Goal: Task Accomplishment & Management: Manage account settings

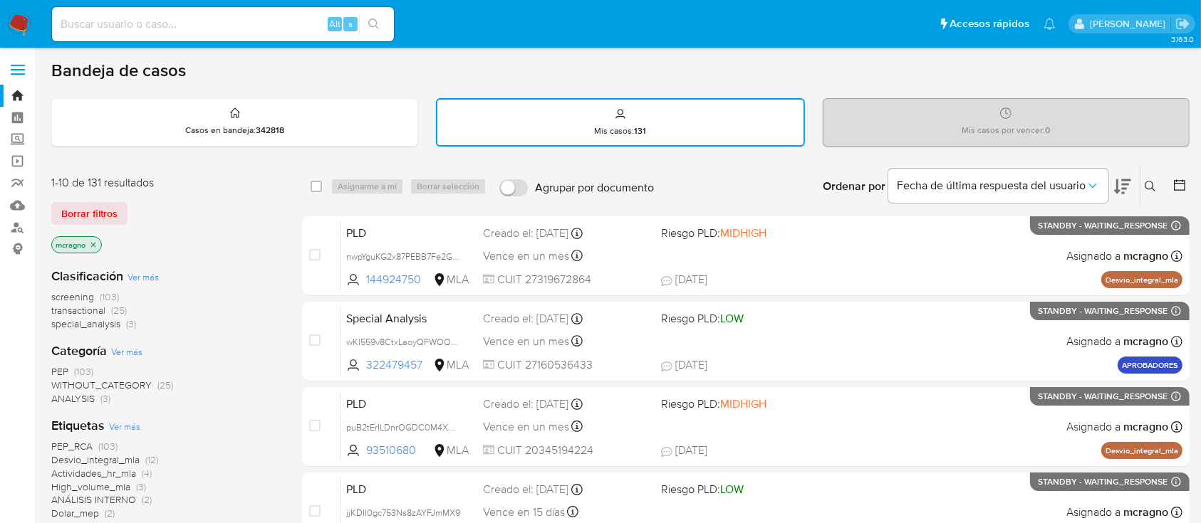
drag, startPoint x: 13, startPoint y: 22, endPoint x: 57, endPoint y: 45, distance: 49.7
click at [13, 22] on img at bounding box center [19, 24] width 24 height 24
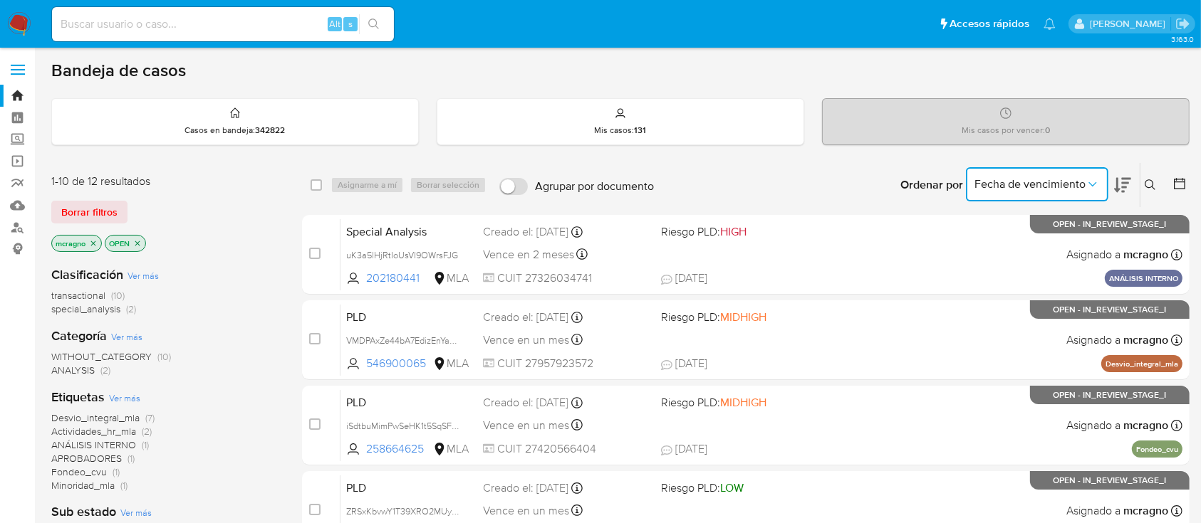
click at [1035, 174] on button "Fecha de vencimiento" at bounding box center [1037, 184] width 142 height 34
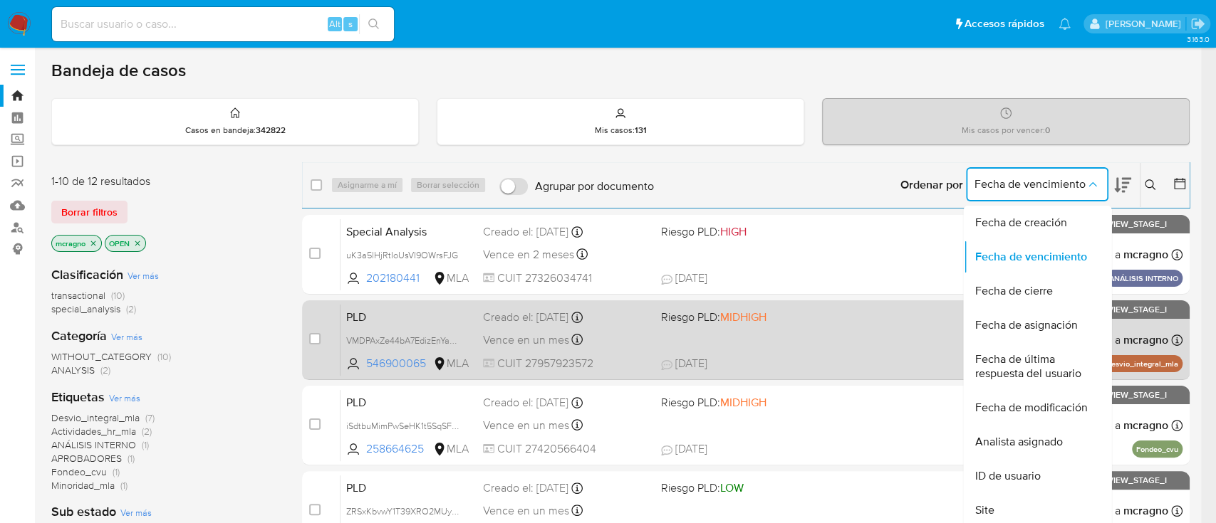
click at [1045, 358] on span "Fecha de última respuesta del usuario" at bounding box center [1032, 367] width 117 height 28
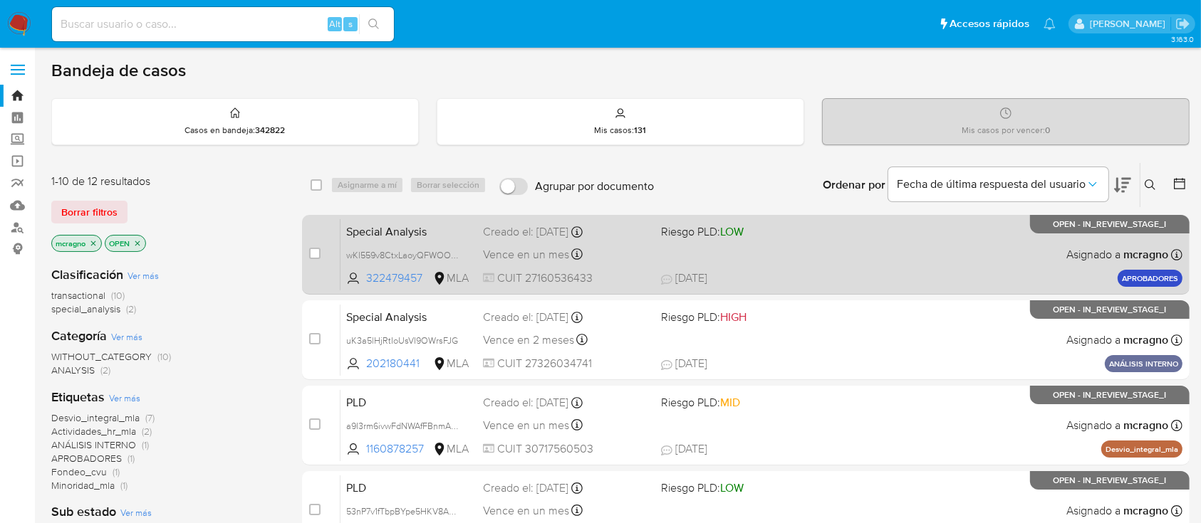
click at [767, 259] on div "Special Analysis wKl559v8CtxLaoyQFWOOprhw 322479457 MLA Riesgo PLD: LOW Creado …" at bounding box center [761, 255] width 842 height 72
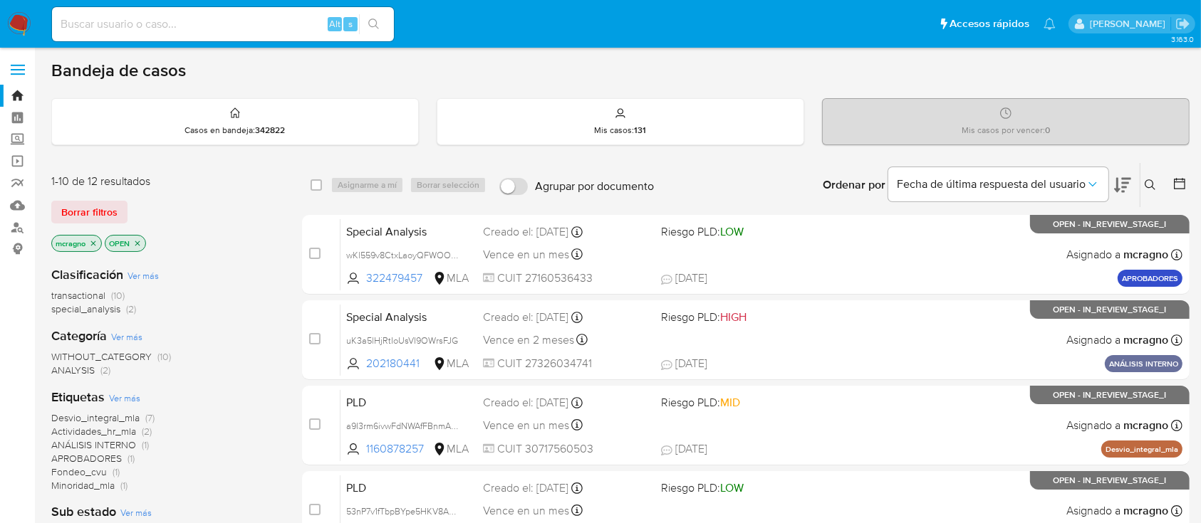
click at [140, 244] on icon "close-filter" at bounding box center [137, 243] width 5 height 5
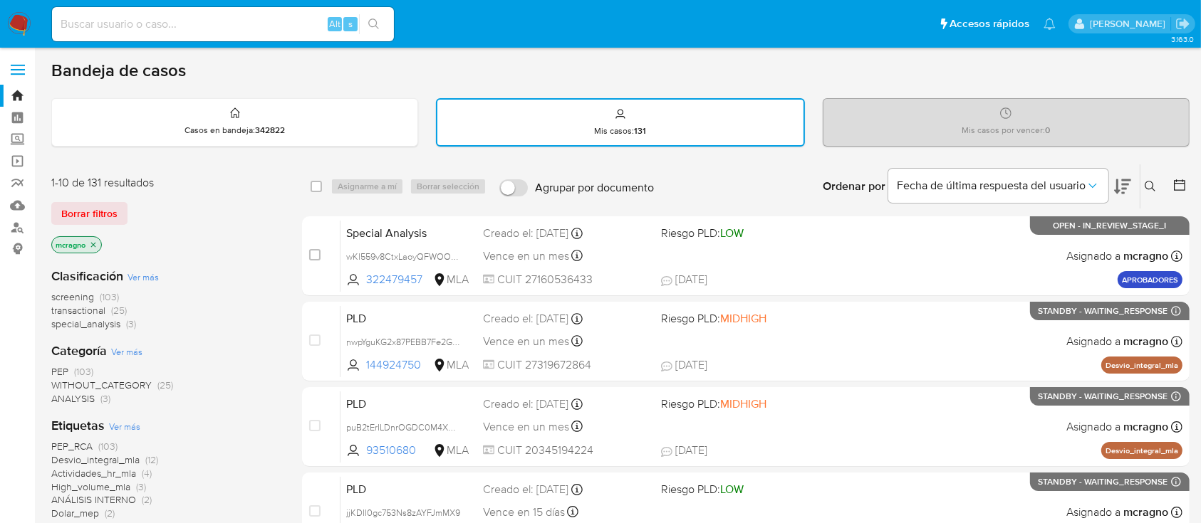
click at [98, 243] on icon "close-filter" at bounding box center [93, 245] width 9 height 9
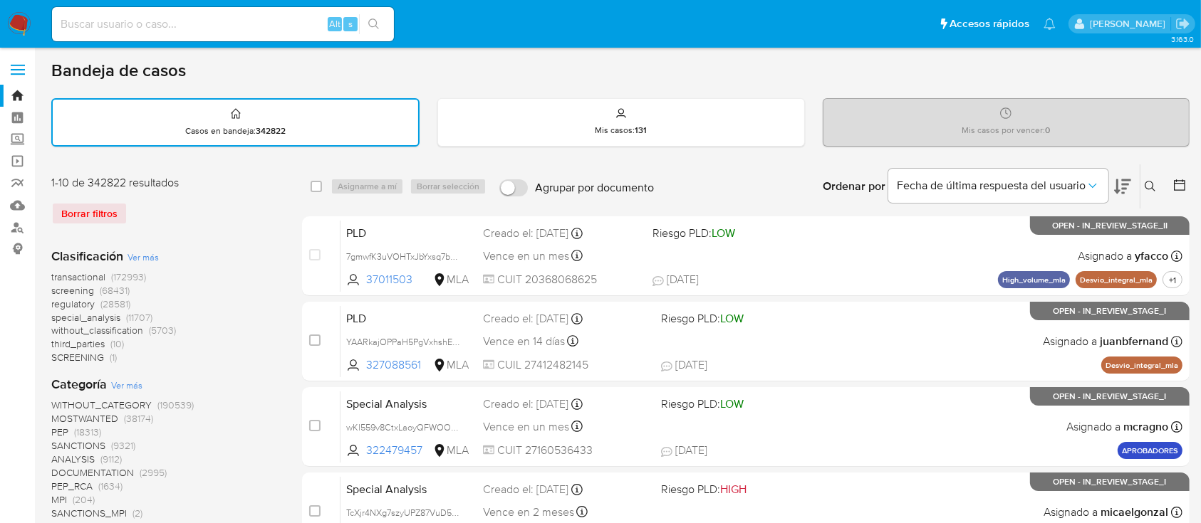
click at [1145, 181] on icon at bounding box center [1149, 186] width 11 height 11
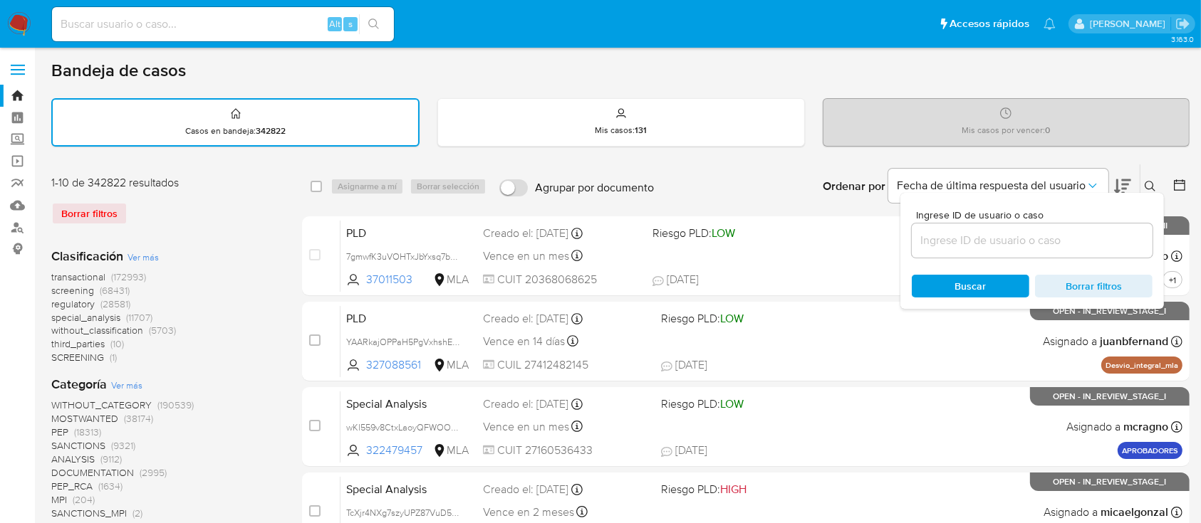
click at [1057, 236] on input at bounding box center [1032, 240] width 241 height 19
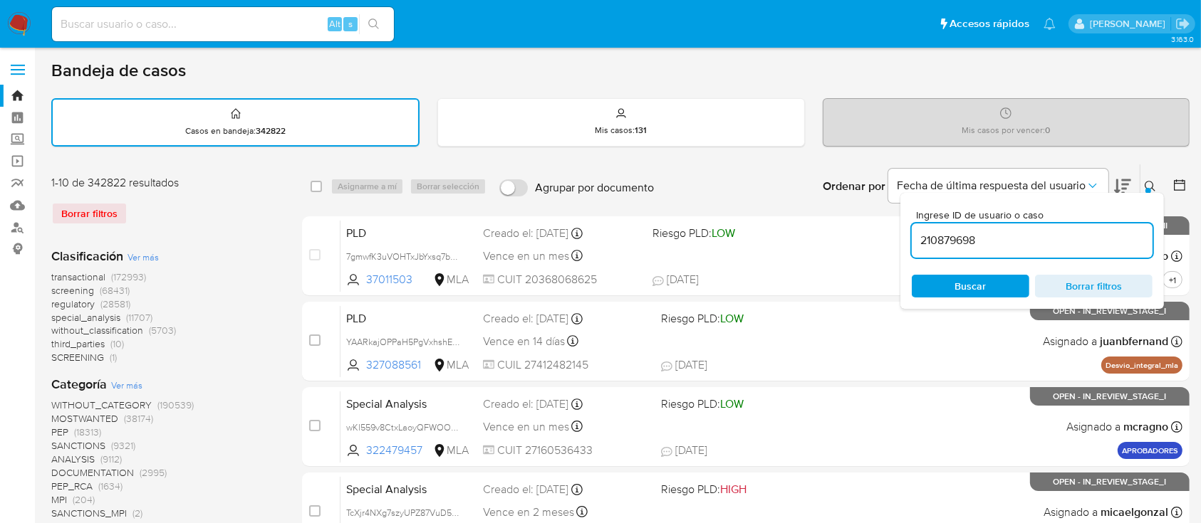
type input "210879698"
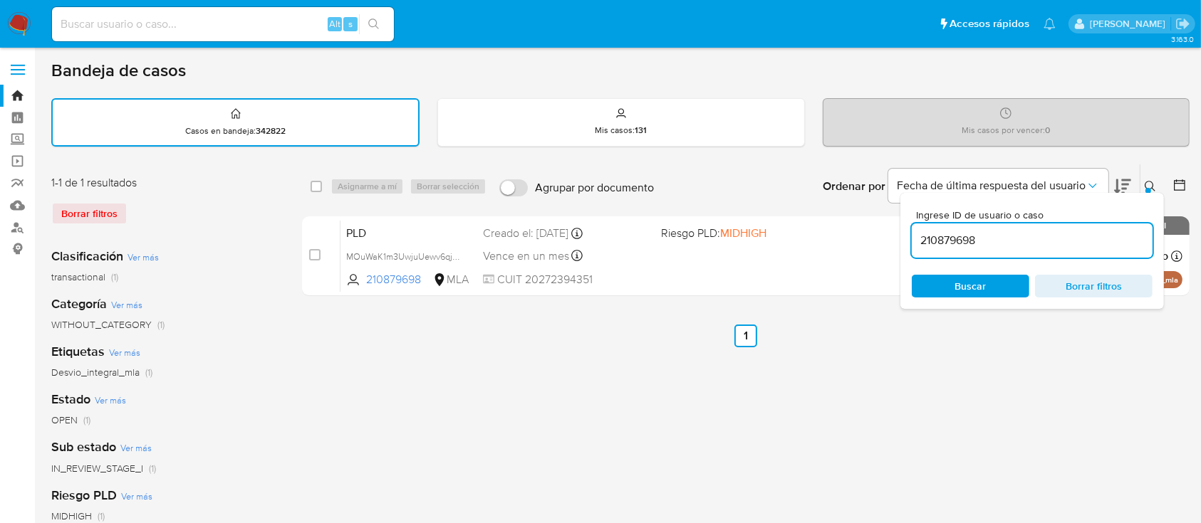
click at [1146, 181] on icon at bounding box center [1149, 186] width 11 height 11
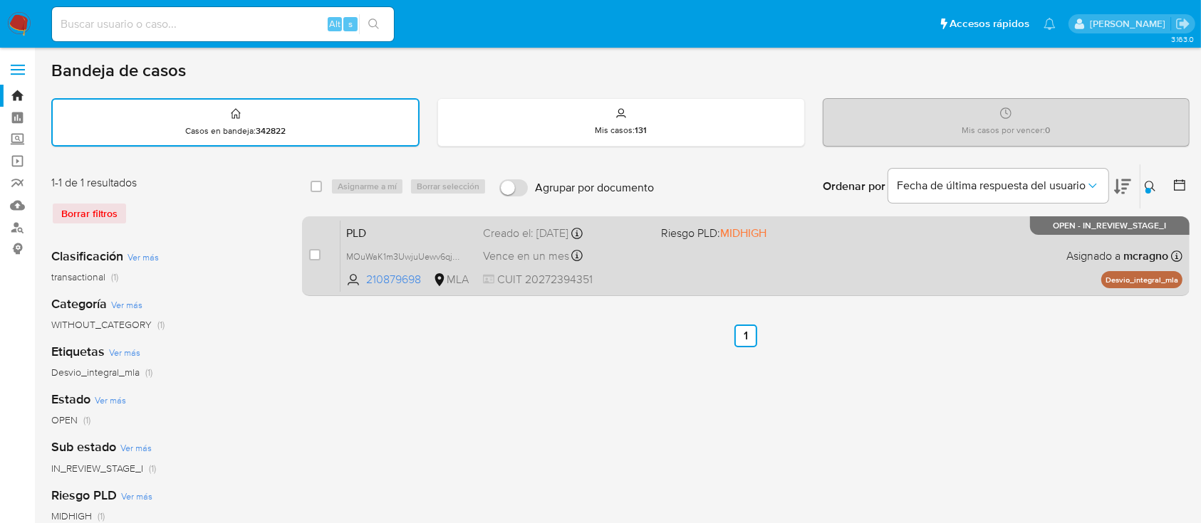
click at [847, 268] on div "PLD MOuWaK1m3UwjuUewv6qjBmFi 210879698 MLA Riesgo PLD: MIDHIGH Creado el: 12/09…" at bounding box center [761, 256] width 842 height 72
click at [317, 252] on input "checkbox" at bounding box center [314, 254] width 11 height 11
checkbox input "true"
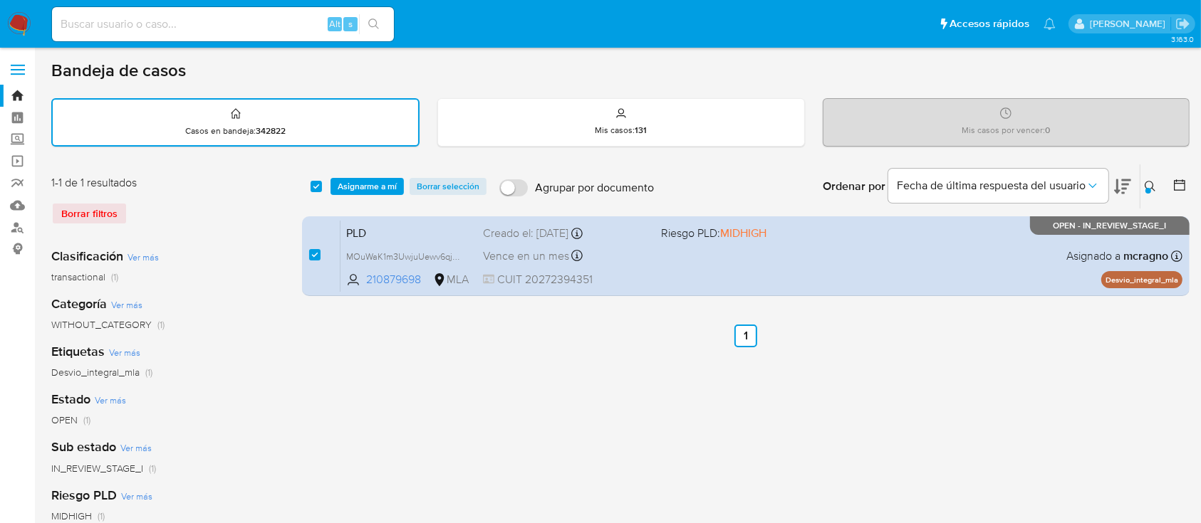
click at [386, 172] on div "select-all-cases-checkbox Asignarme a mí Borrar selección Agrupar por documento…" at bounding box center [745, 187] width 887 height 44
click at [387, 186] on span "Asignarme a mí" at bounding box center [367, 186] width 59 height 14
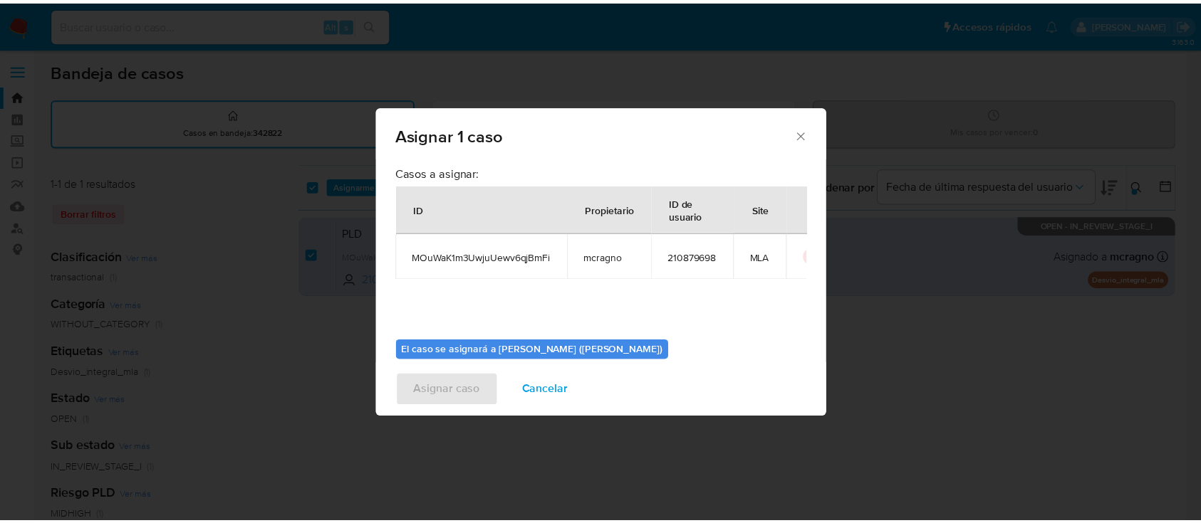
scroll to position [73, 0]
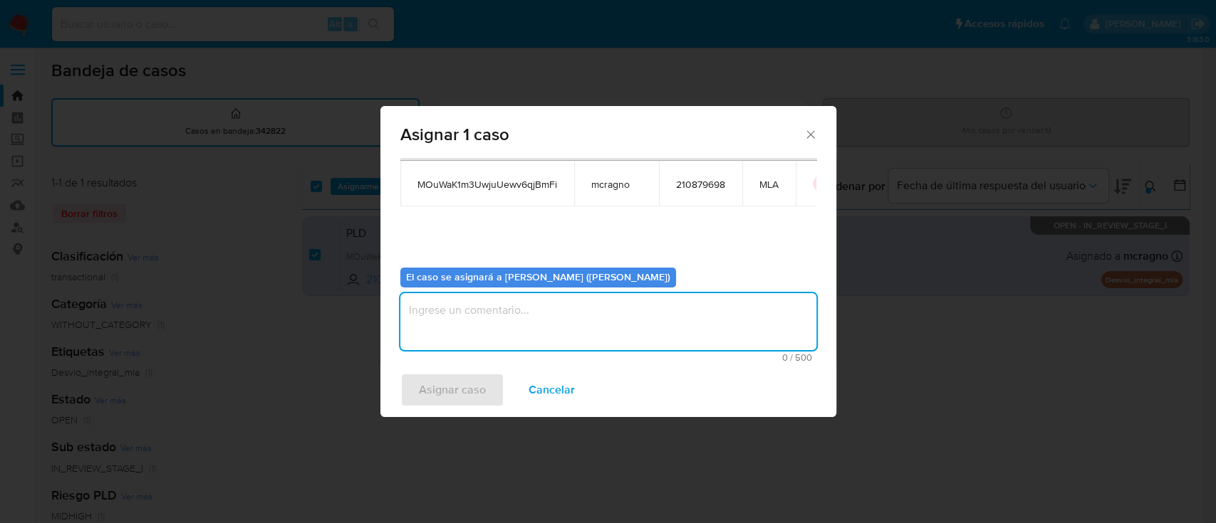
click at [520, 333] on textarea "assign-modal" at bounding box center [608, 321] width 416 height 57
click at [450, 386] on span "Asignar caso" at bounding box center [452, 390] width 67 height 31
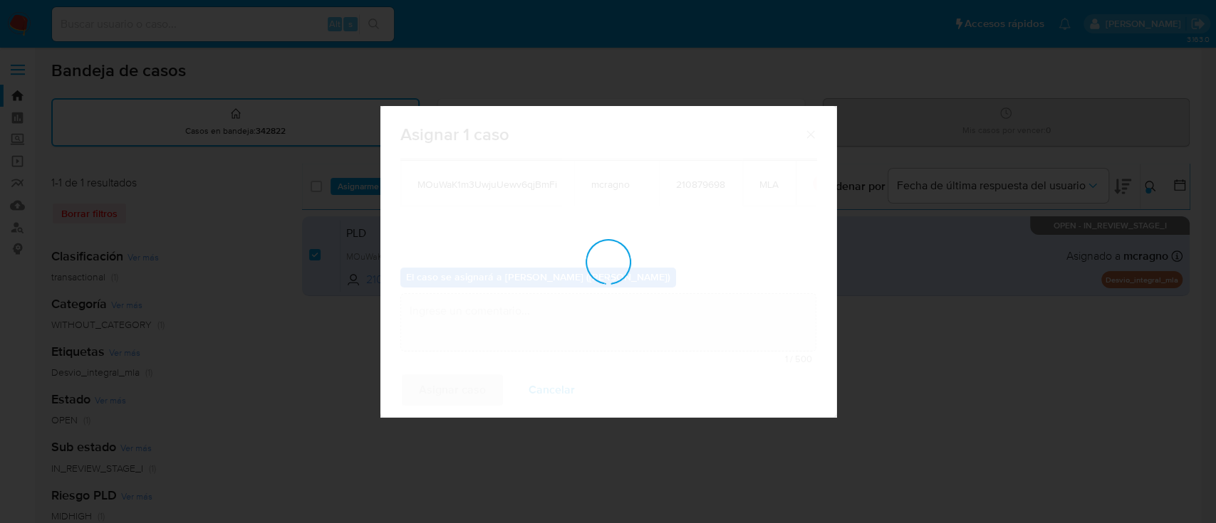
checkbox input "false"
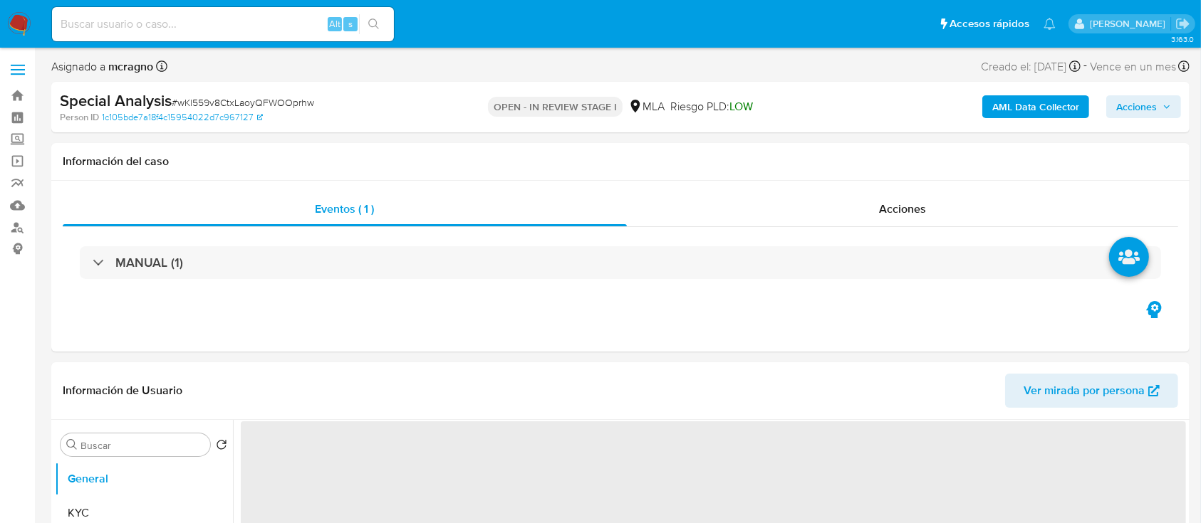
select select "10"
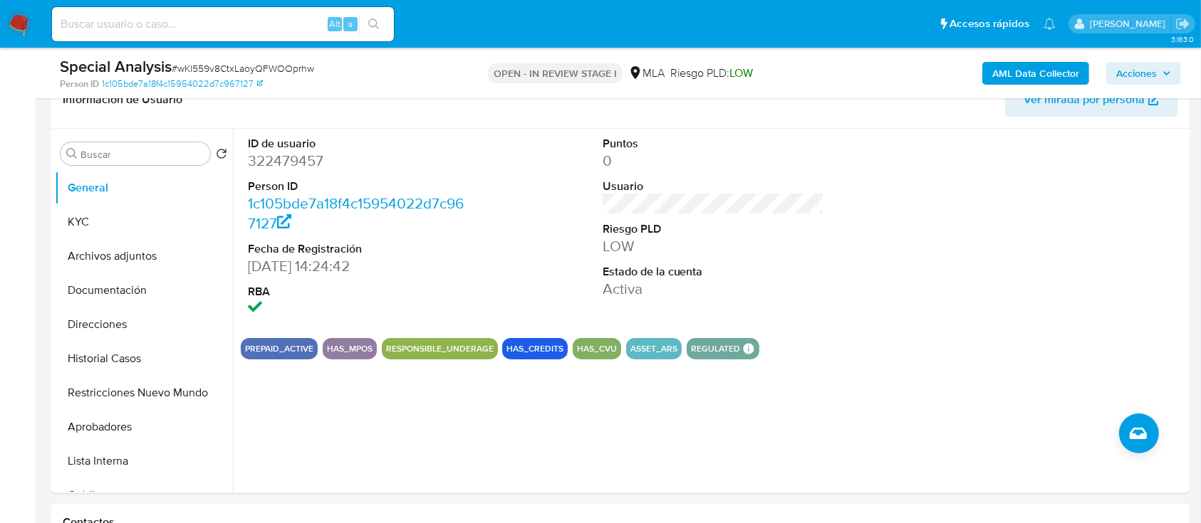
scroll to position [380, 0]
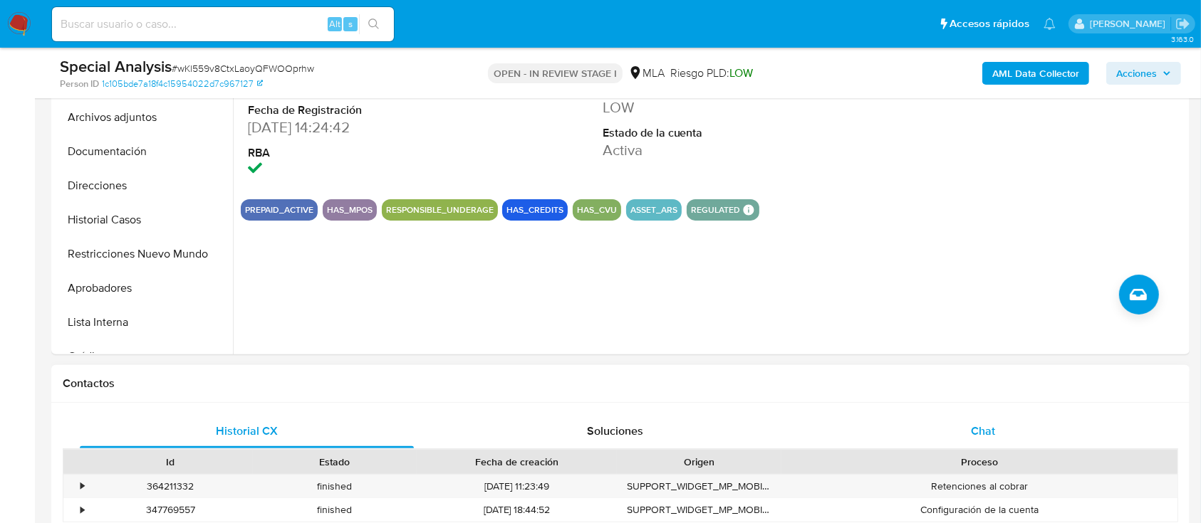
click at [974, 436] on span "Chat" at bounding box center [983, 431] width 24 height 16
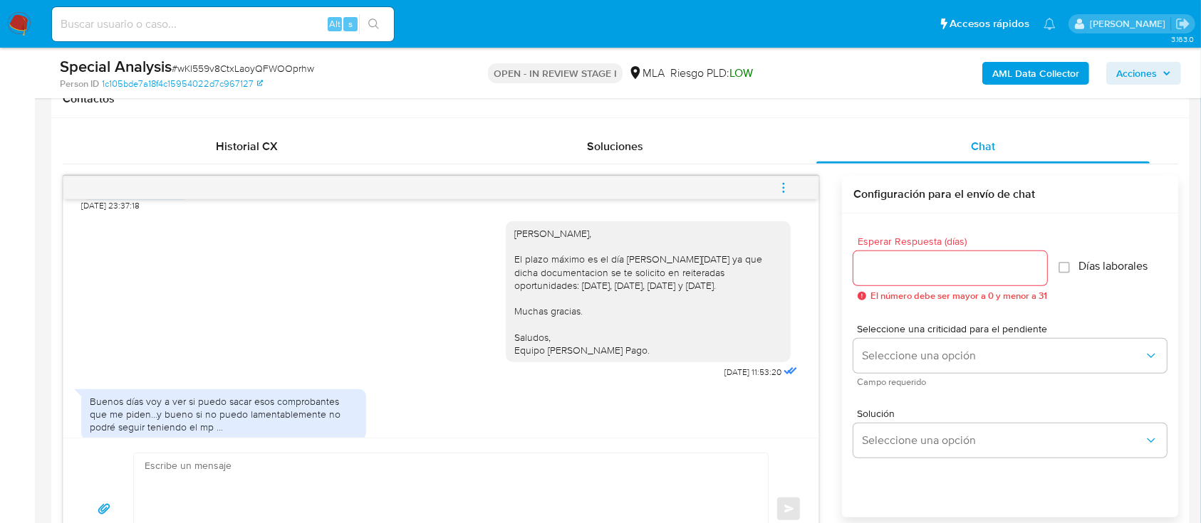
scroll to position [1046, 0]
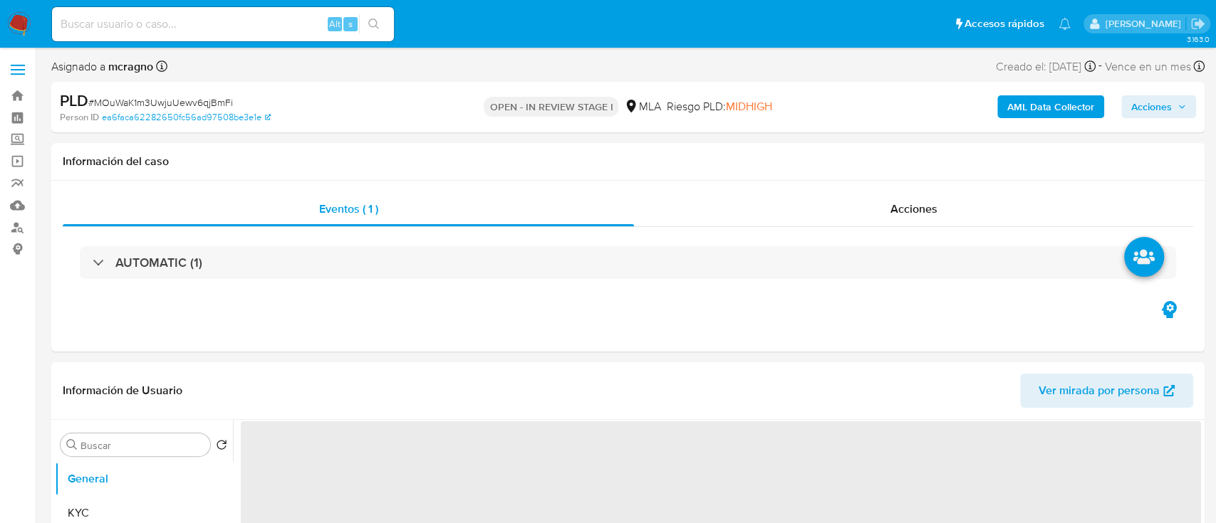
select select "10"
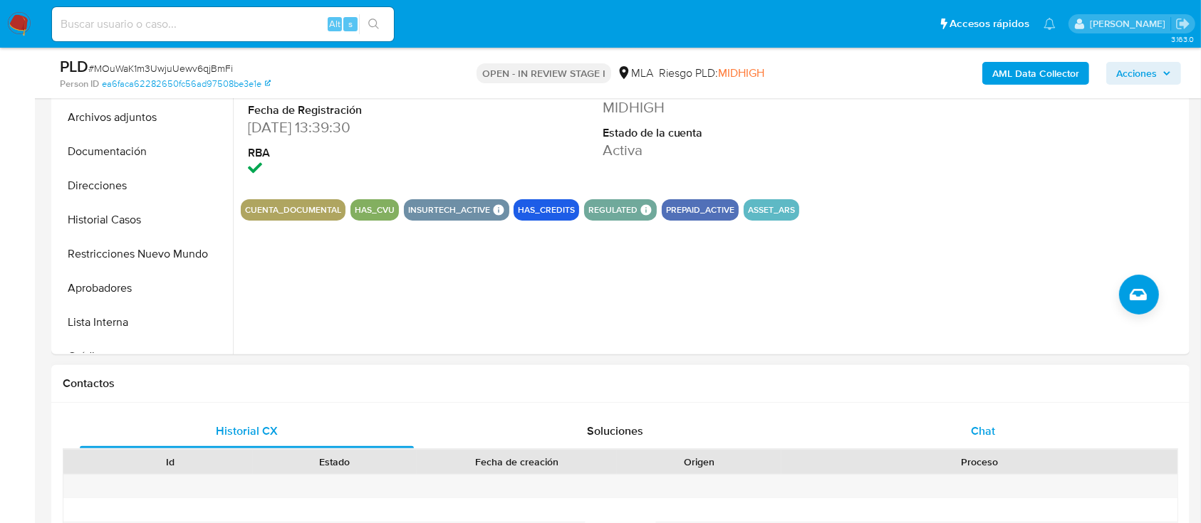
click at [961, 445] on div "Chat" at bounding box center [983, 431] width 334 height 34
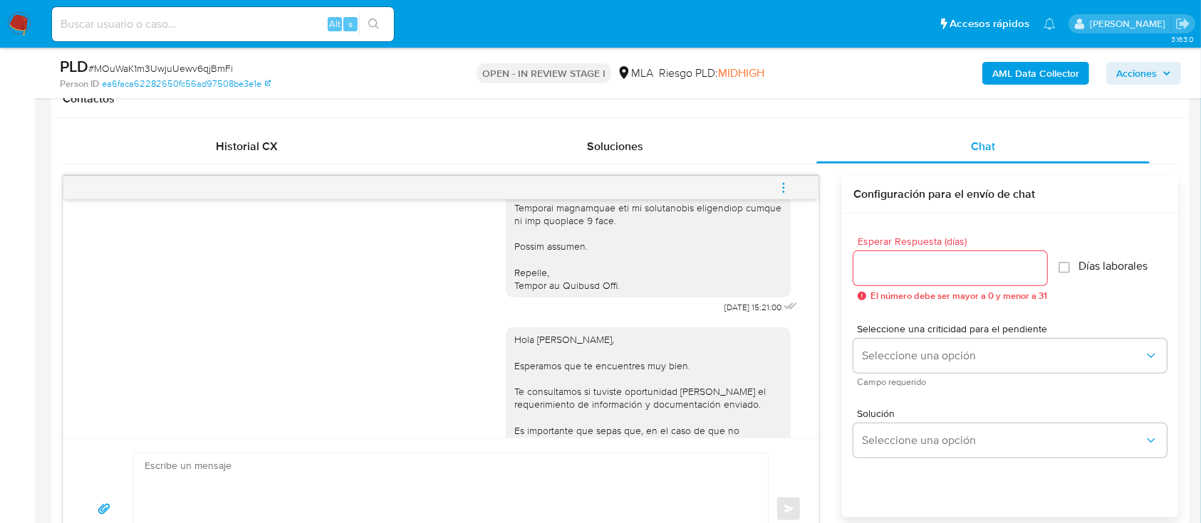
scroll to position [1590, 0]
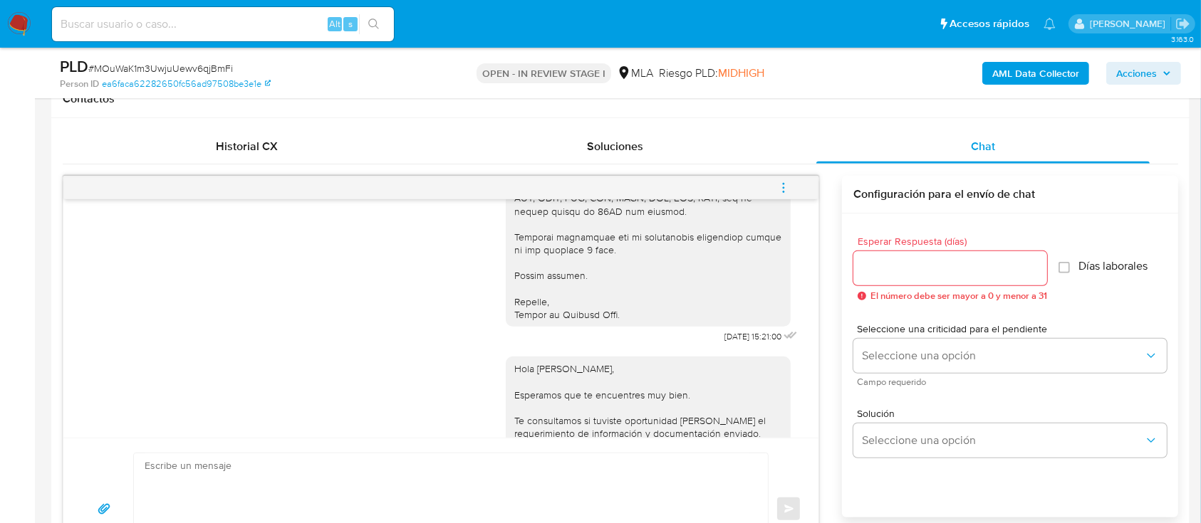
click at [791, 182] on button "menu-action" at bounding box center [783, 188] width 47 height 34
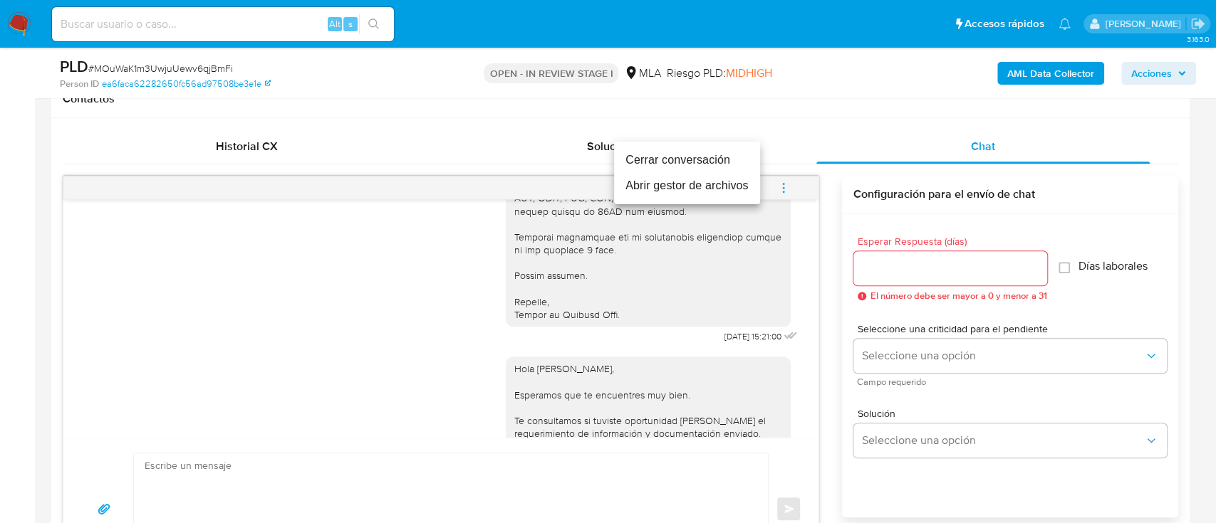
click at [672, 157] on li "Cerrar conversación" at bounding box center [687, 160] width 146 height 26
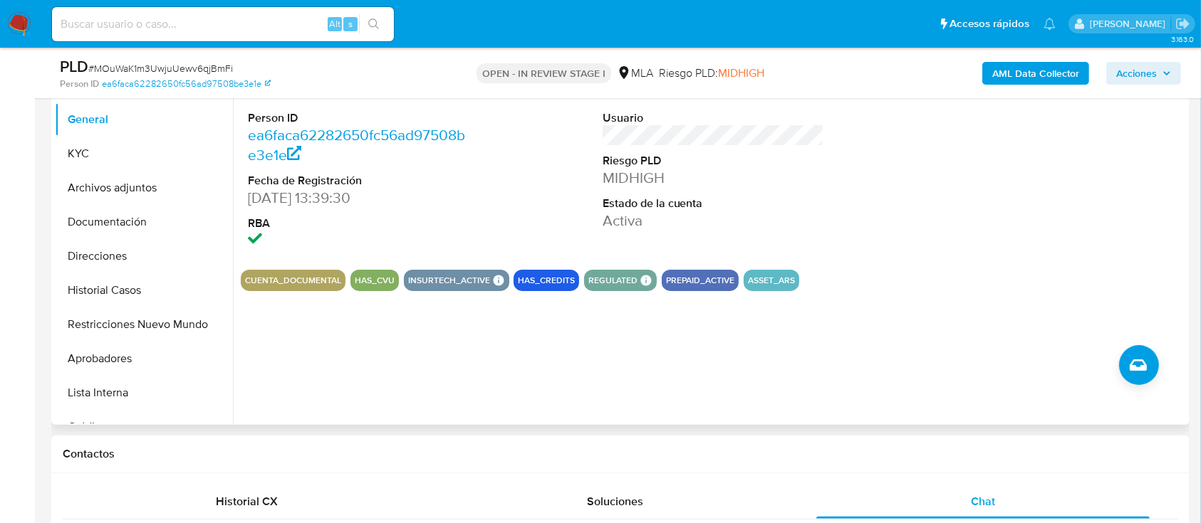
scroll to position [285, 0]
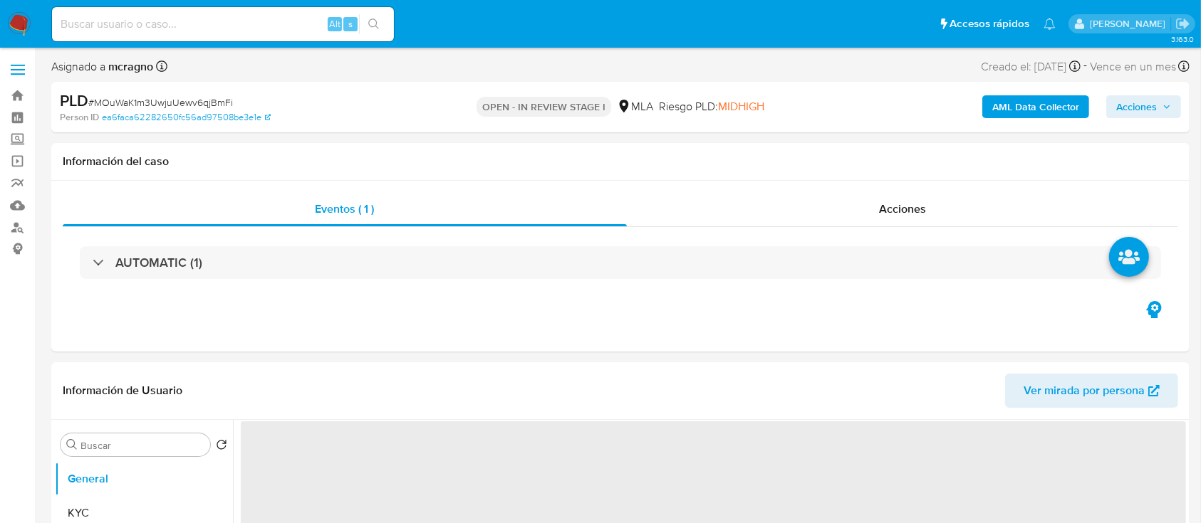
select select "10"
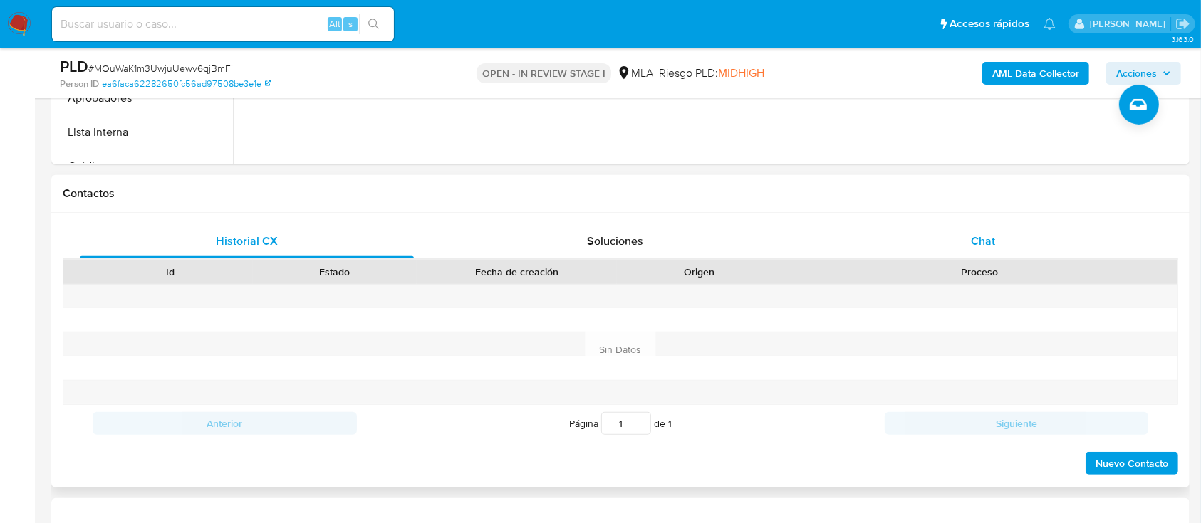
click at [1100, 246] on div "Chat" at bounding box center [983, 241] width 334 height 34
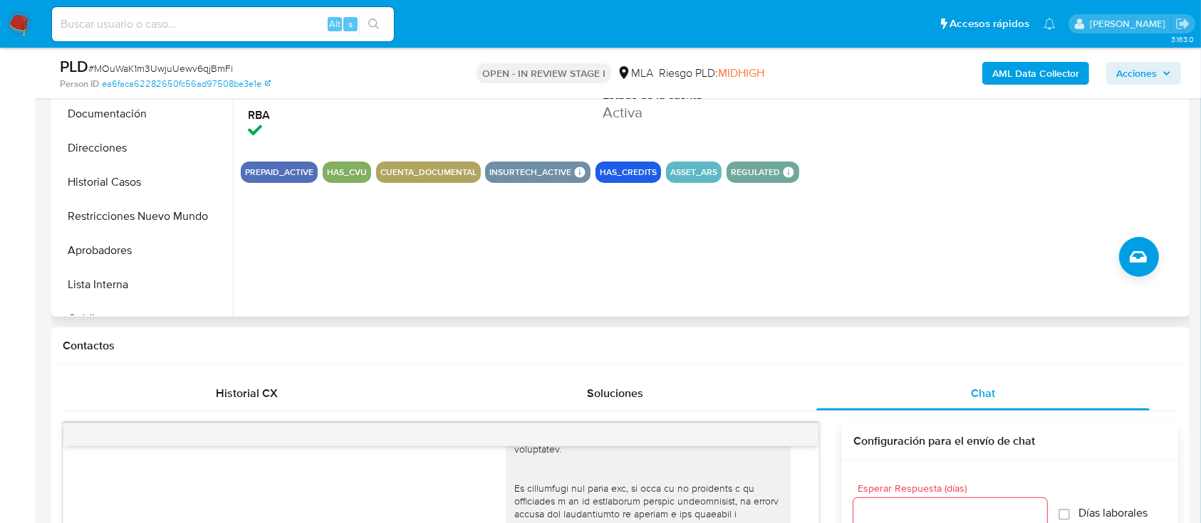
scroll to position [189, 0]
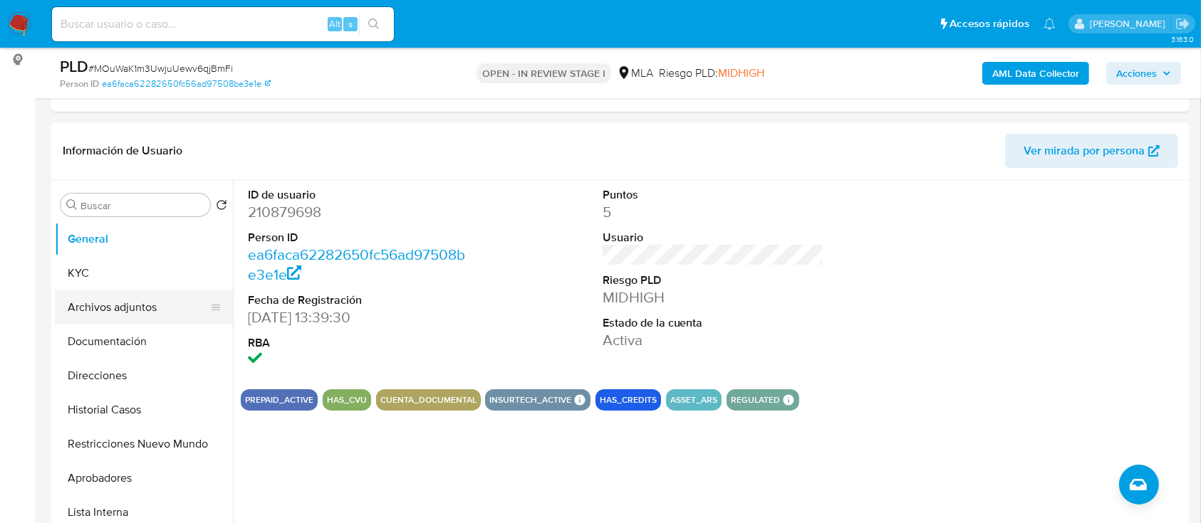
click at [145, 319] on button "Archivos adjuntos" at bounding box center [138, 308] width 167 height 34
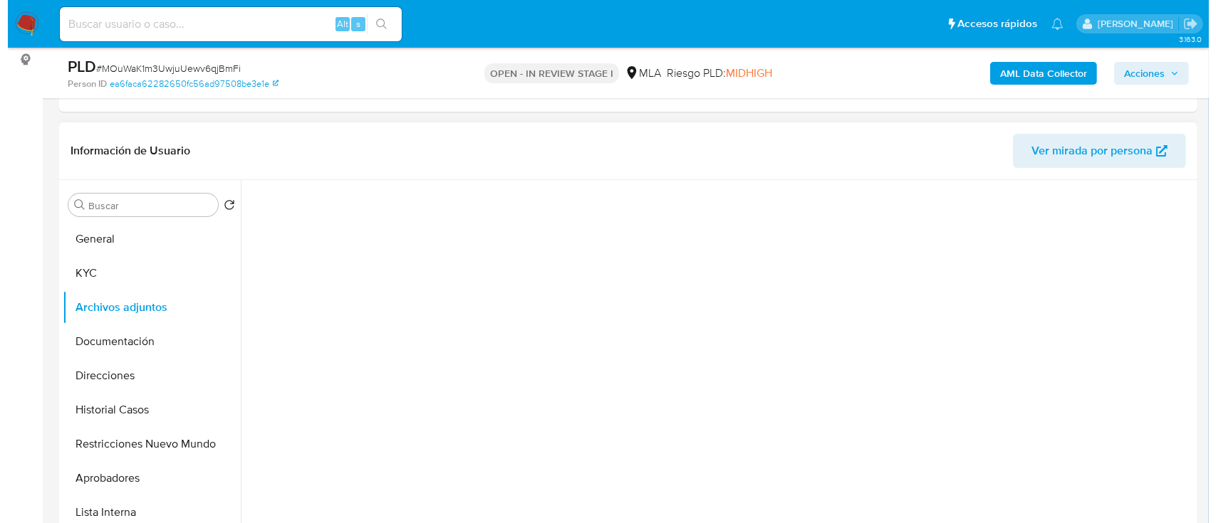
scroll to position [285, 0]
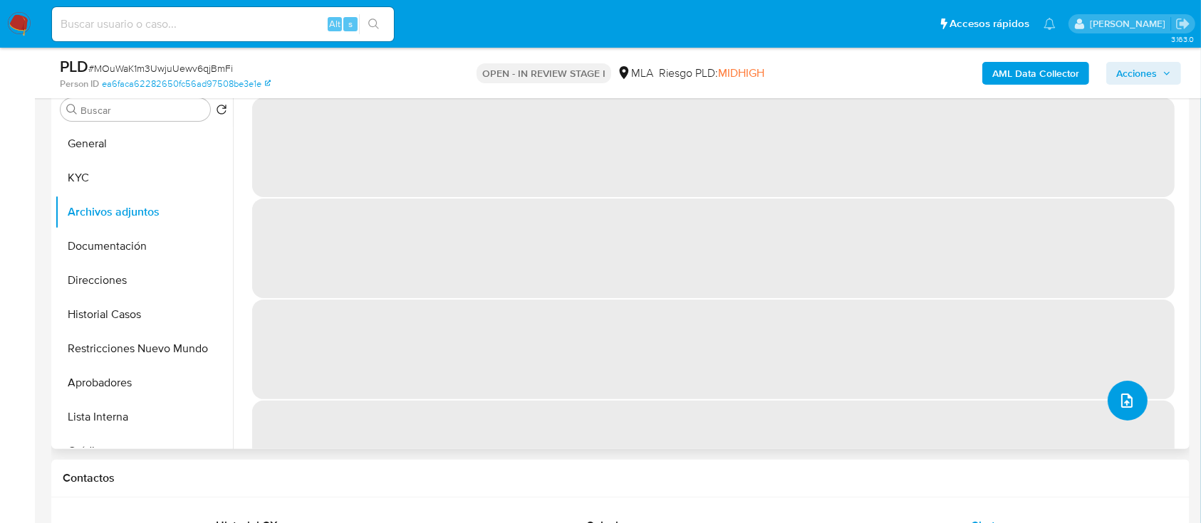
click at [1134, 396] on button "upload-file" at bounding box center [1127, 401] width 40 height 40
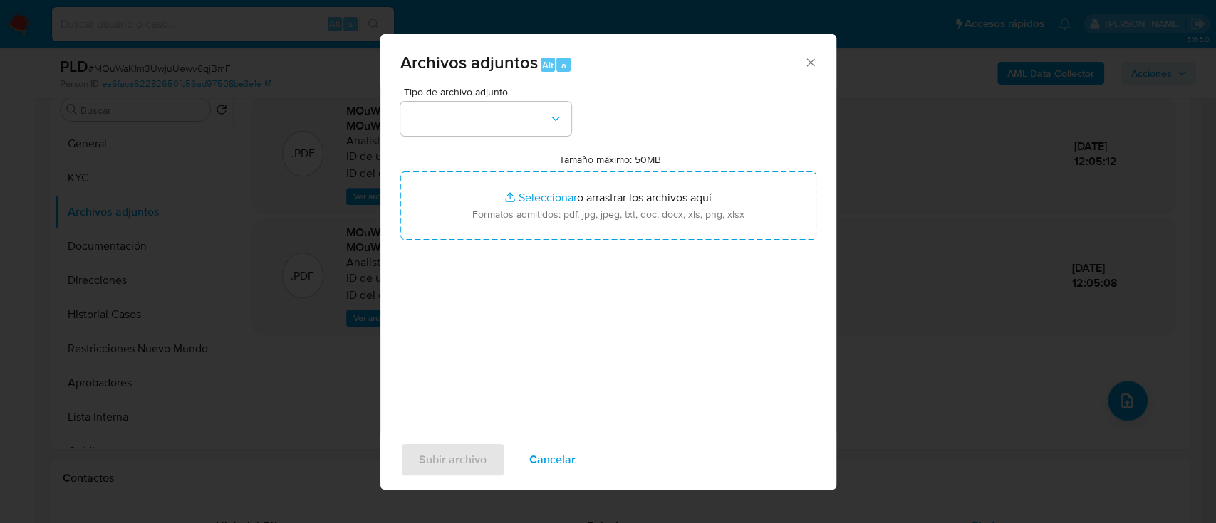
click at [451, 136] on div "Tipo de archivo adjunto Tamaño máximo: 50MB Seleccionar archivos Seleccionar o …" at bounding box center [608, 255] width 416 height 336
click at [472, 129] on button "button" at bounding box center [485, 119] width 171 height 34
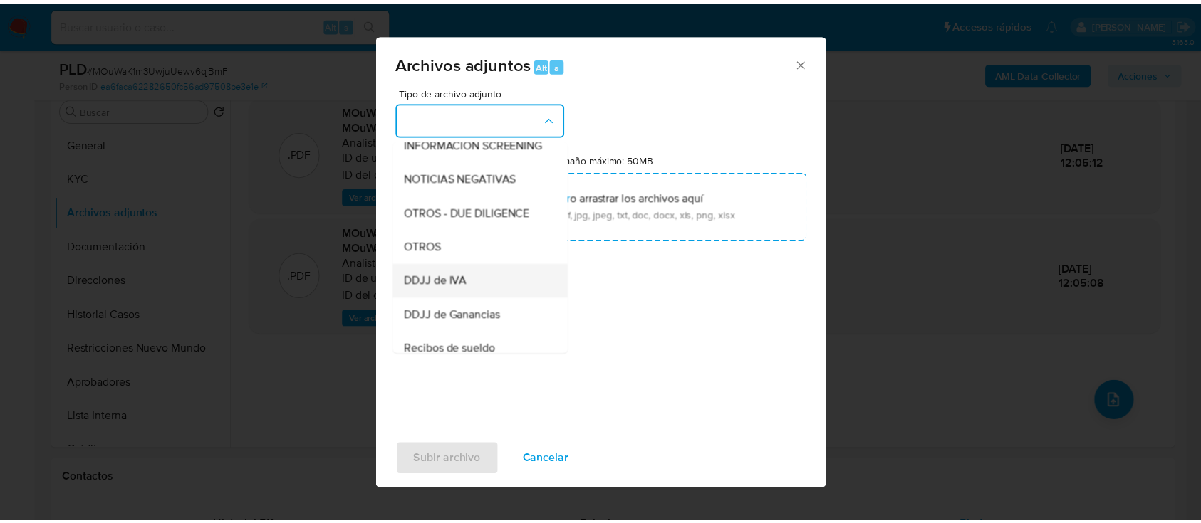
scroll to position [189, 0]
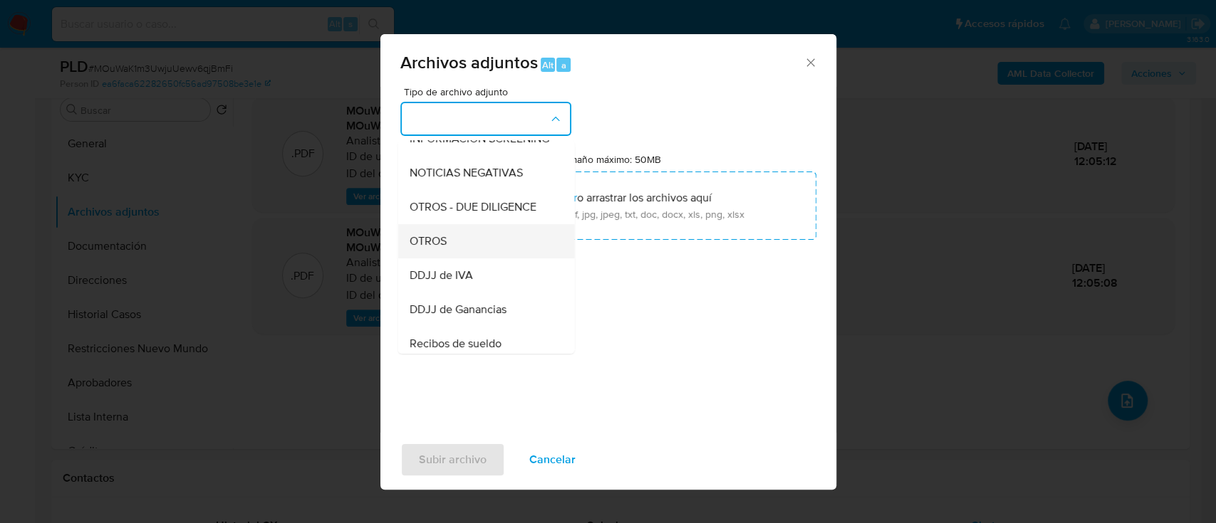
drag, startPoint x: 468, startPoint y: 283, endPoint x: 471, endPoint y: 267, distance: 16.1
click at [471, 267] on ul "IDENTIFICACIÓN INGRESOS CAPTURA BUREAU CAPTURA GOOGLE CAPTURA WEB INFORMACIÓN S…" at bounding box center [485, 351] width 177 height 800
click at [471, 259] on div "OTROS" at bounding box center [481, 241] width 145 height 34
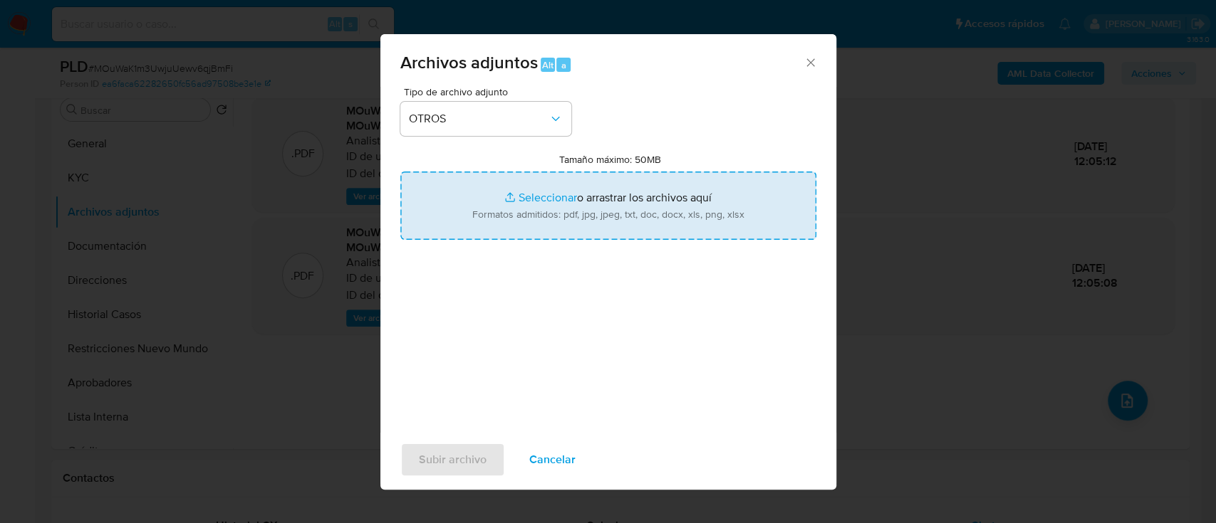
click at [588, 199] on input "Tamaño máximo: 50MB Seleccionar archivos" at bounding box center [608, 206] width 416 height 68
type input "C:\fakepath\210879698 - Movimientos.xlsx"
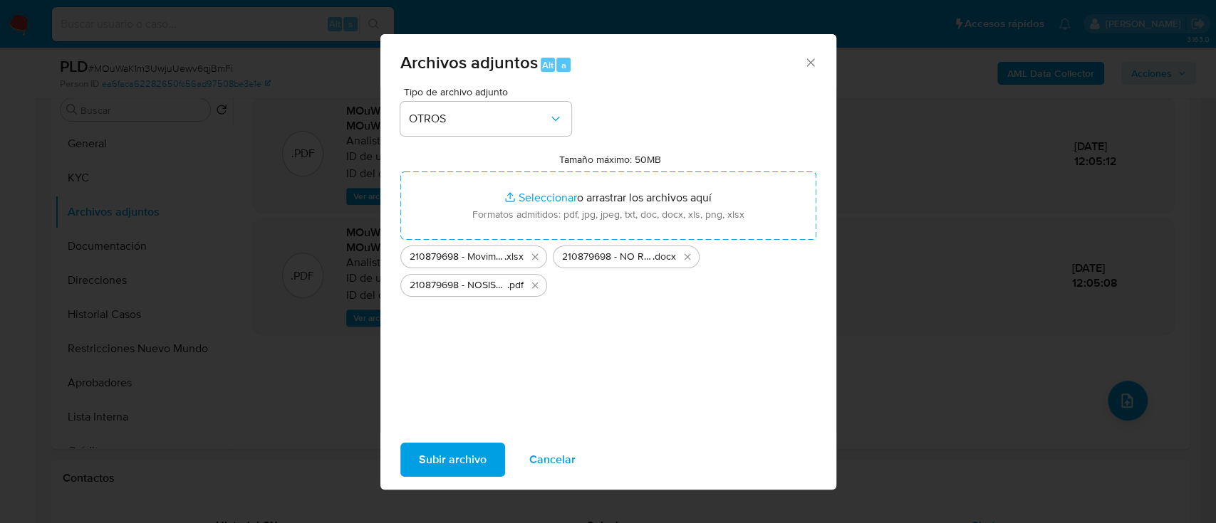
drag, startPoint x: 440, startPoint y: 456, endPoint x: 557, endPoint y: 521, distance: 133.2
click at [440, 456] on span "Subir archivo" at bounding box center [453, 459] width 68 height 31
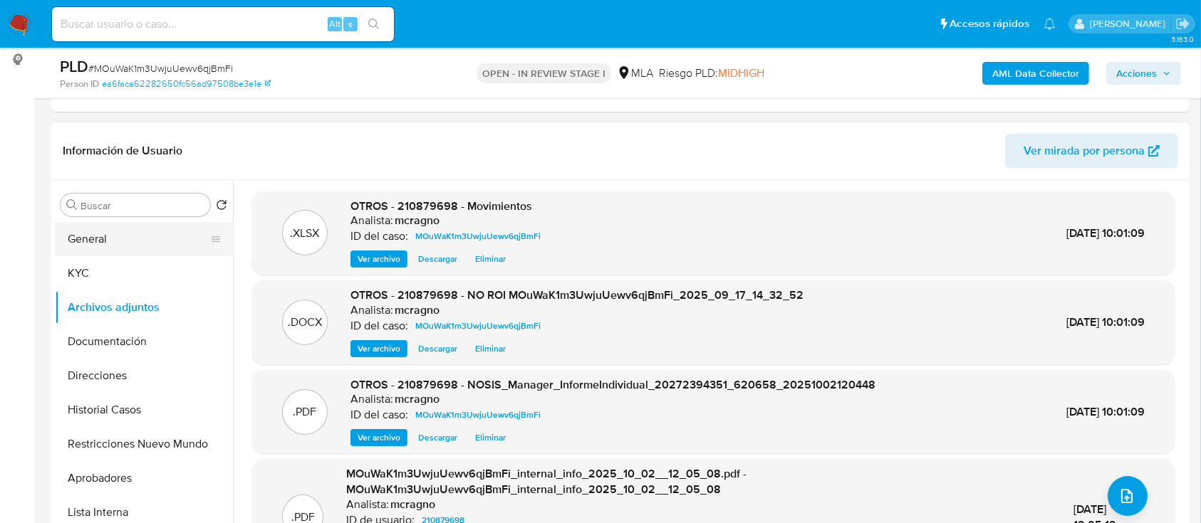
drag, startPoint x: 111, startPoint y: 233, endPoint x: 141, endPoint y: 249, distance: 33.8
click at [112, 234] on button "General" at bounding box center [138, 239] width 167 height 34
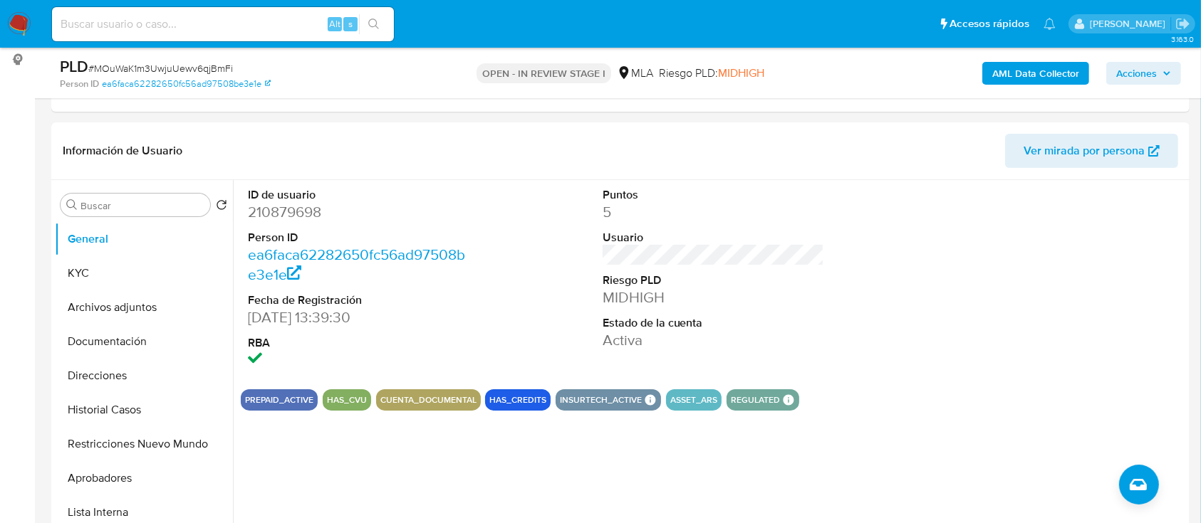
drag, startPoint x: 1170, startPoint y: 75, endPoint x: 1125, endPoint y: 83, distance: 45.5
click at [1170, 75] on icon "button" at bounding box center [1166, 73] width 9 height 9
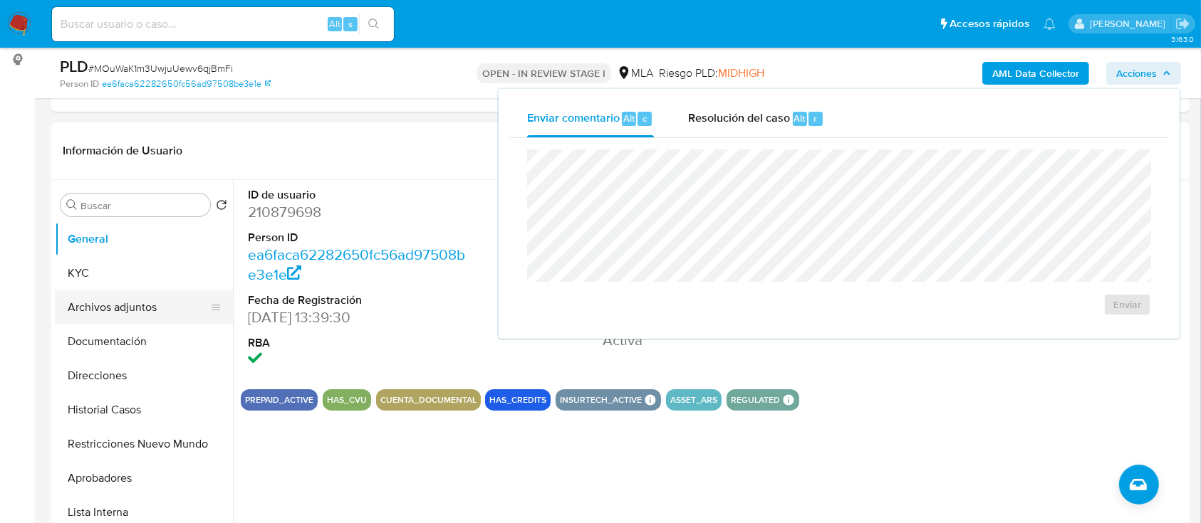
click at [113, 315] on button "Archivos adjuntos" at bounding box center [138, 308] width 167 height 34
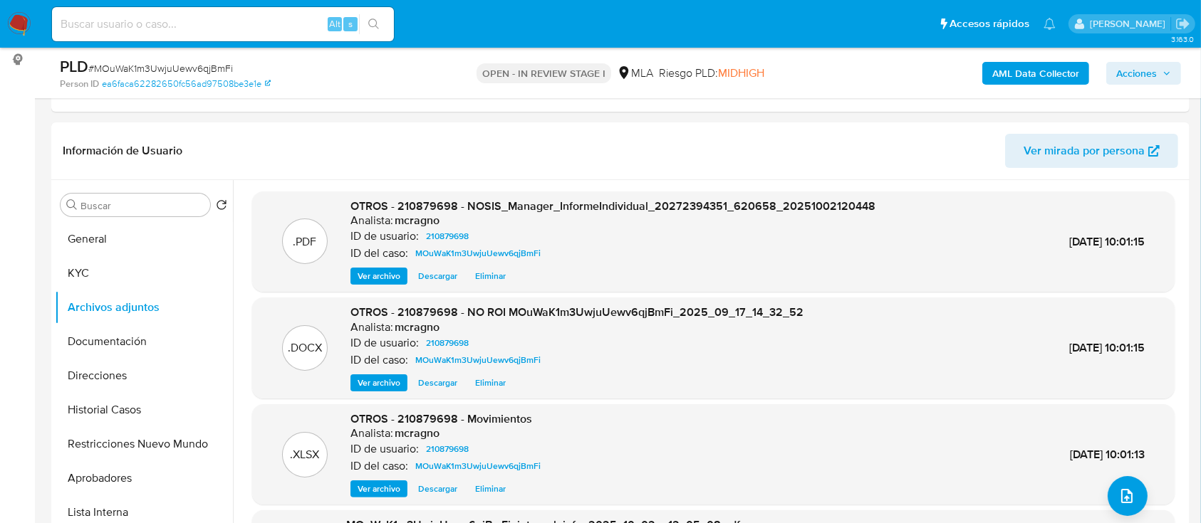
click at [1139, 71] on span "Acciones" at bounding box center [1136, 73] width 41 height 23
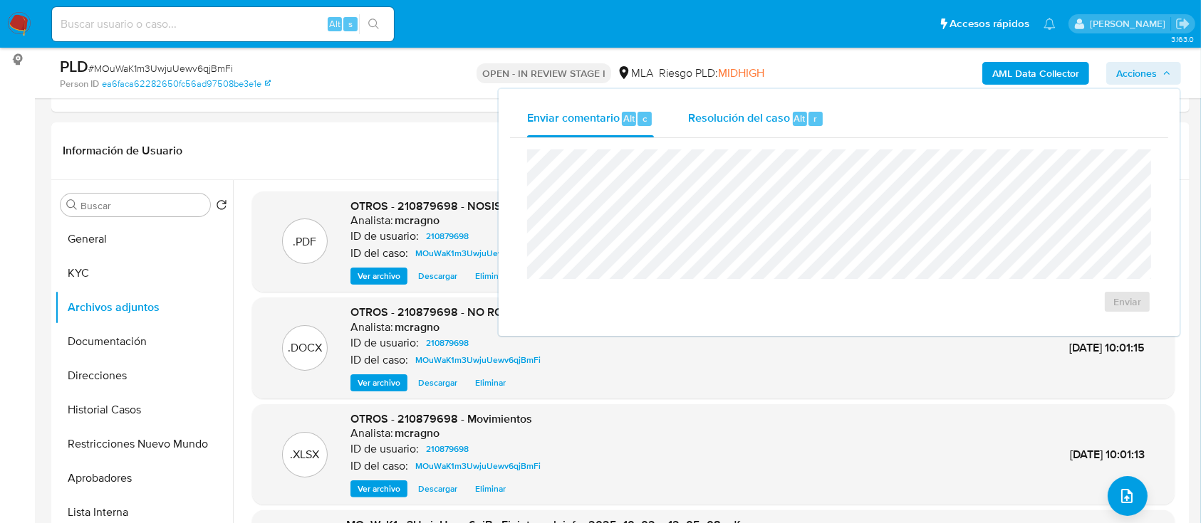
click at [756, 121] on span "Resolución del caso" at bounding box center [739, 118] width 102 height 16
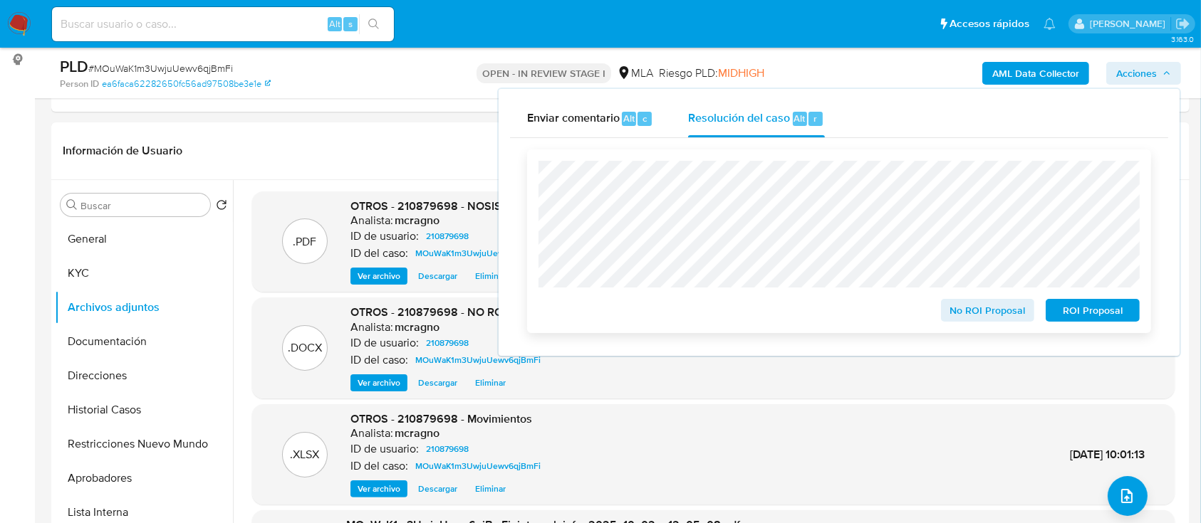
click at [983, 320] on span "No ROI Proposal" at bounding box center [988, 311] width 74 height 20
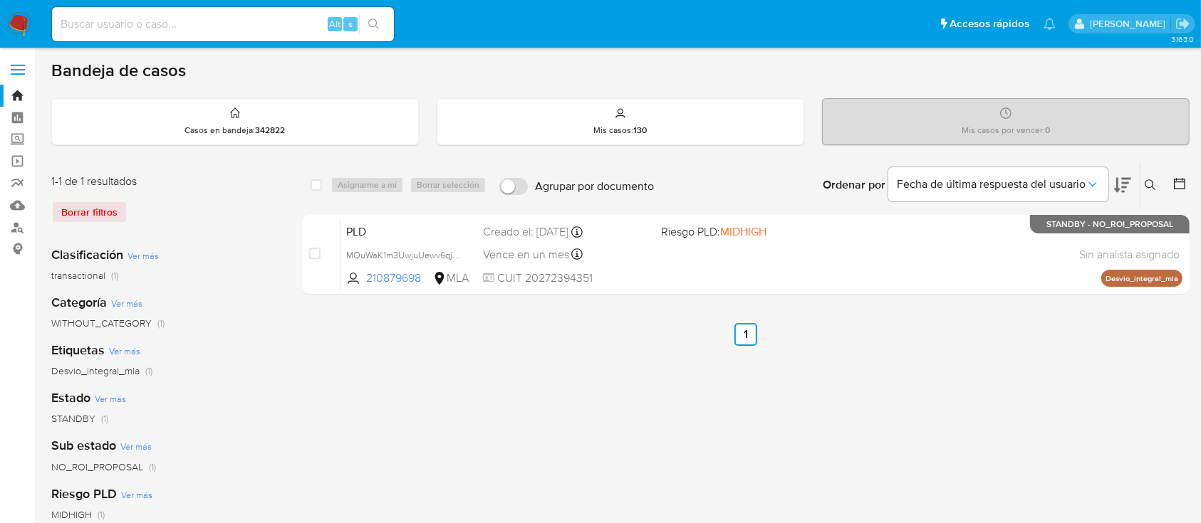
drag, startPoint x: 1154, startPoint y: 184, endPoint x: 1149, endPoint y: 191, distance: 8.1
click at [1155, 184] on icon at bounding box center [1149, 184] width 11 height 11
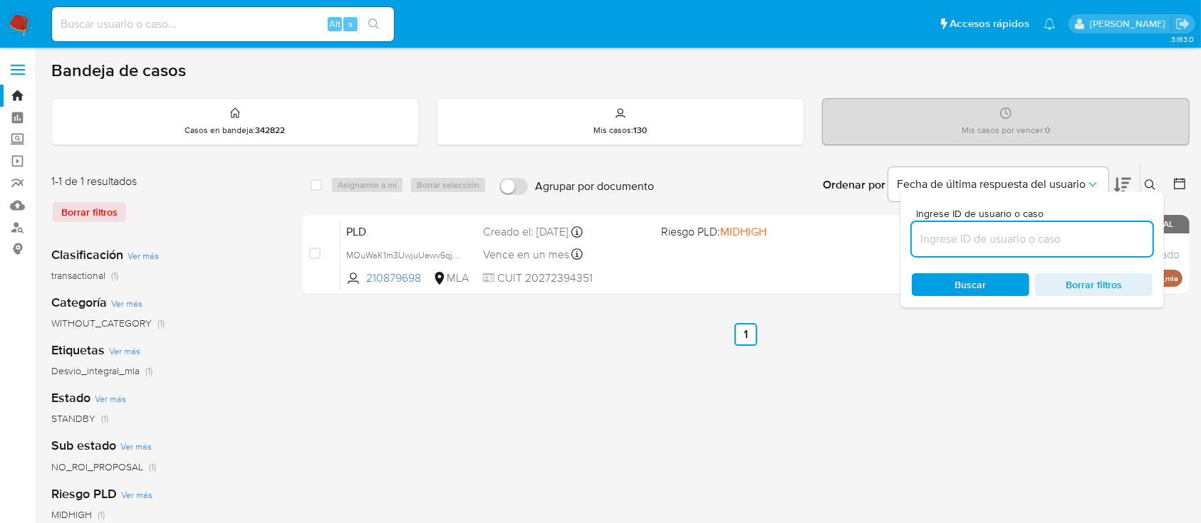
drag, startPoint x: 1040, startPoint y: 232, endPoint x: 1066, endPoint y: 226, distance: 26.3
click at [1040, 232] on input at bounding box center [1032, 239] width 241 height 19
click at [1151, 182] on icon at bounding box center [1149, 184] width 11 height 11
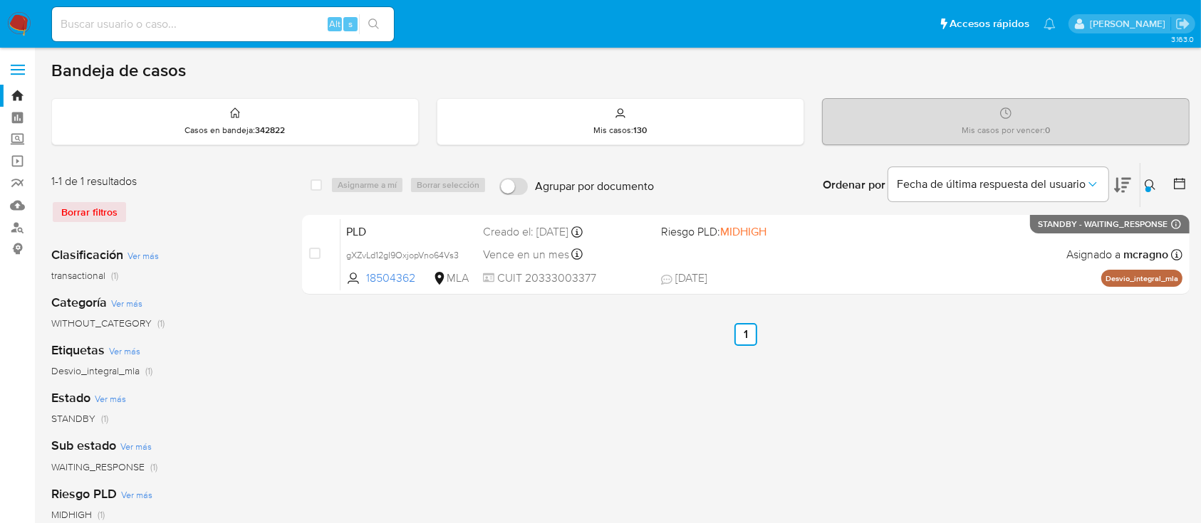
click at [1145, 183] on icon at bounding box center [1149, 184] width 11 height 11
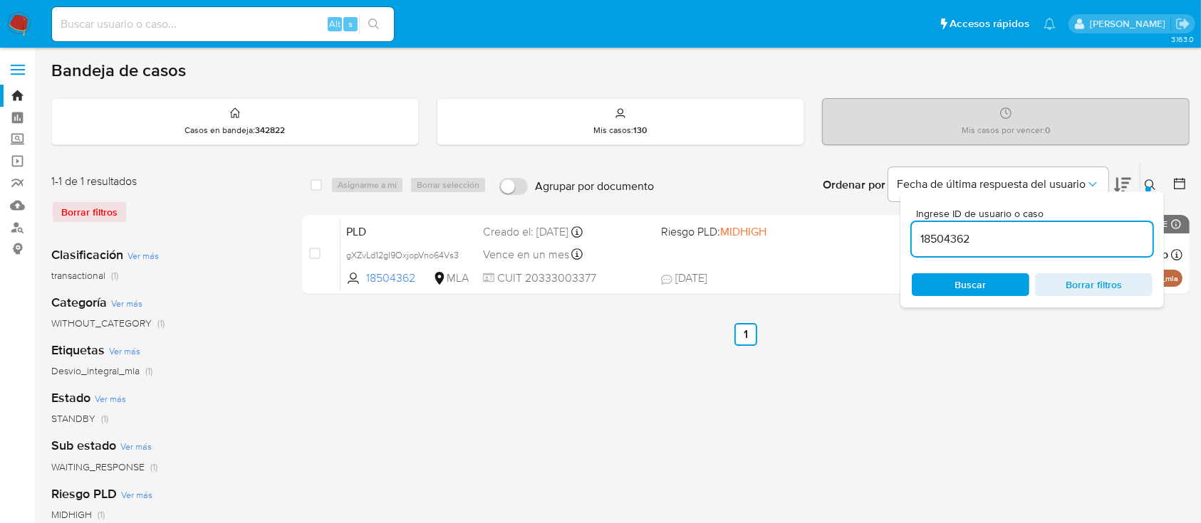
click at [1033, 237] on input "18504362" at bounding box center [1032, 239] width 241 height 19
drag, startPoint x: 1147, startPoint y: 179, endPoint x: 1134, endPoint y: 185, distance: 15.0
click at [1148, 179] on icon at bounding box center [1149, 184] width 11 height 11
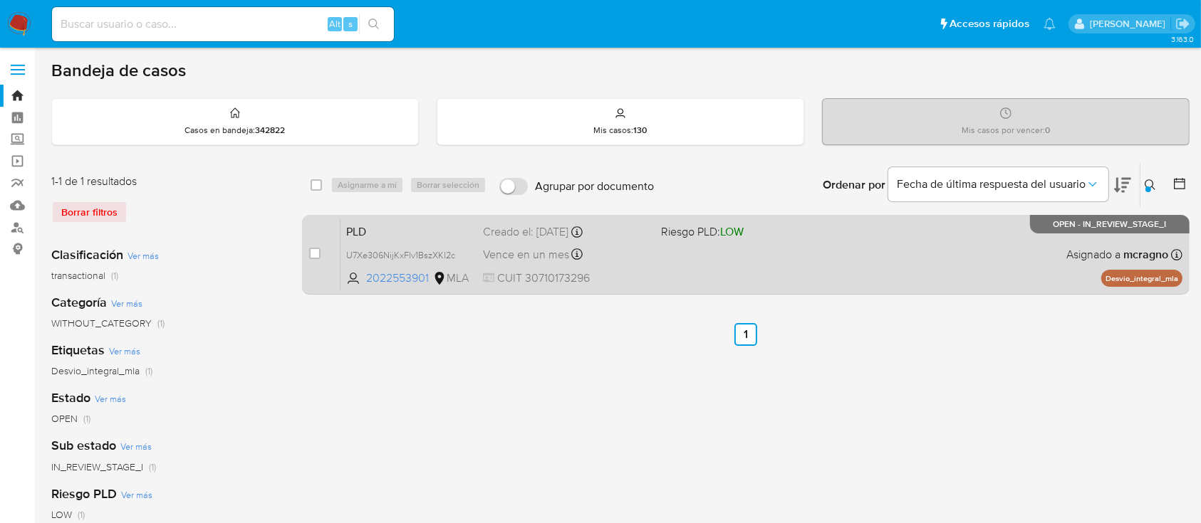
click at [882, 250] on div "PLD U7Xe306NijKxFlv1BszXKl2c 2022553901 MLA Riesgo PLD: LOW Creado el: 12/09/20…" at bounding box center [761, 255] width 842 height 72
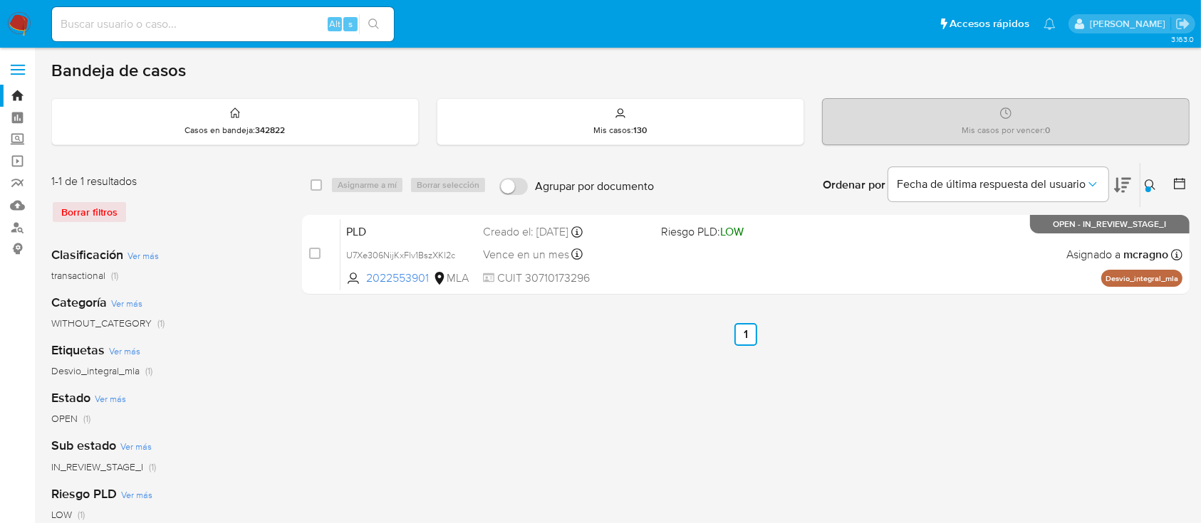
click at [1152, 183] on icon at bounding box center [1149, 184] width 11 height 11
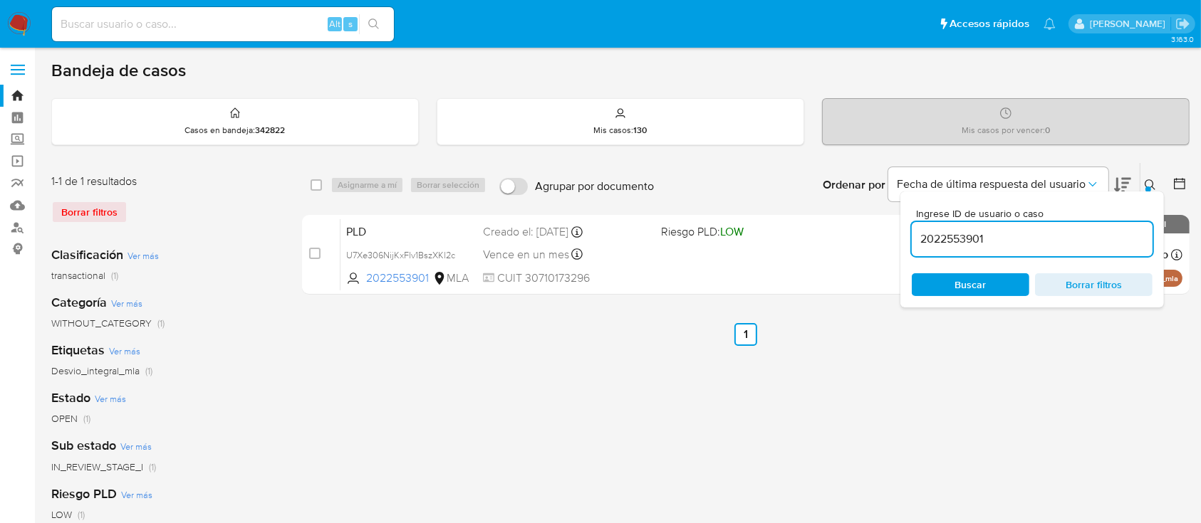
click at [1038, 245] on input "2022553901" at bounding box center [1032, 239] width 241 height 19
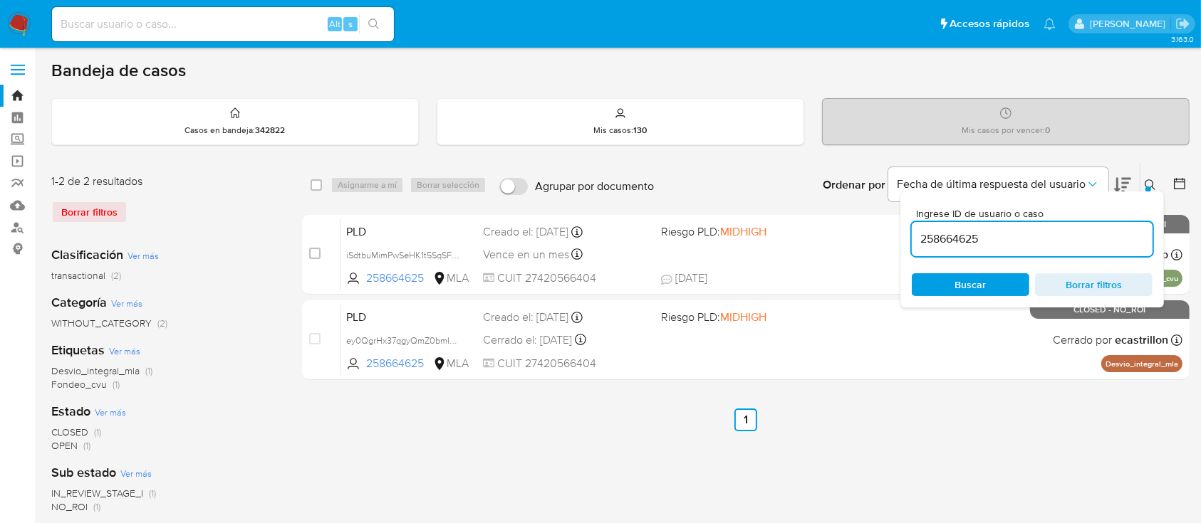
click at [1143, 182] on button at bounding box center [1152, 185] width 24 height 17
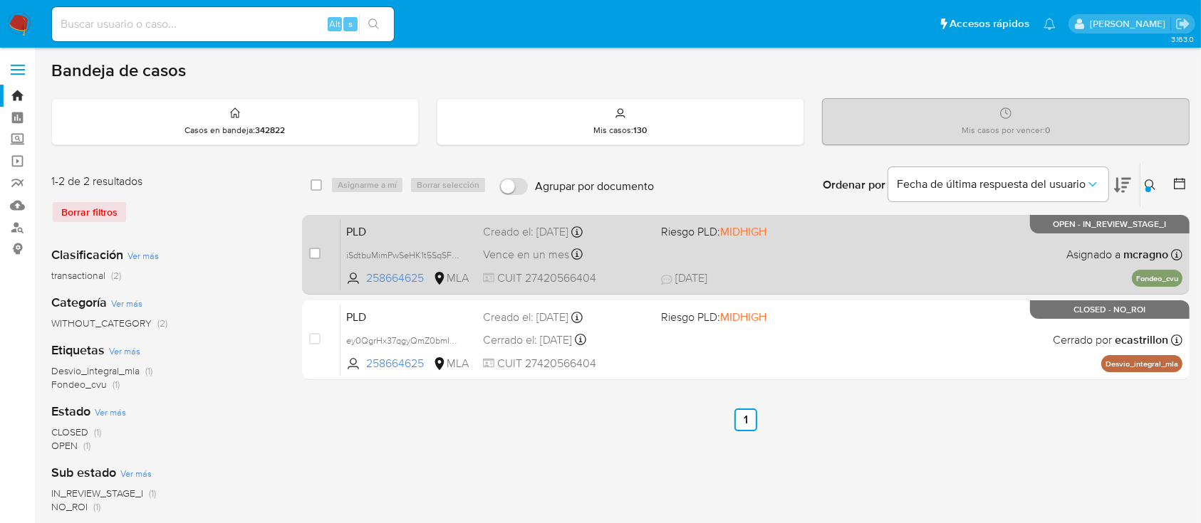
click at [948, 271] on span "24/09/2025 24/09/2025 18:17" at bounding box center [833, 279] width 344 height 16
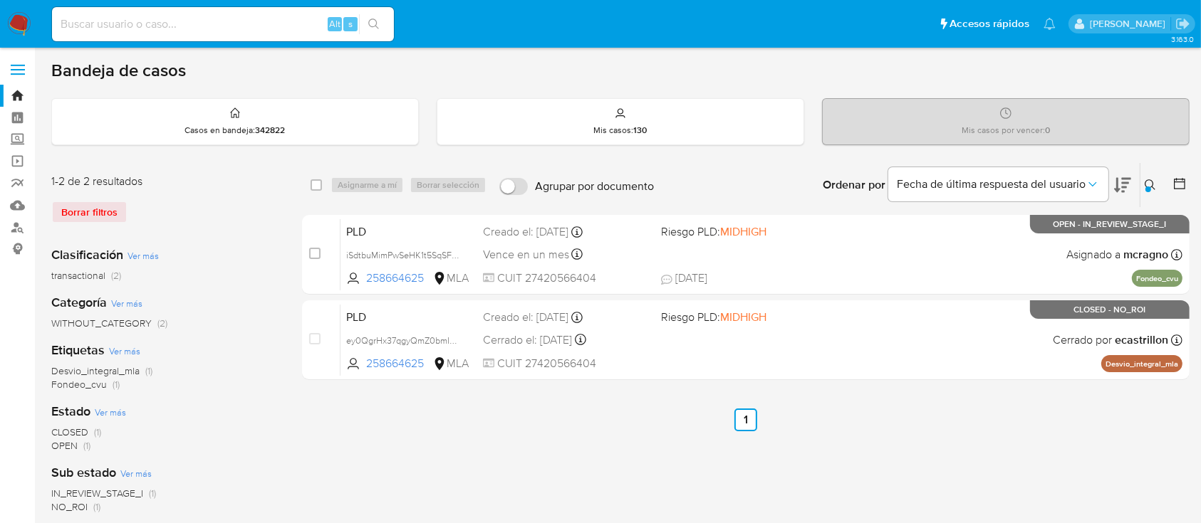
click at [1140, 183] on button at bounding box center [1152, 185] width 24 height 17
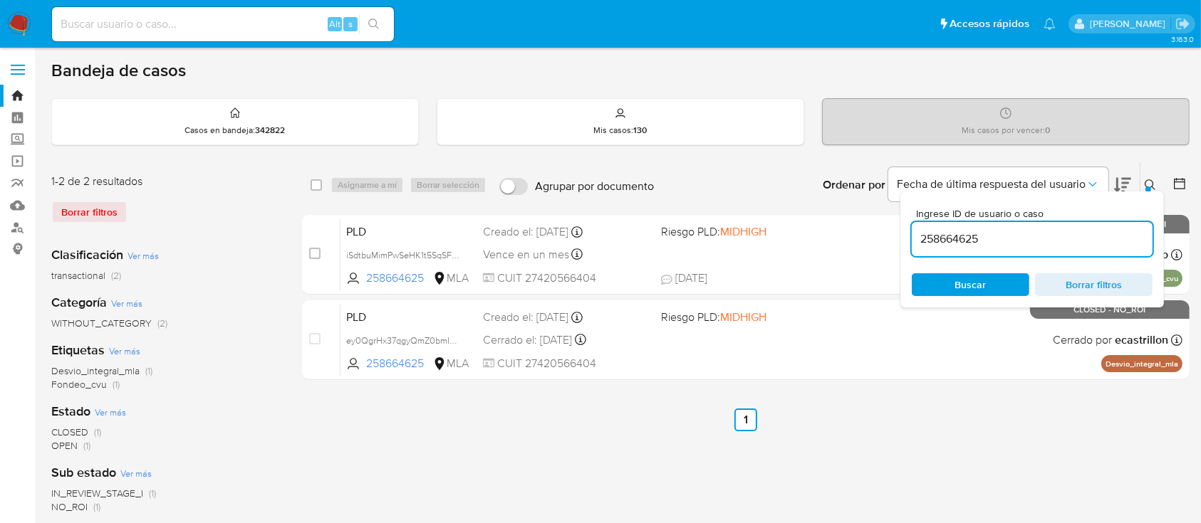
click at [939, 251] on div "258664625" at bounding box center [1032, 239] width 241 height 34
click at [941, 245] on input "258664625" at bounding box center [1032, 239] width 241 height 19
paste input "67816393"
type input "267816393"
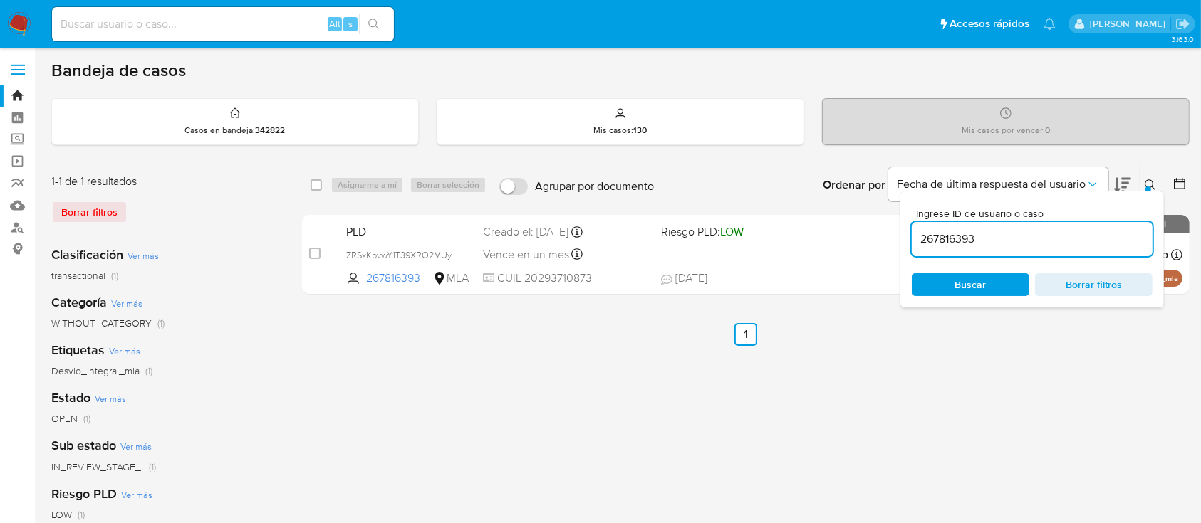
click at [1147, 183] on icon at bounding box center [1149, 184] width 11 height 11
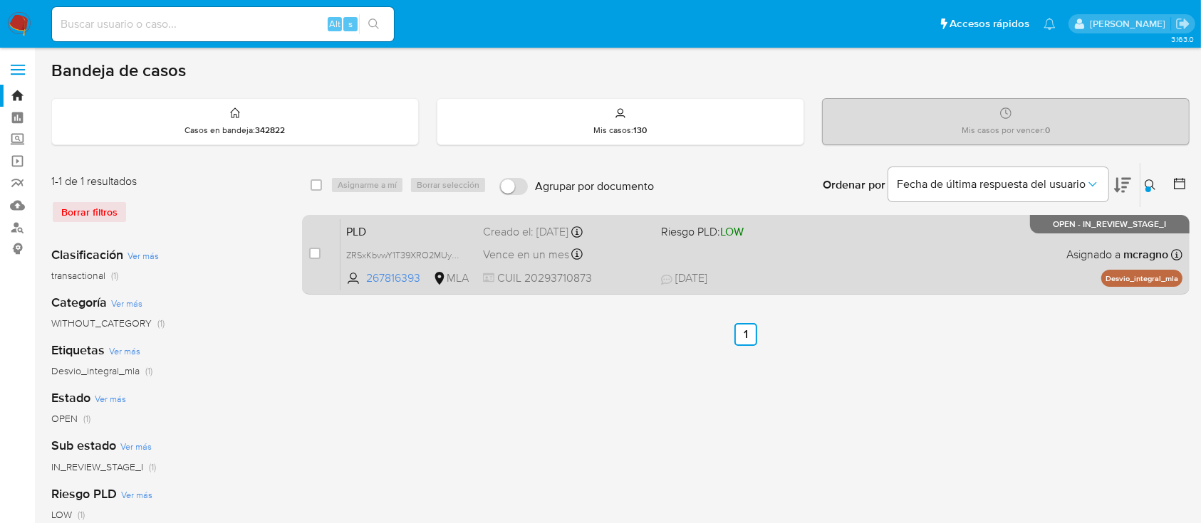
click at [911, 250] on div "PLD ZRSxKbvwY1T39XRO2MUyd9sr 267816393 MLA Riesgo PLD: LOW Creado el: 12/09/202…" at bounding box center [761, 255] width 842 height 72
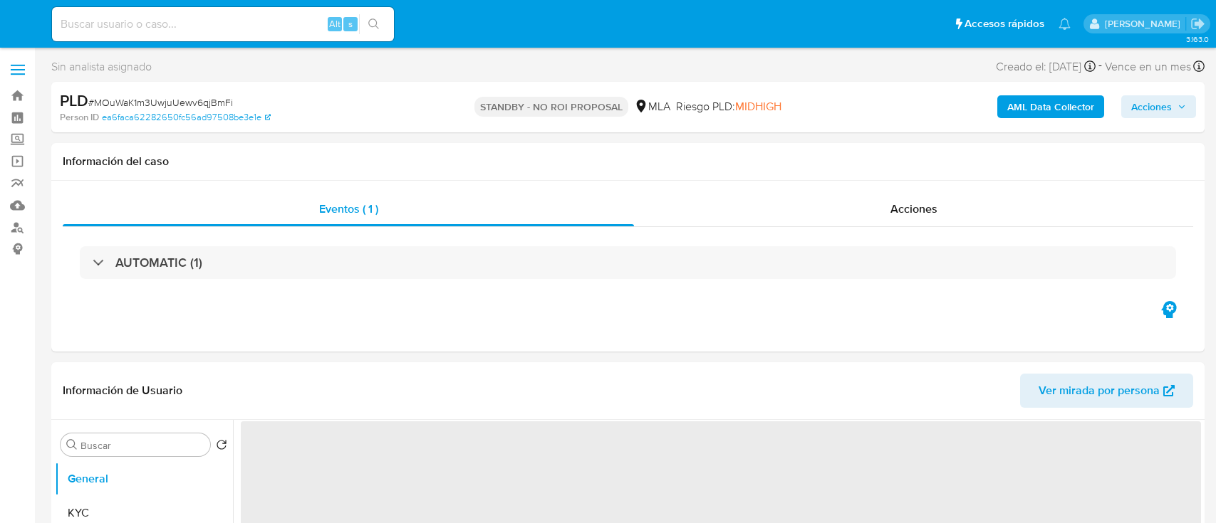
select select "10"
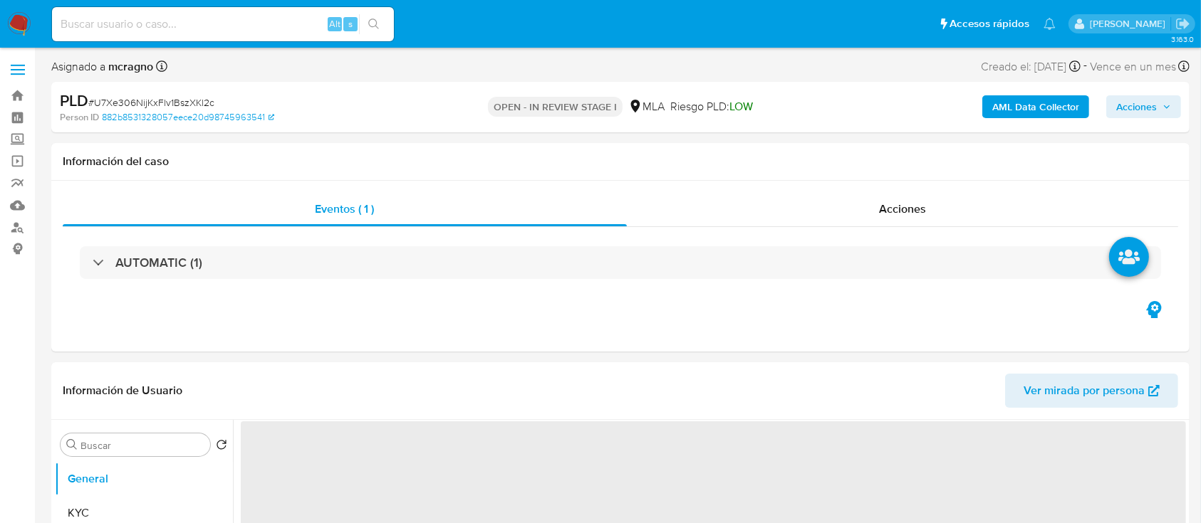
select select "10"
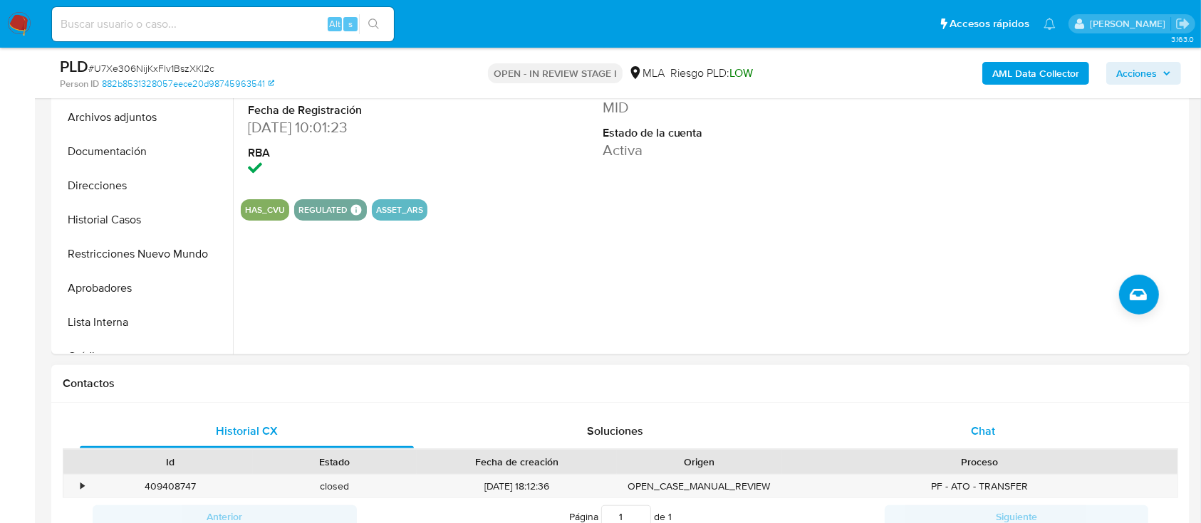
click at [977, 423] on span "Chat" at bounding box center [983, 431] width 24 height 16
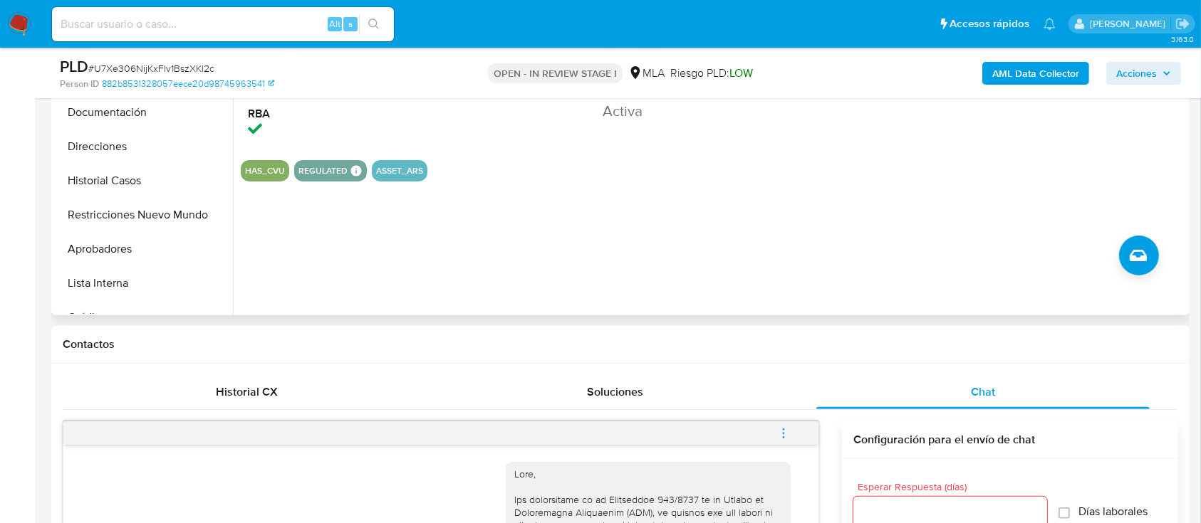
scroll to position [285, 0]
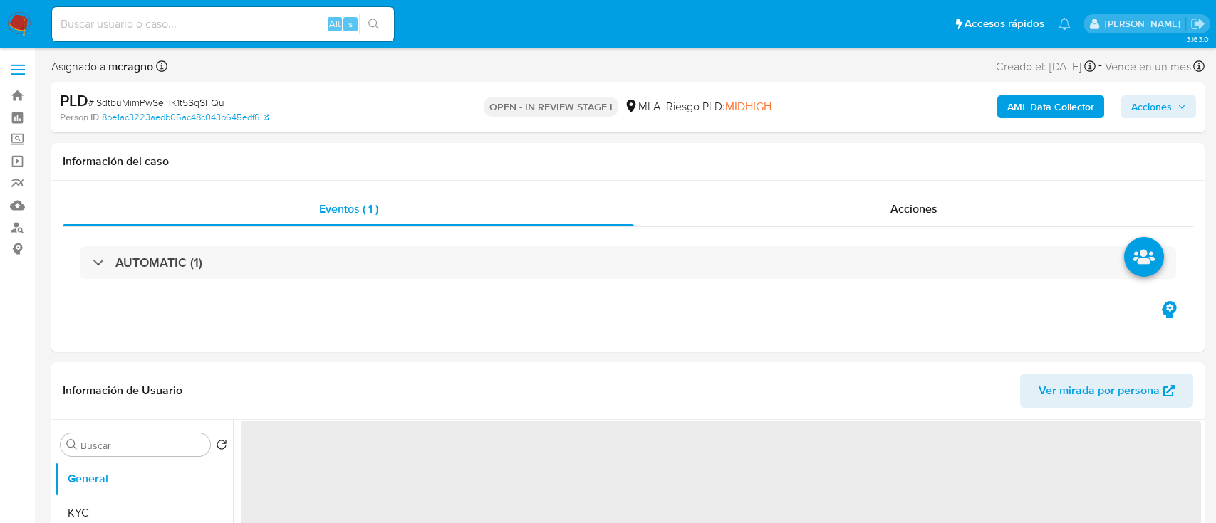
select select "10"
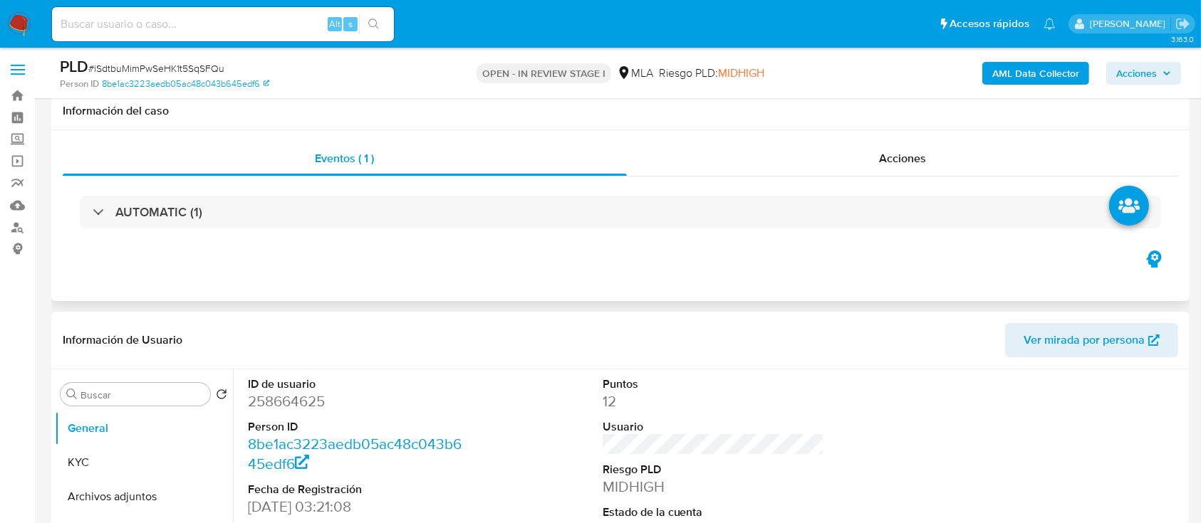
scroll to position [570, 0]
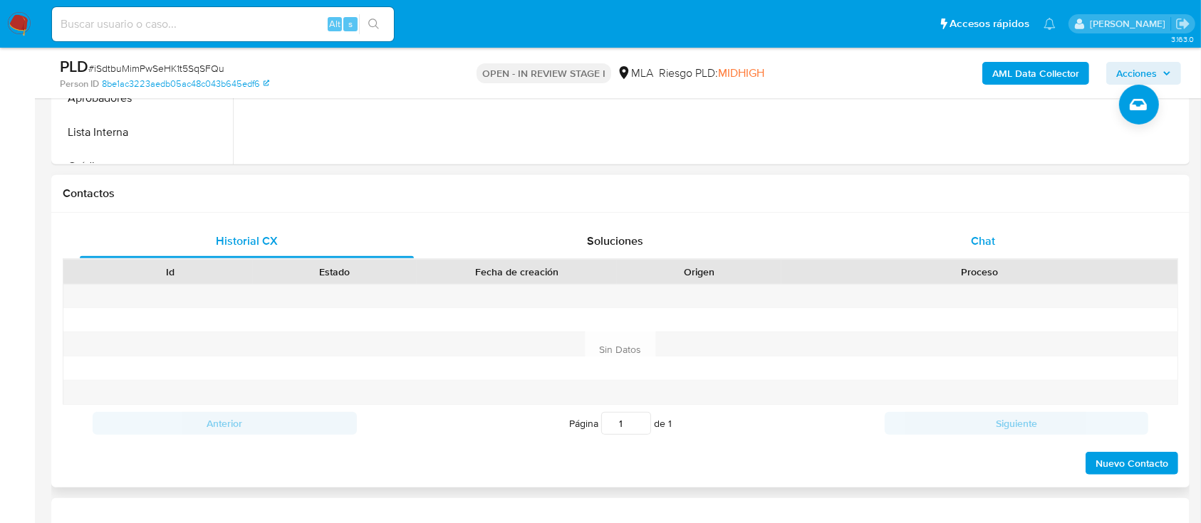
click at [997, 251] on div "Chat" at bounding box center [983, 241] width 334 height 34
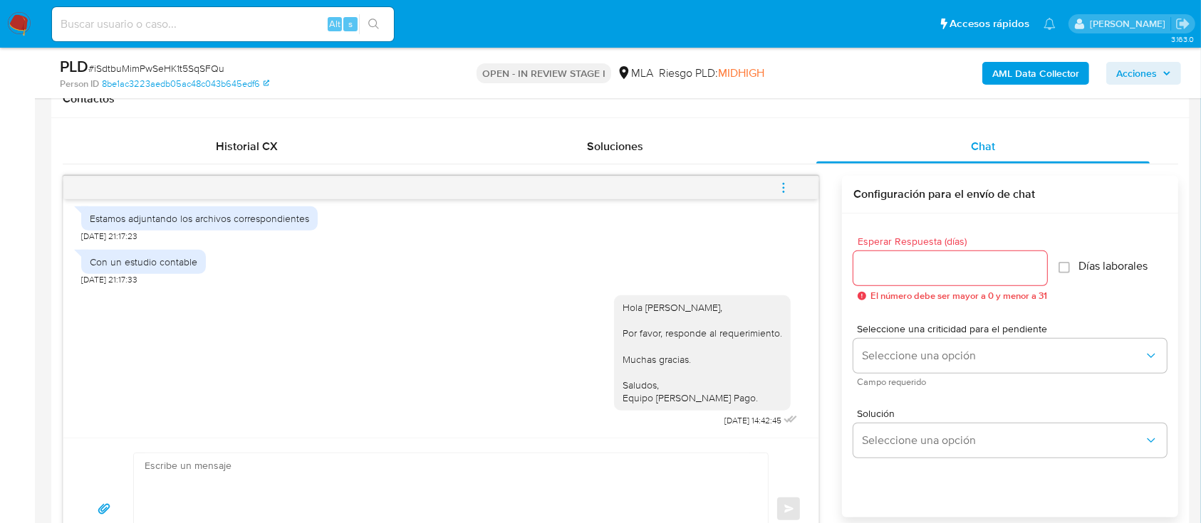
scroll to position [1740, 0]
drag, startPoint x: 607, startPoint y: 302, endPoint x: 736, endPoint y: 402, distance: 164.0
click at [736, 402] on div "Hola Brenda Micaela Quiroga, Por favor, responde al requerimiento. Muchas graci…" at bounding box center [702, 353] width 177 height 115
copy div "Hola Brenda Micaela Quiroga, Por favor, responde al requerimiento. Muchas graci…"
click at [631, 481] on textarea at bounding box center [447, 510] width 605 height 112
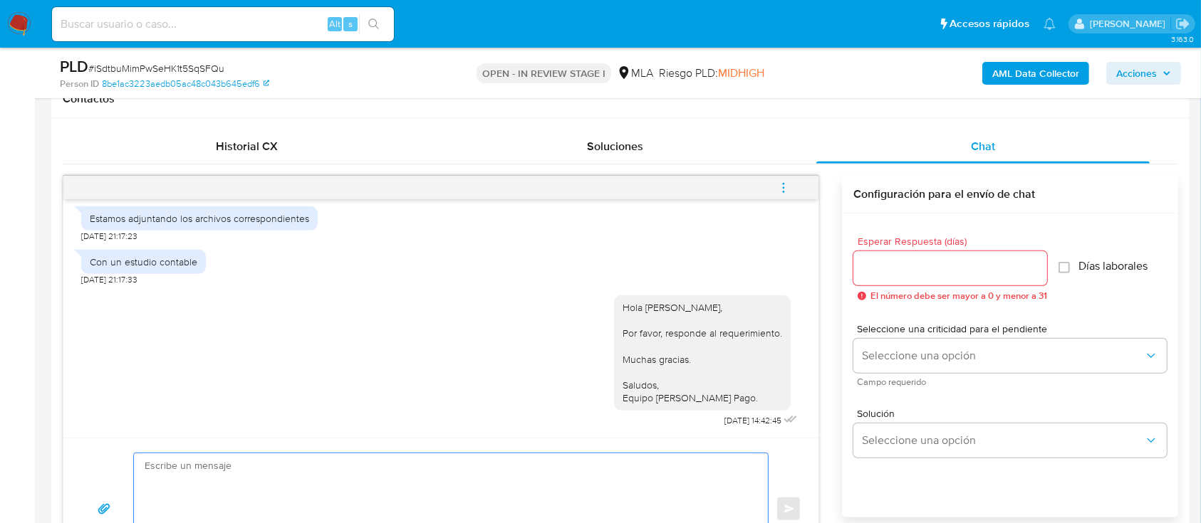
paste textarea "Hola Brenda Micaela Quiroga, Por favor, responde al requerimiento. Muchas graci…"
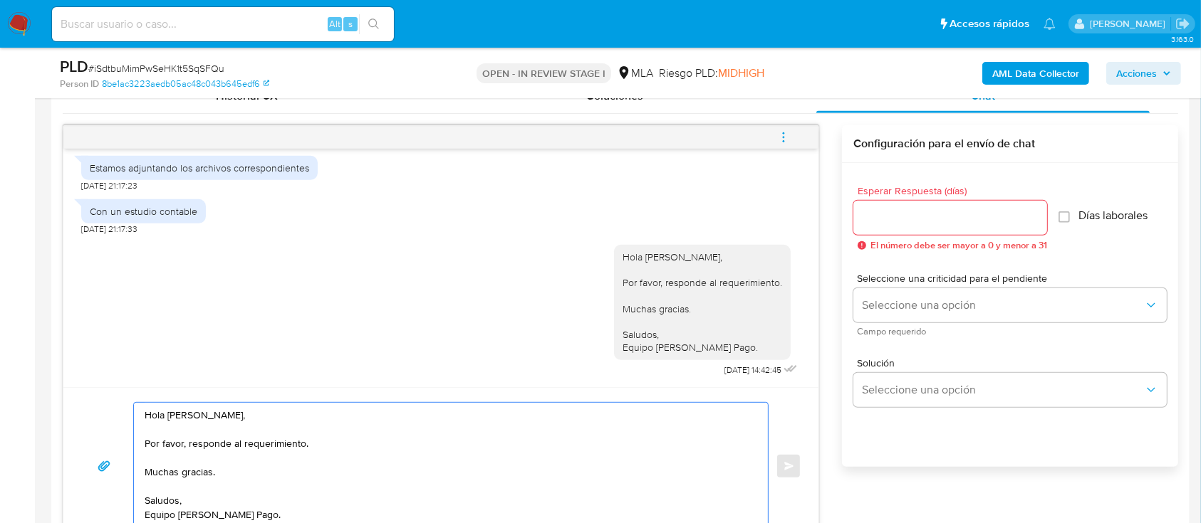
scroll to position [905, 0]
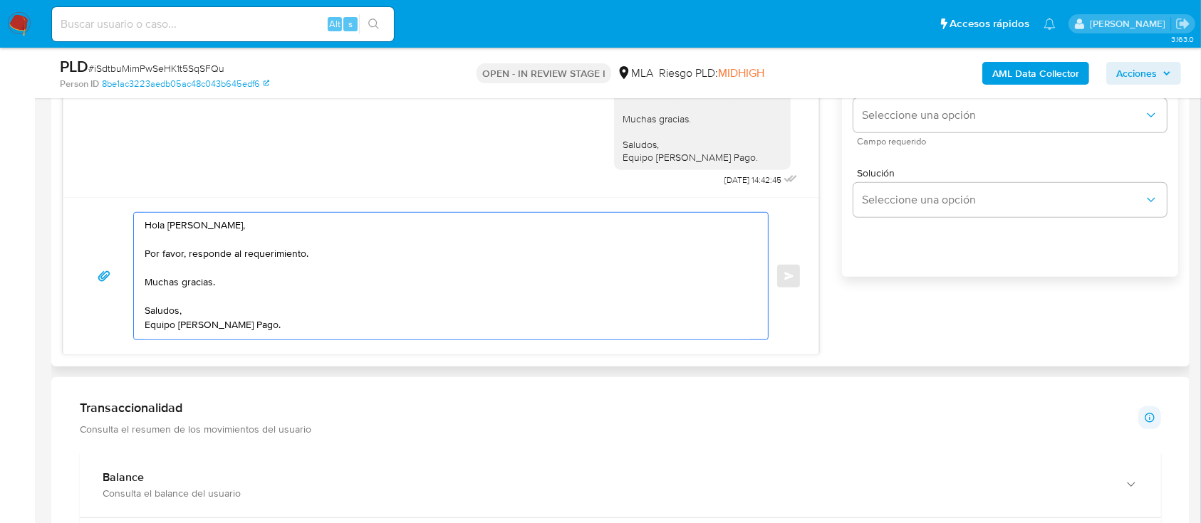
drag, startPoint x: 255, startPoint y: 281, endPoint x: 108, endPoint y: 256, distance: 148.8
click at [108, 256] on div "Hola Brenda Micaela Quiroga, Por favor, responde al requerimiento. Muchas graci…" at bounding box center [440, 276] width 721 height 128
paste textarea "Te consultamos si tuviste oportunidad de leer el requerimiento de información y…"
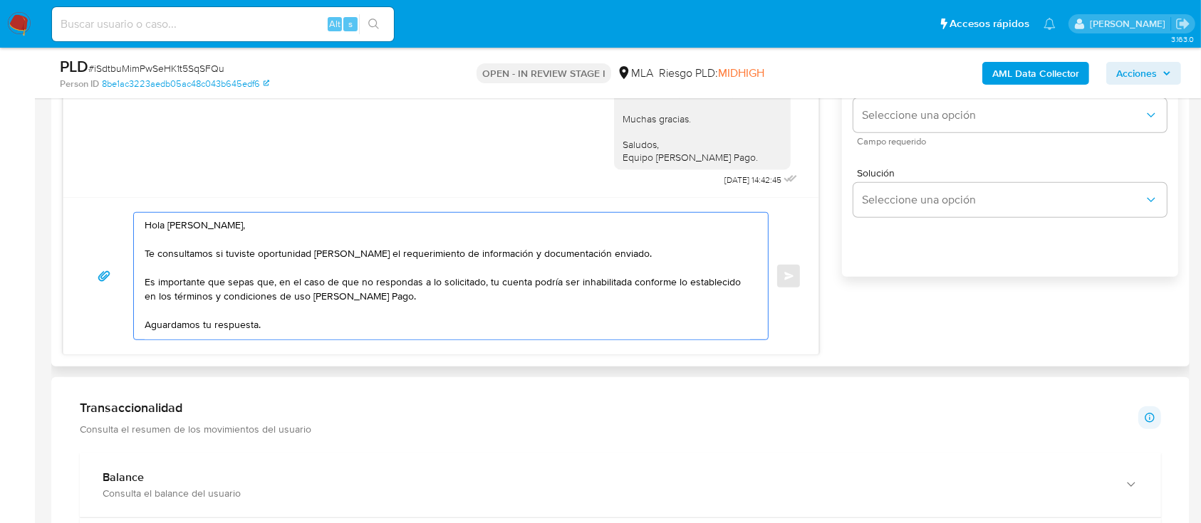
scroll to position [37, 0]
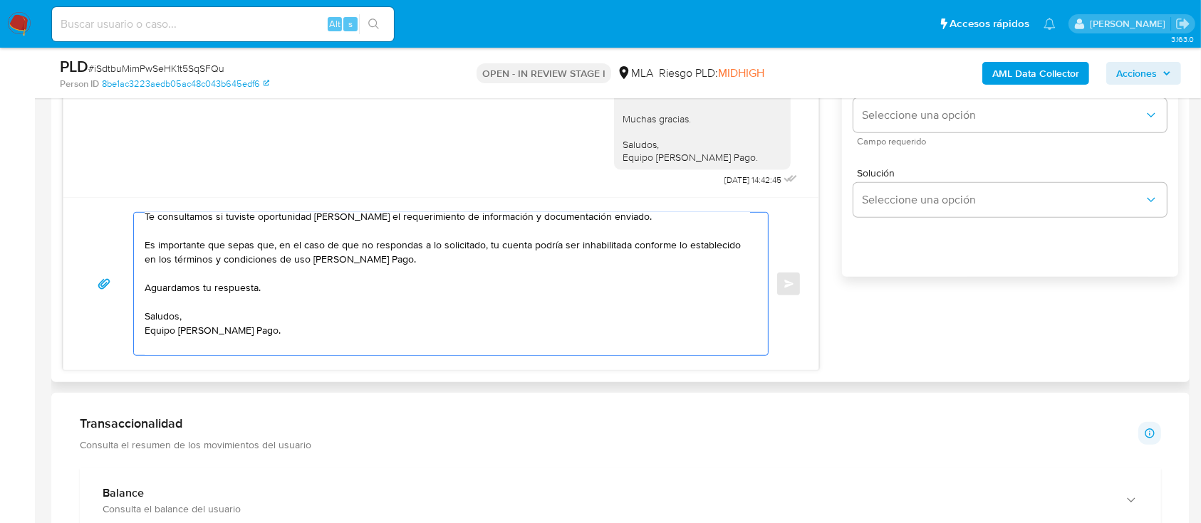
click at [298, 330] on textarea "Hola Brenda Micaela Quiroga, Te consultamos si tuviste oportunidad de leer el r…" at bounding box center [447, 284] width 605 height 142
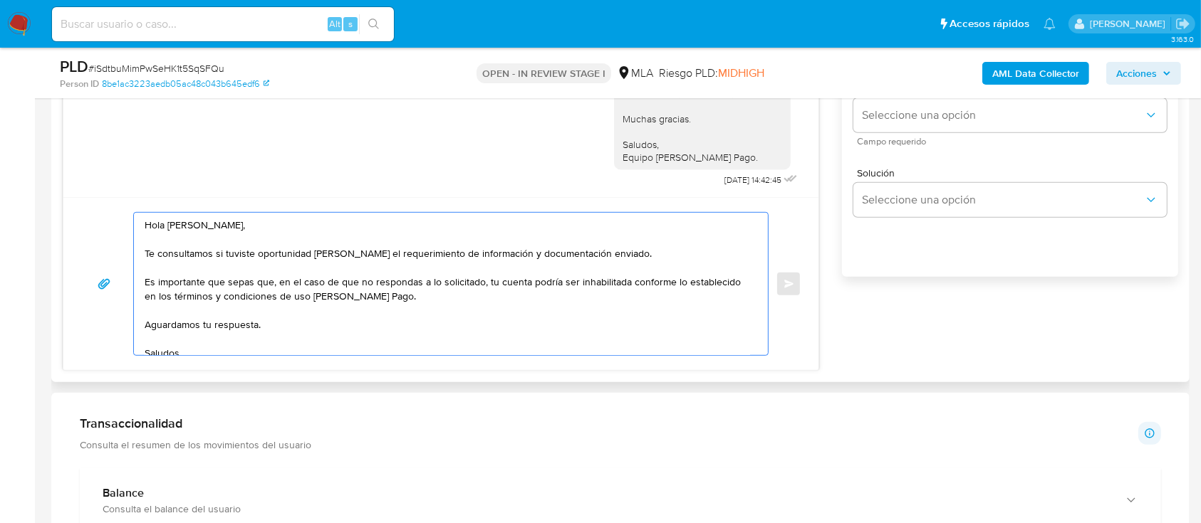
scroll to position [810, 0]
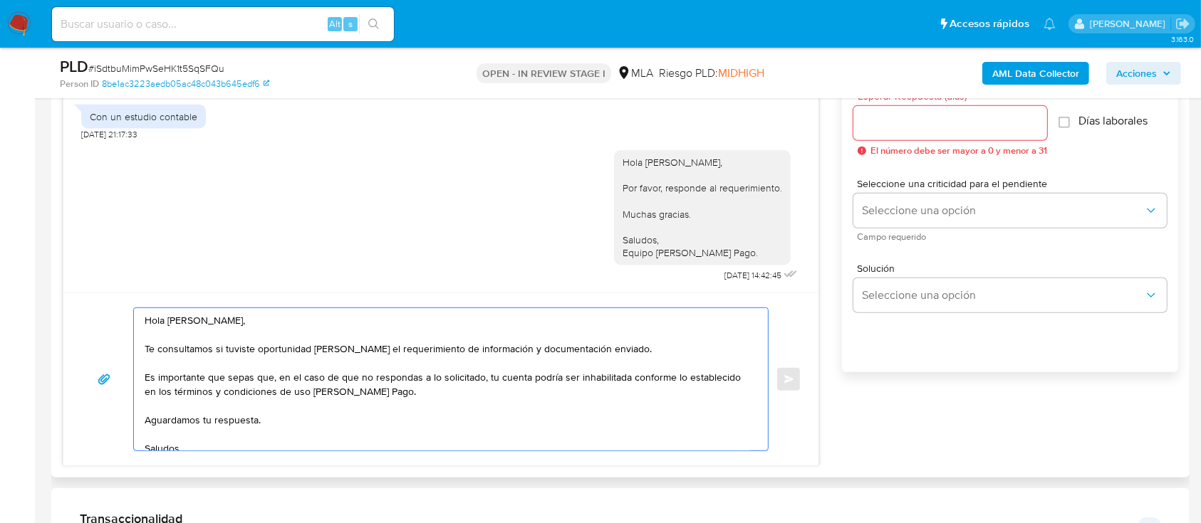
type textarea "Hola Brenda Micaela Quiroga, Te consultamos si tuviste oportunidad de leer el r…"
click at [934, 119] on input "Esperar Respuesta (días)" at bounding box center [950, 123] width 194 height 19
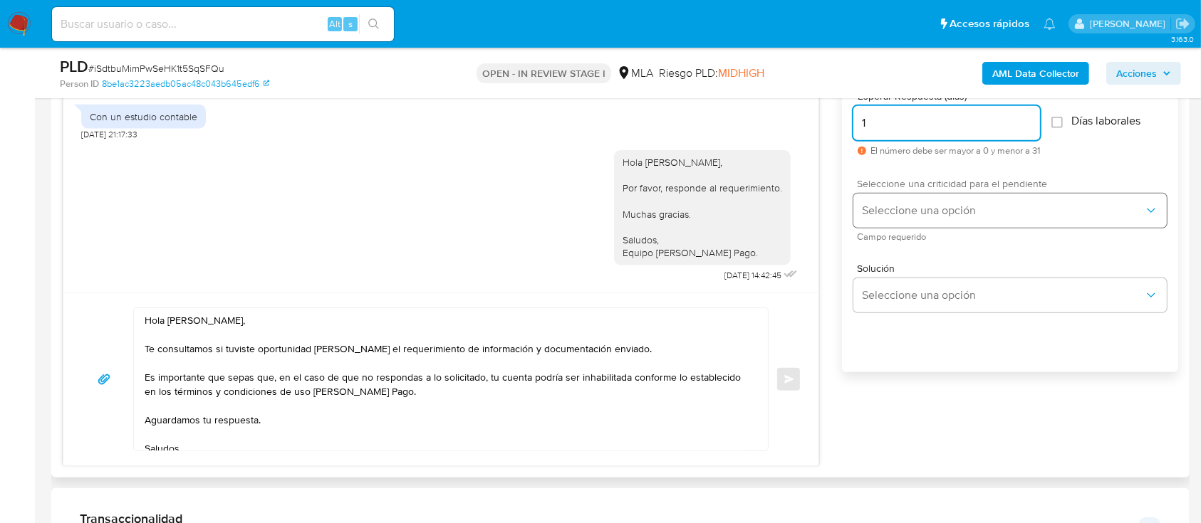
type input "1"
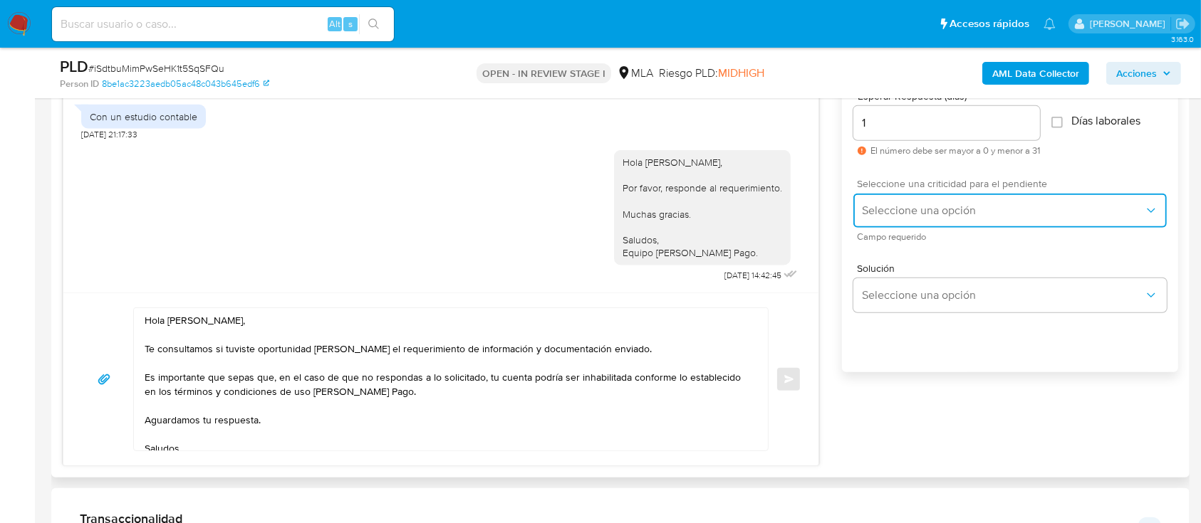
drag, startPoint x: 927, startPoint y: 198, endPoint x: 926, endPoint y: 207, distance: 9.3
click at [927, 199] on button "Seleccione una opción" at bounding box center [1009, 211] width 313 height 34
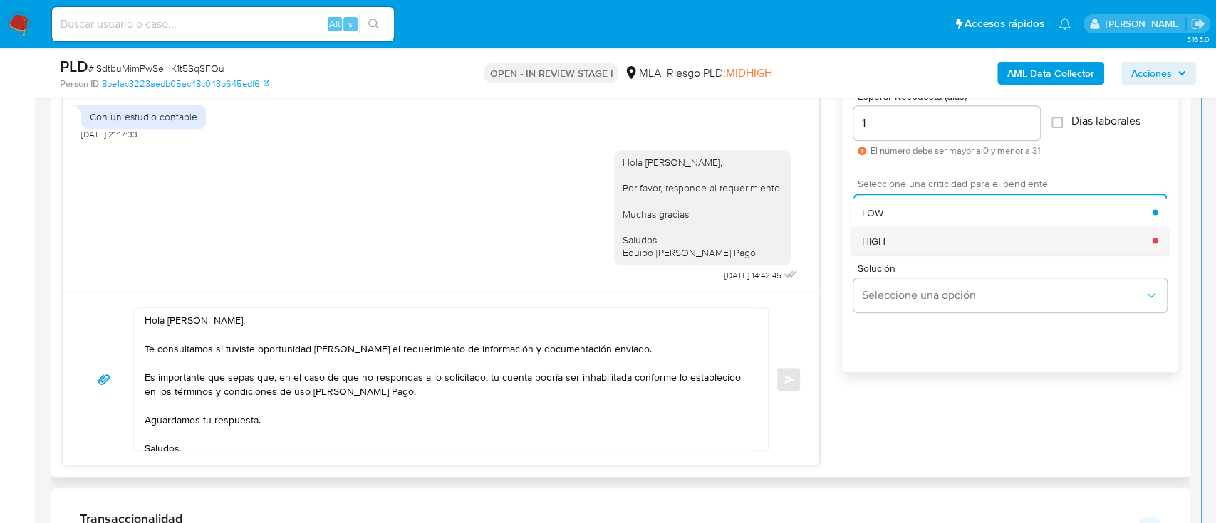
click at [908, 244] on div "HIGH" at bounding box center [1007, 240] width 291 height 28
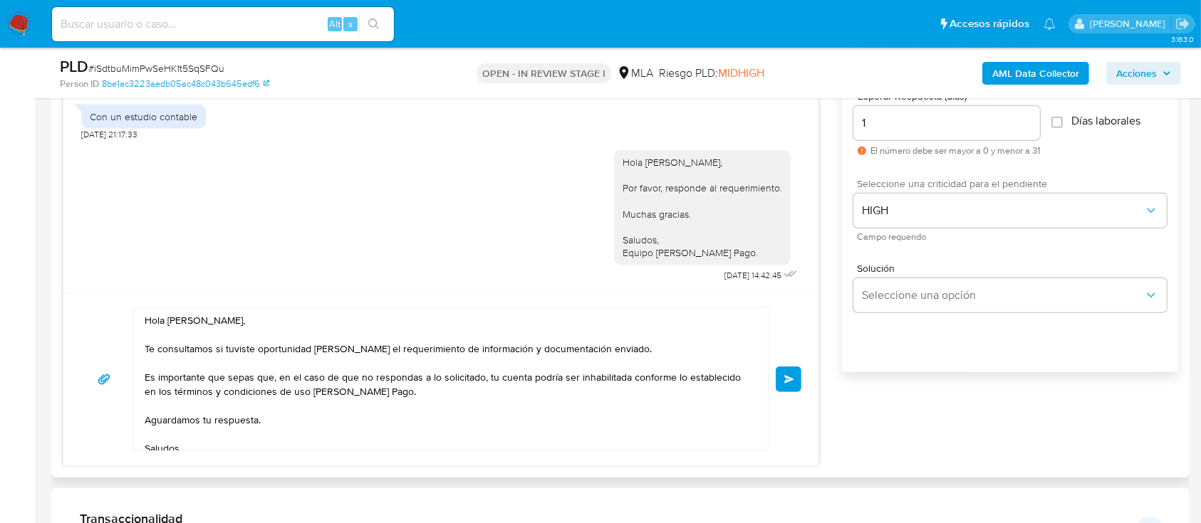
click at [792, 382] on button "Enviar" at bounding box center [789, 380] width 26 height 26
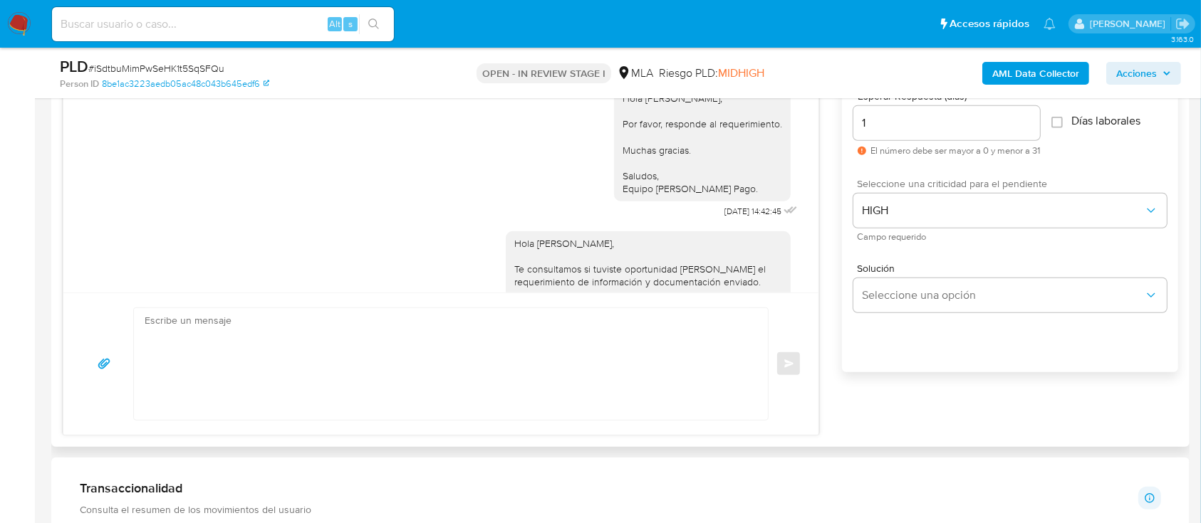
scroll to position [2015, 0]
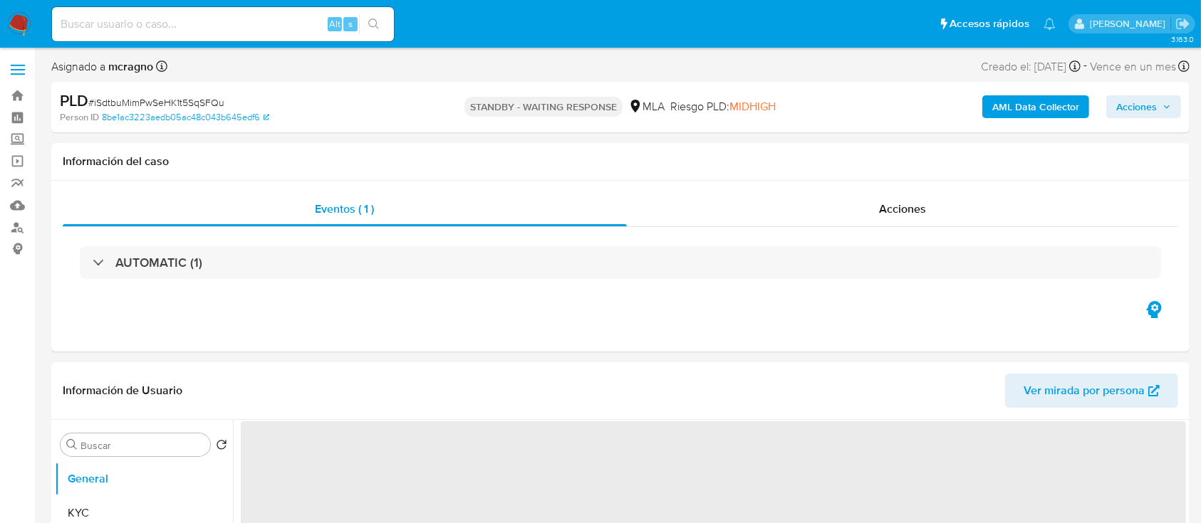
select select "10"
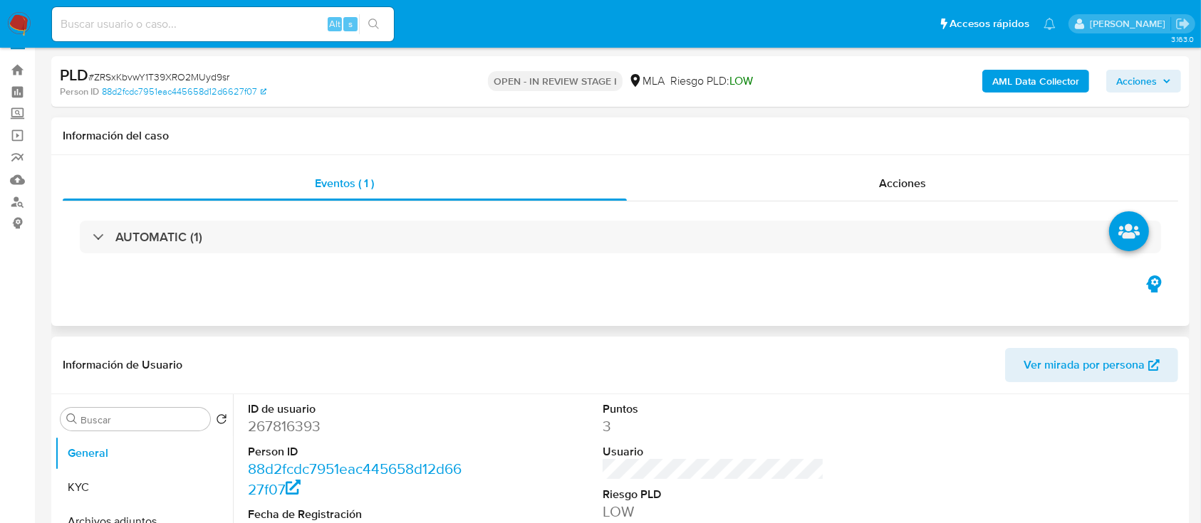
scroll to position [380, 0]
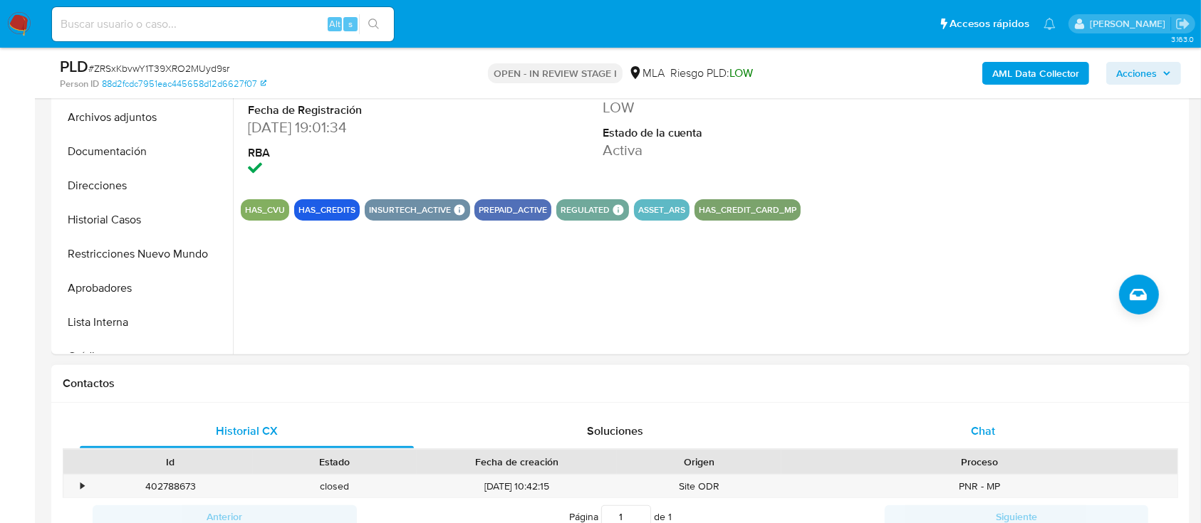
click at [984, 434] on span "Chat" at bounding box center [983, 431] width 24 height 16
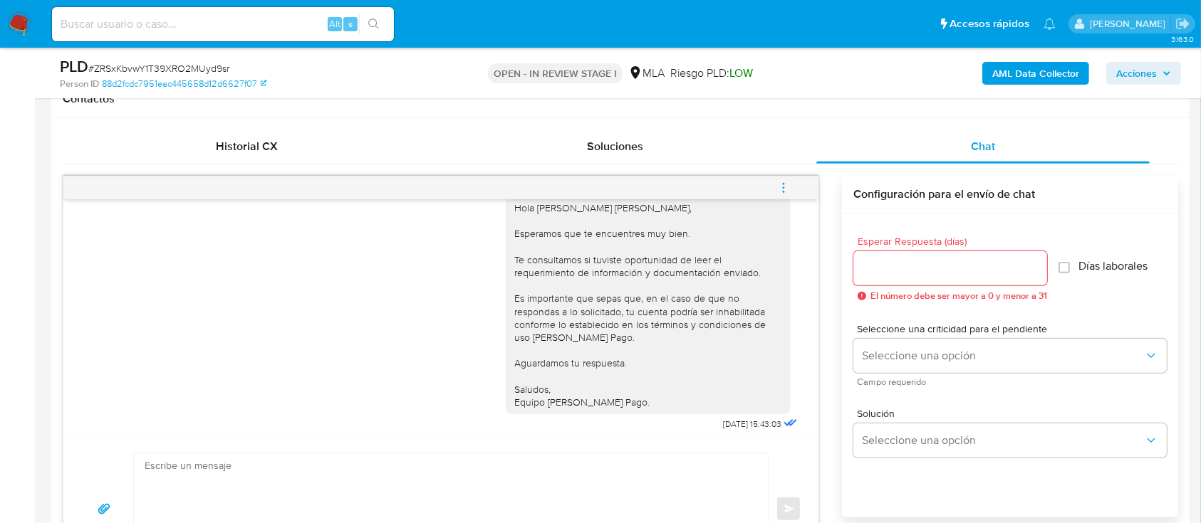
scroll to position [1471, 0]
click at [786, 182] on icon "menu-action" at bounding box center [783, 188] width 13 height 13
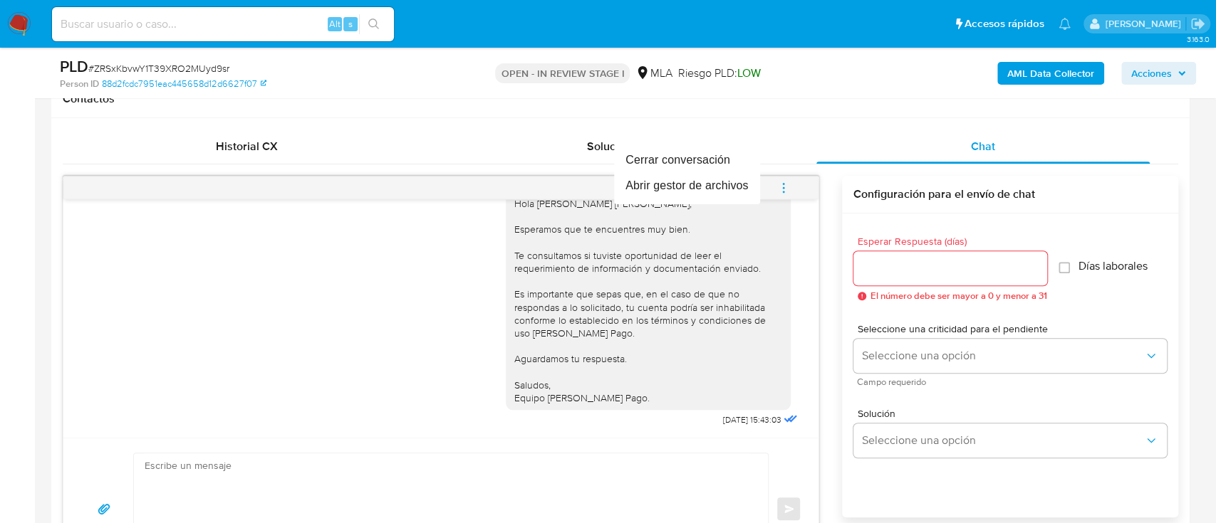
drag, startPoint x: 813, startPoint y: 394, endPoint x: 816, endPoint y: 361, distance: 33.0
click at [816, 370] on div at bounding box center [608, 261] width 1216 height 523
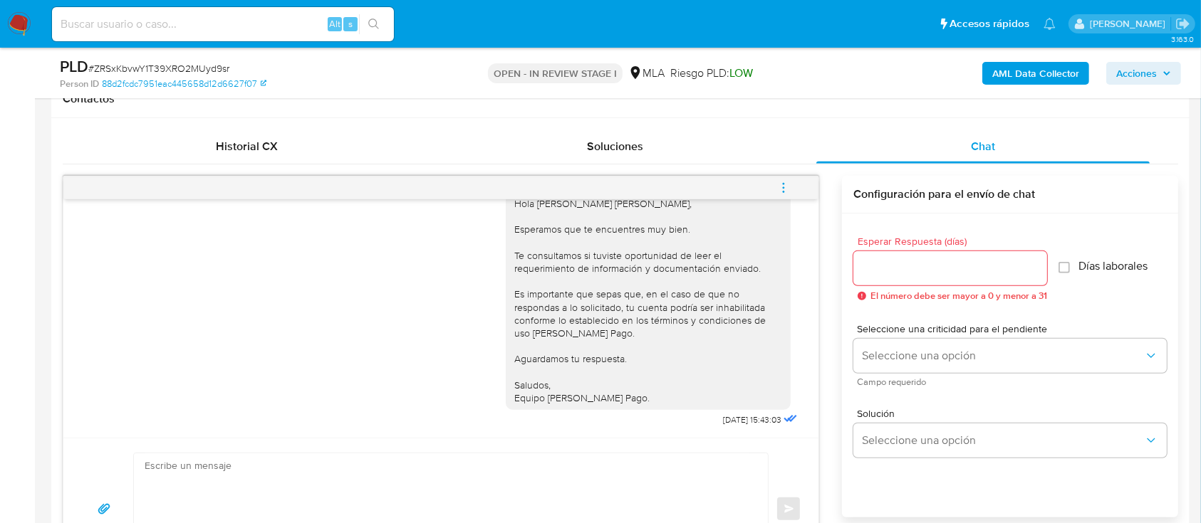
click at [798, 187] on button "menu-action" at bounding box center [783, 188] width 47 height 34
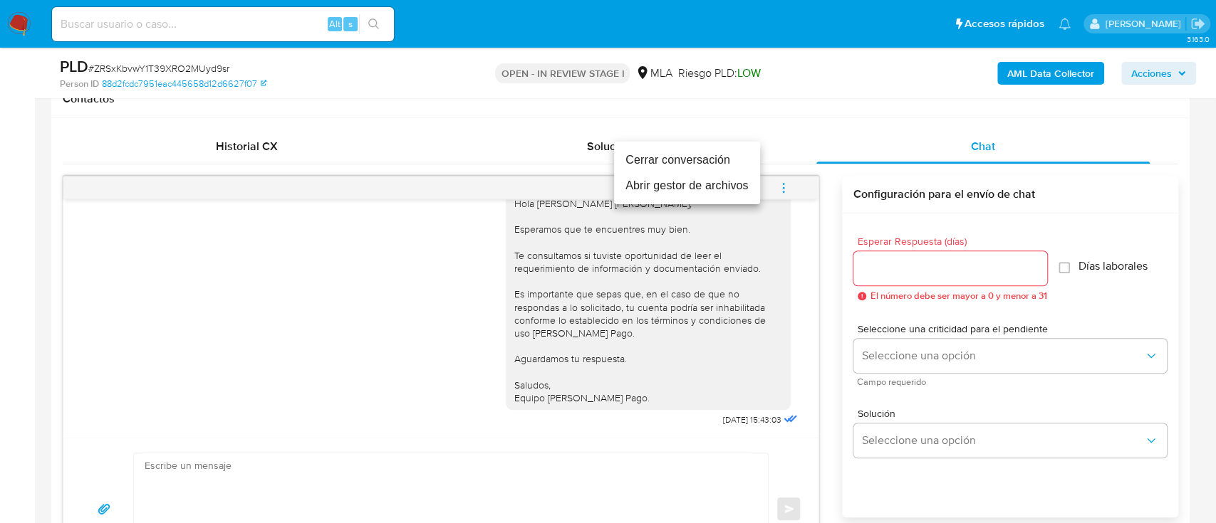
click at [672, 159] on li "Cerrar conversación" at bounding box center [687, 160] width 146 height 26
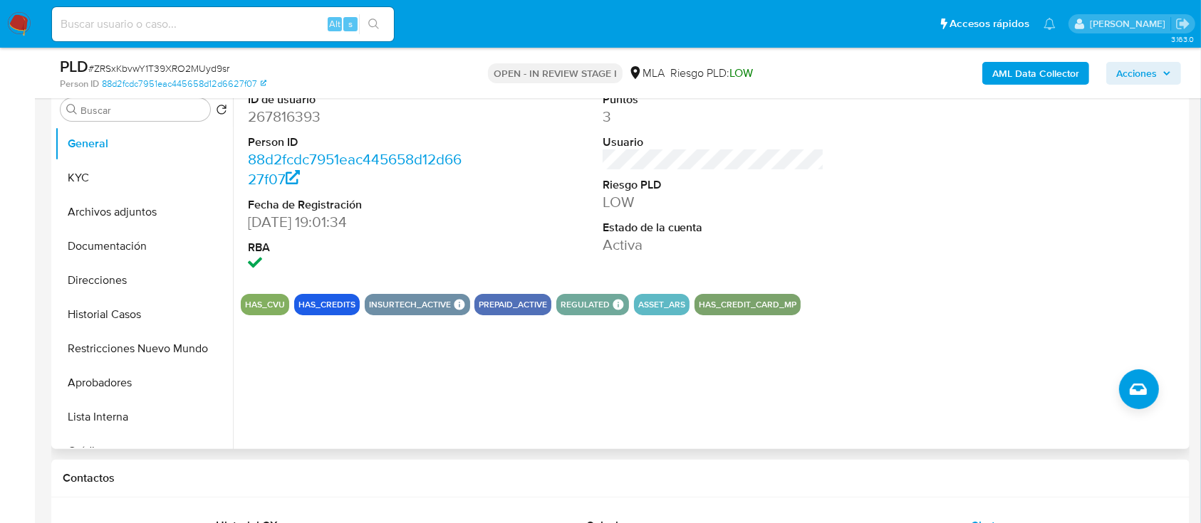
scroll to position [95, 0]
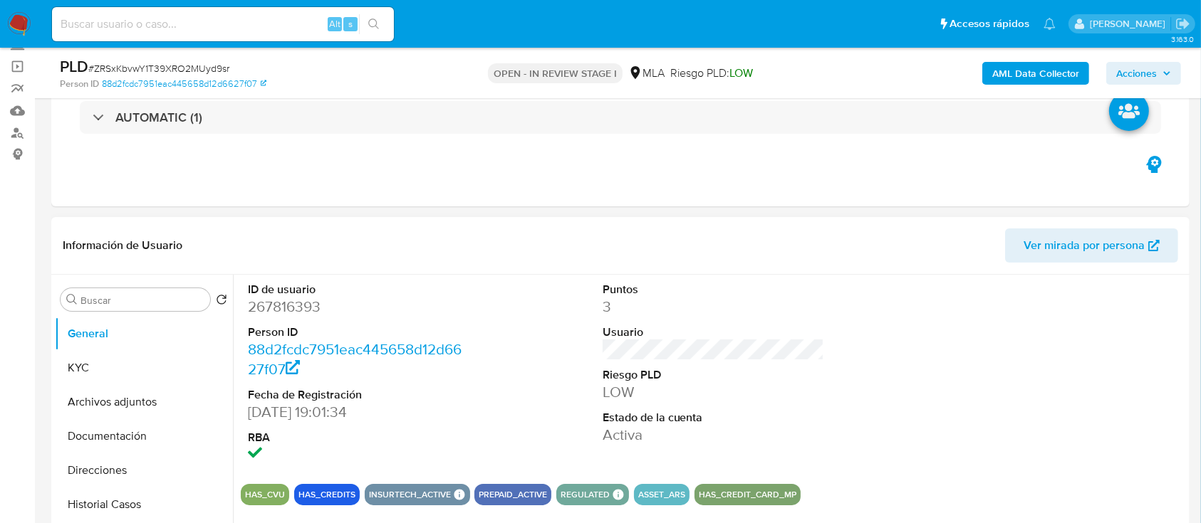
click at [122, 396] on button "Archivos adjuntos" at bounding box center [144, 402] width 178 height 34
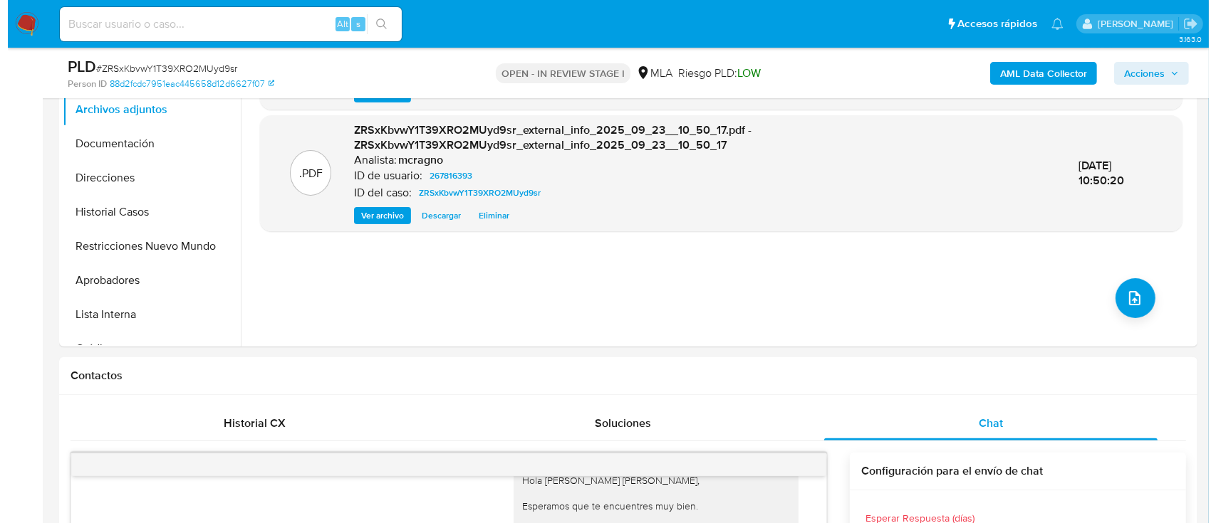
scroll to position [414, 0]
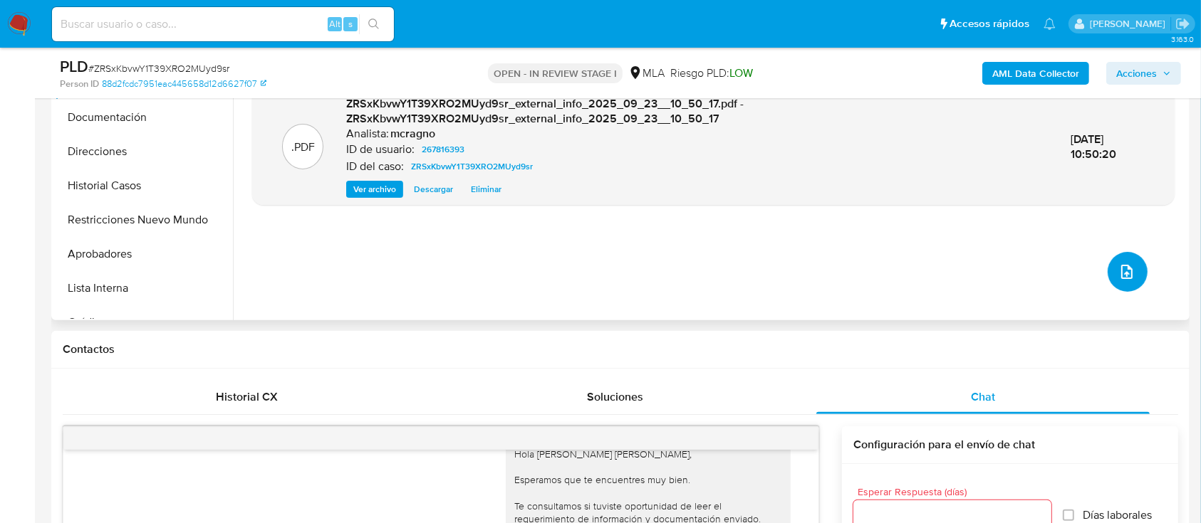
click at [1121, 261] on button "upload-file" at bounding box center [1127, 272] width 40 height 40
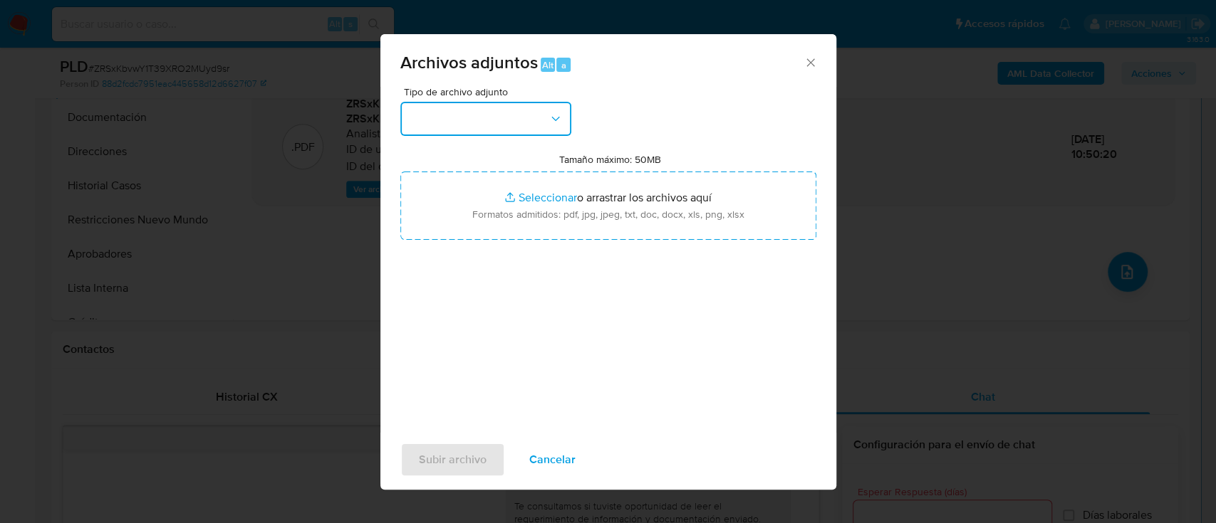
click at [542, 135] on button "button" at bounding box center [485, 119] width 171 height 34
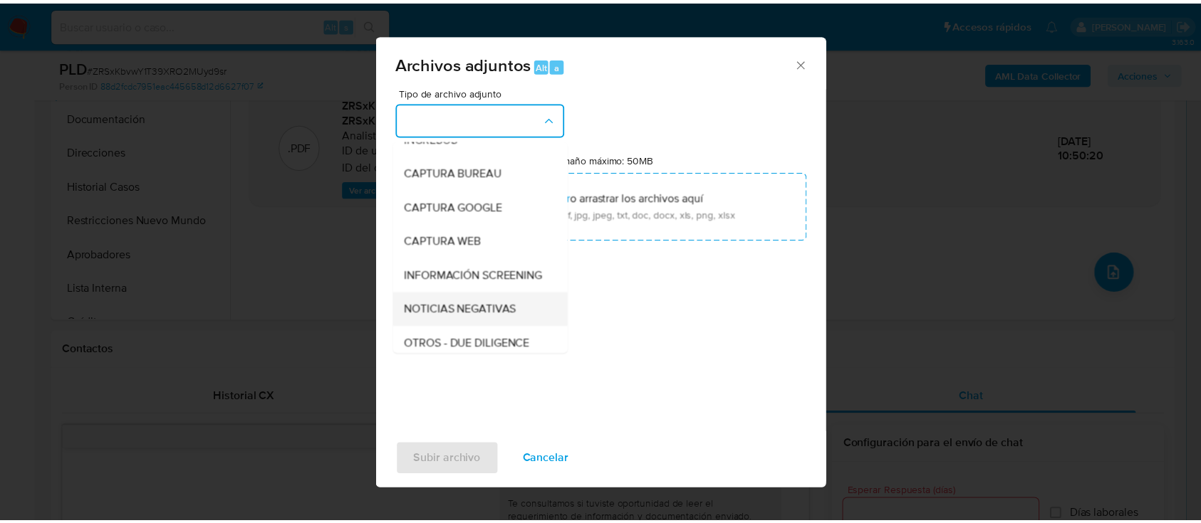
scroll to position [95, 0]
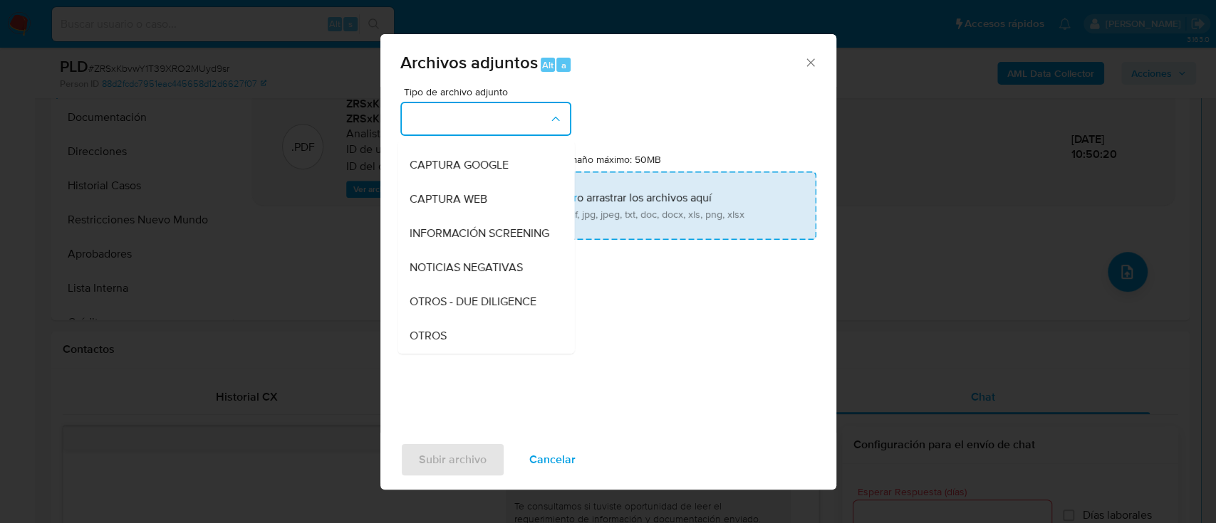
drag, startPoint x: 451, startPoint y: 345, endPoint x: 566, endPoint y: 220, distance: 169.8
click at [452, 344] on div "OTROS" at bounding box center [481, 336] width 145 height 34
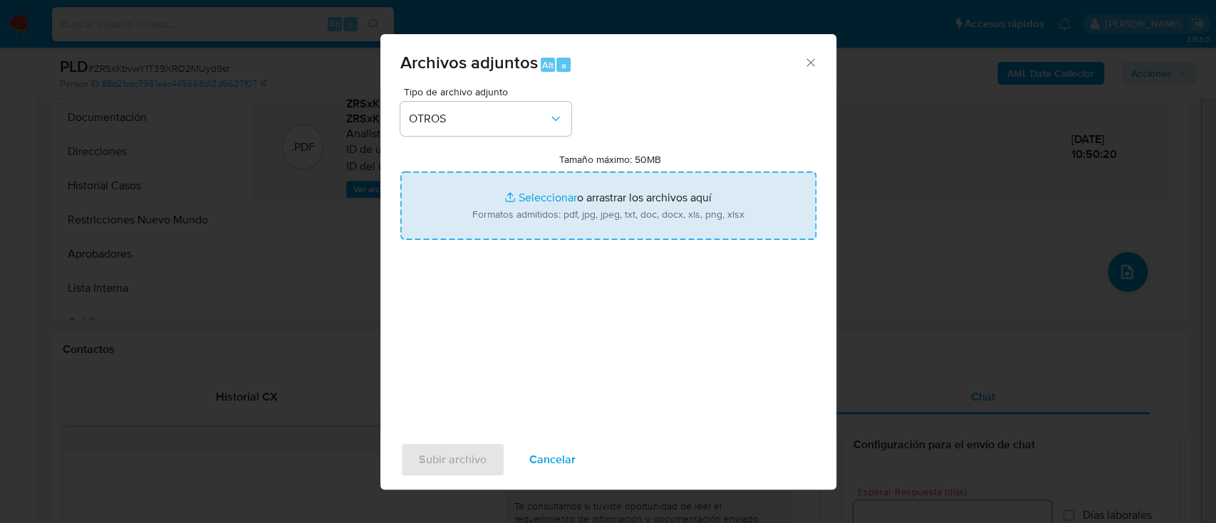
click at [569, 218] on input "Tamaño máximo: 50MB Seleccionar archivos" at bounding box center [608, 206] width 416 height 68
type input "C:\fakepath\267816393 - Movimientos.xlsx"
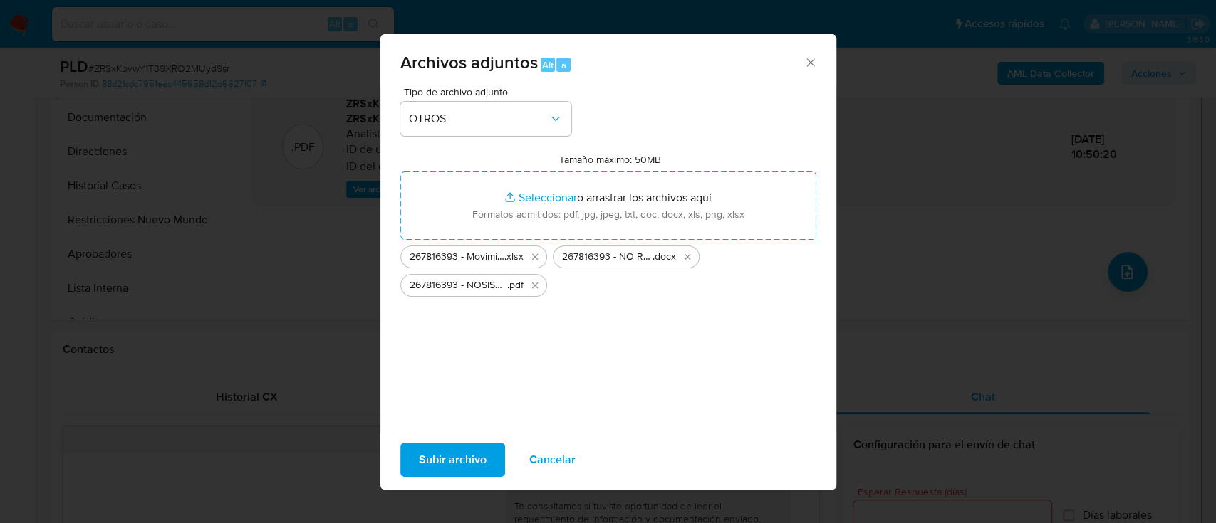
click at [415, 465] on button "Subir archivo" at bounding box center [452, 460] width 105 height 34
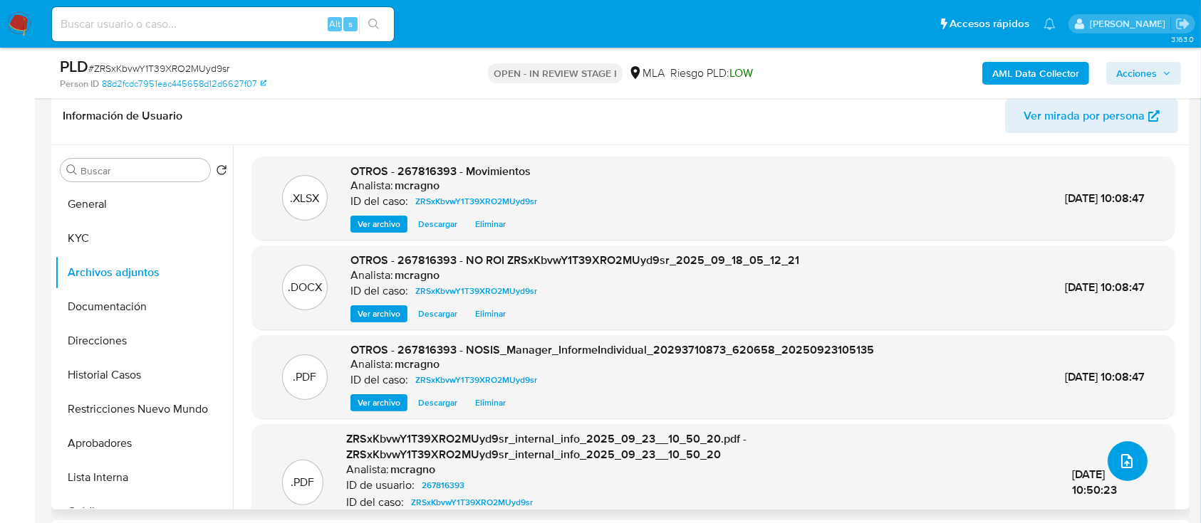
scroll to position [224, 0]
drag, startPoint x: 125, startPoint y: 195, endPoint x: 155, endPoint y: 194, distance: 29.9
click at [125, 195] on button "General" at bounding box center [138, 205] width 167 height 34
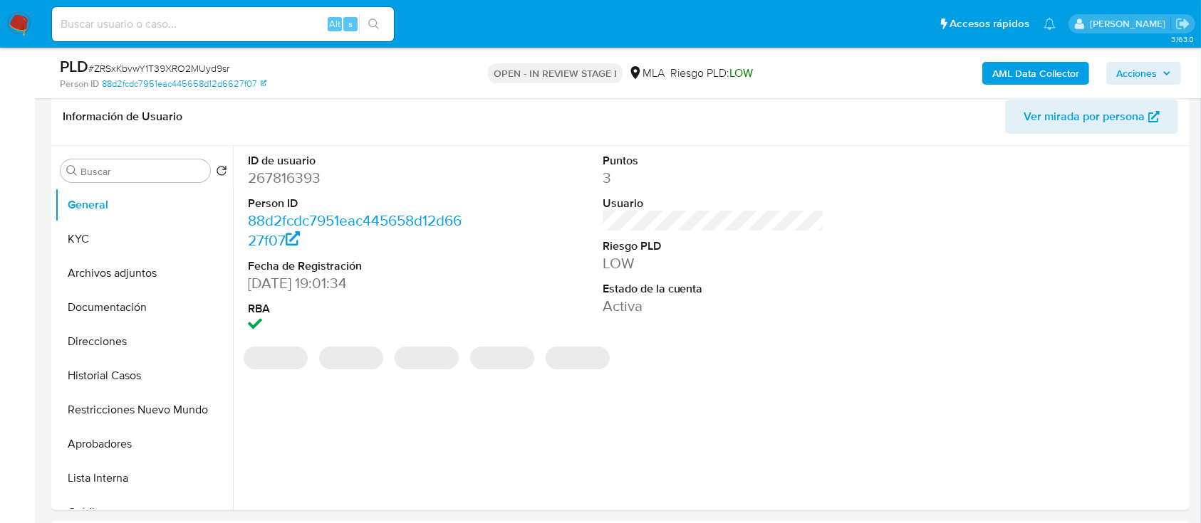
click at [1144, 66] on span "Acciones" at bounding box center [1136, 73] width 41 height 23
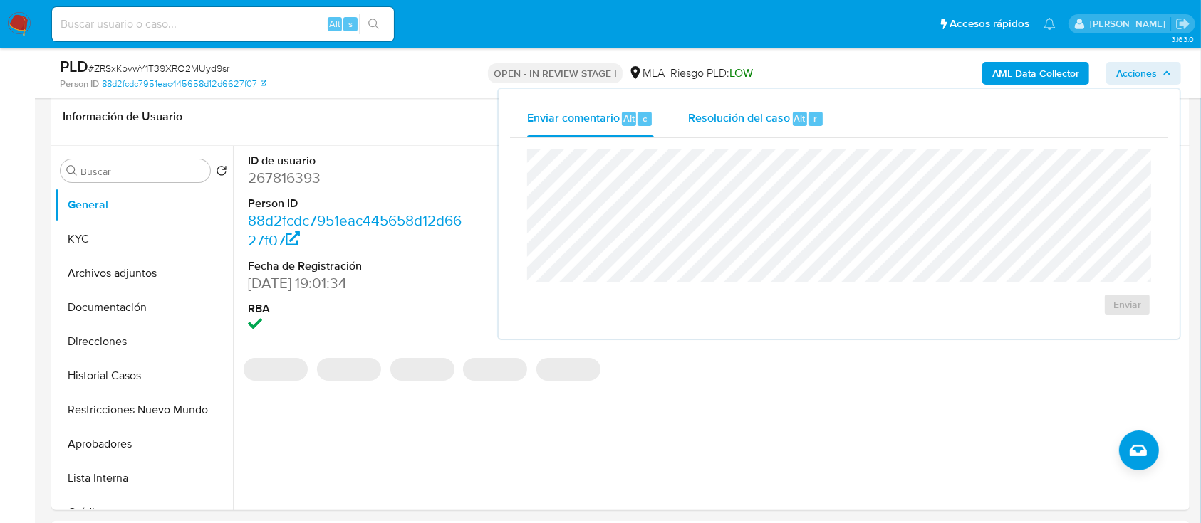
click at [780, 130] on div "Resolución del caso Alt r" at bounding box center [756, 118] width 136 height 37
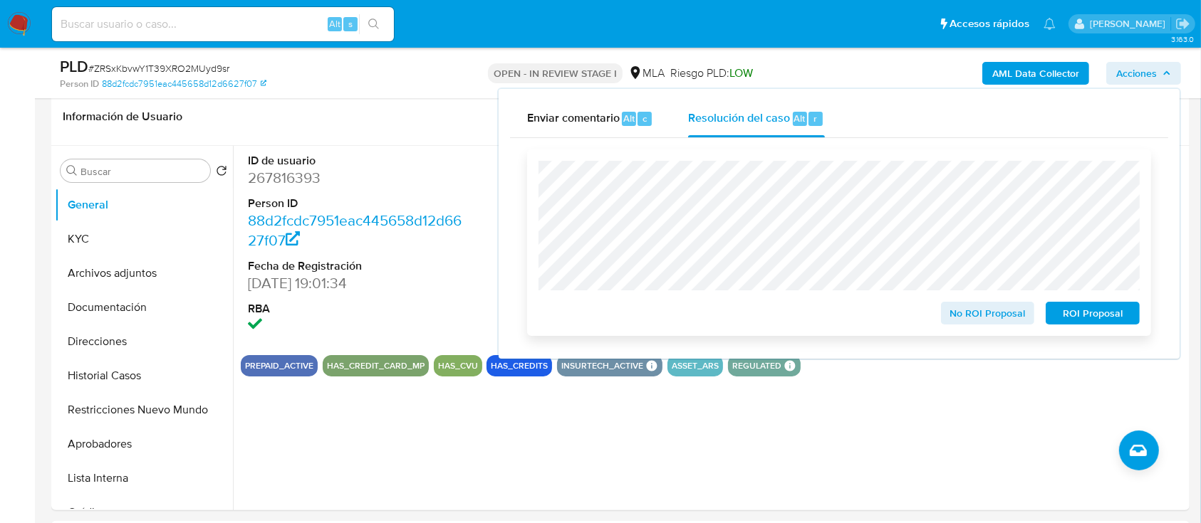
click at [991, 318] on span "No ROI Proposal" at bounding box center [988, 313] width 74 height 20
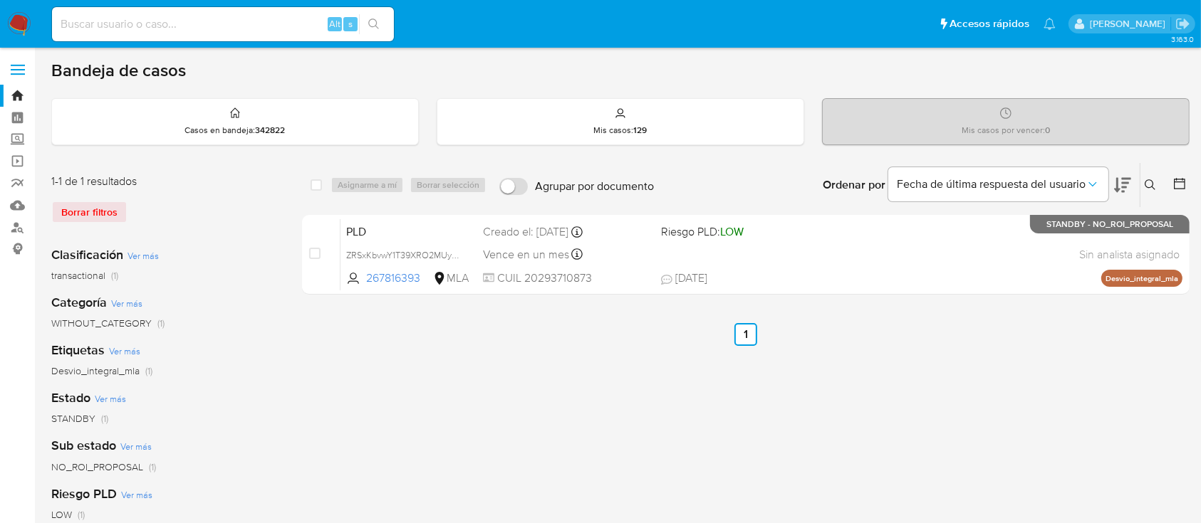
click at [1151, 186] on icon at bounding box center [1149, 184] width 11 height 11
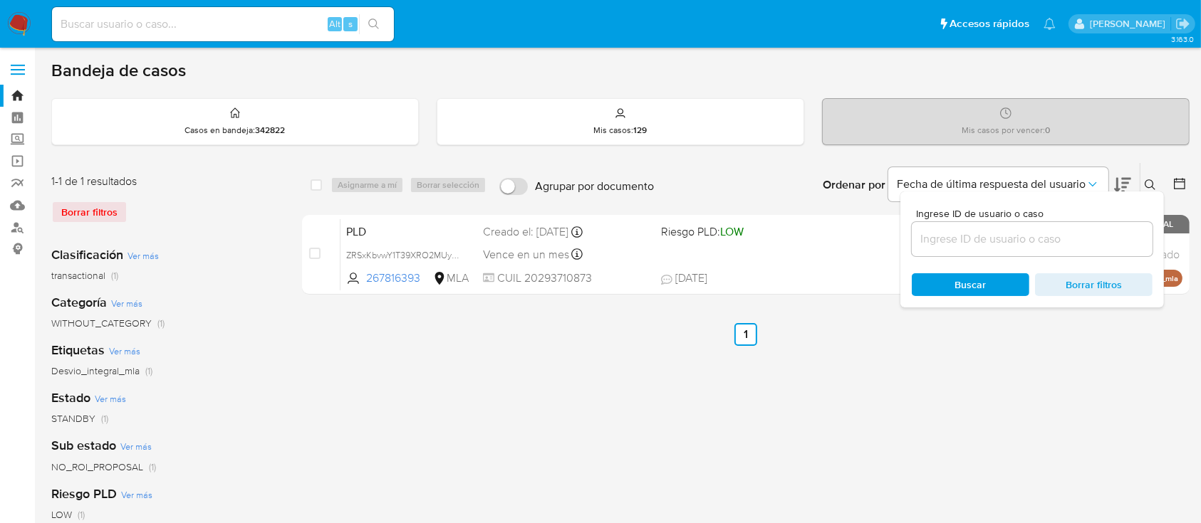
click at [1035, 239] on input at bounding box center [1032, 239] width 241 height 19
type input "546900065"
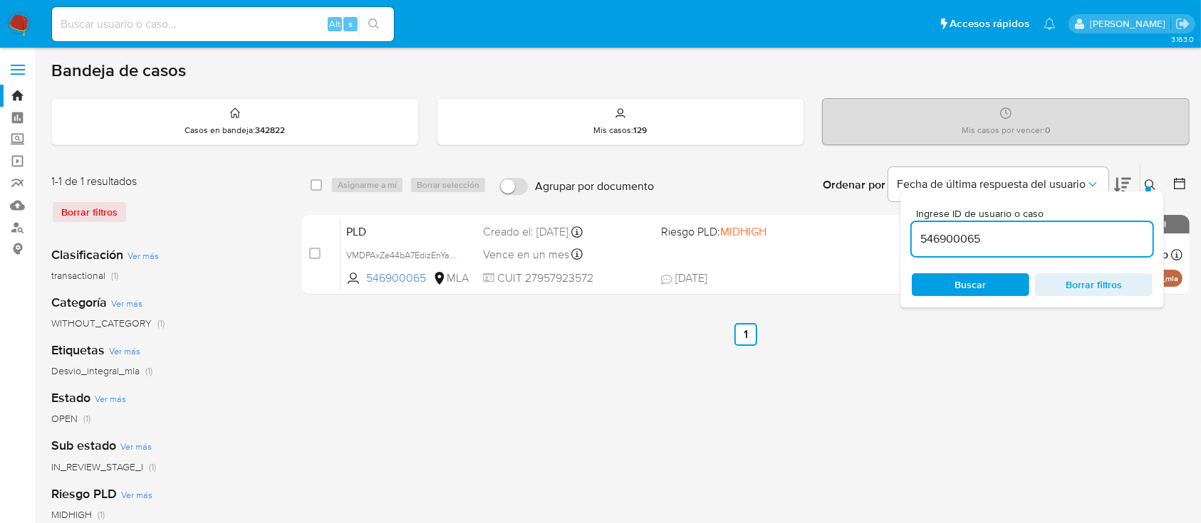
click at [1151, 182] on icon at bounding box center [1149, 184] width 11 height 11
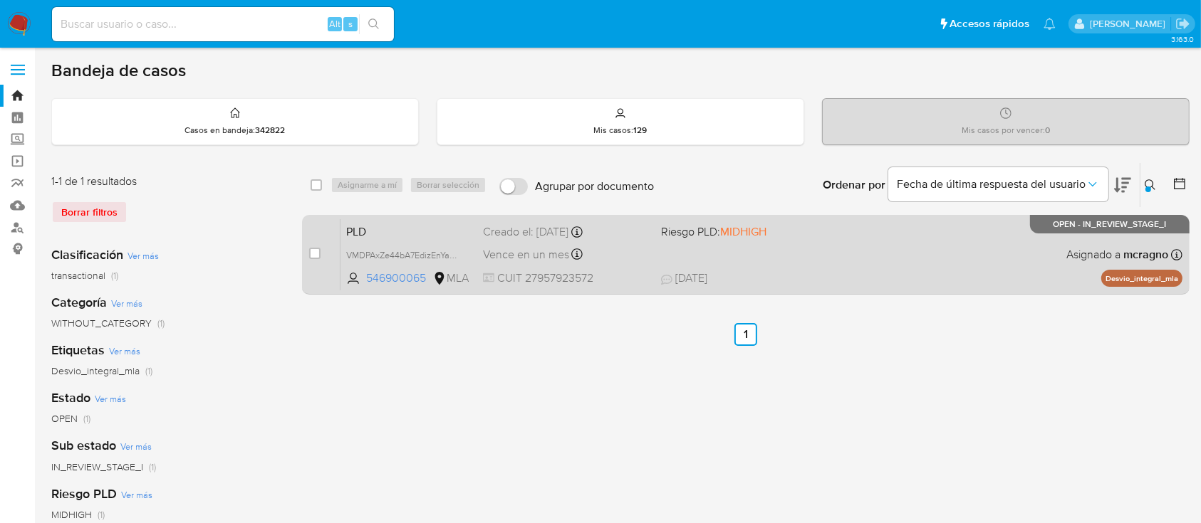
click at [885, 255] on div "PLD VMDPAxZe44bA7EdizEnYa6IO 546900065 MLA Riesgo PLD: MIDHIGH Creado el: [DATE…" at bounding box center [761, 255] width 842 height 72
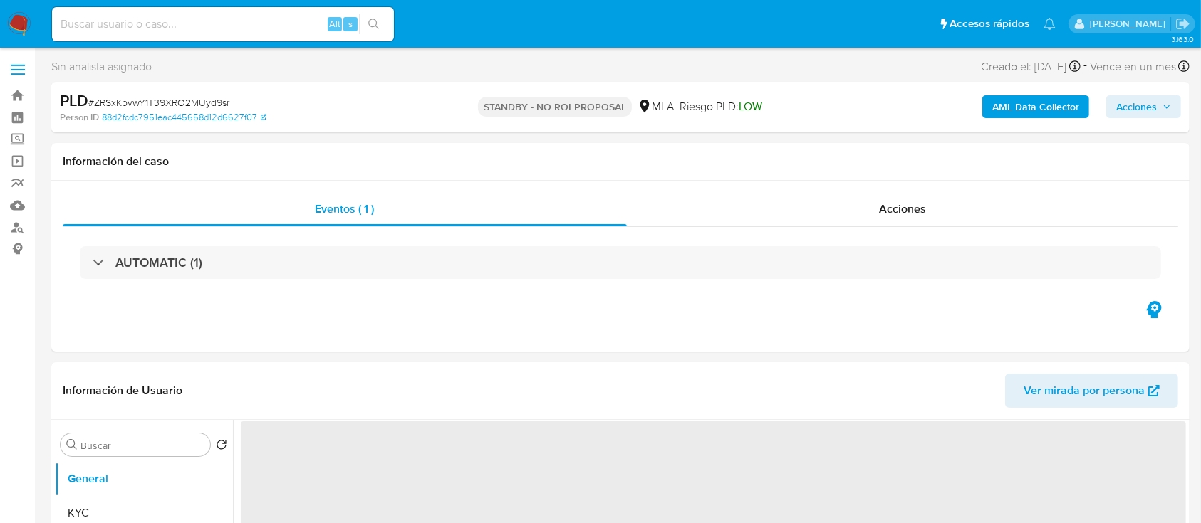
select select "10"
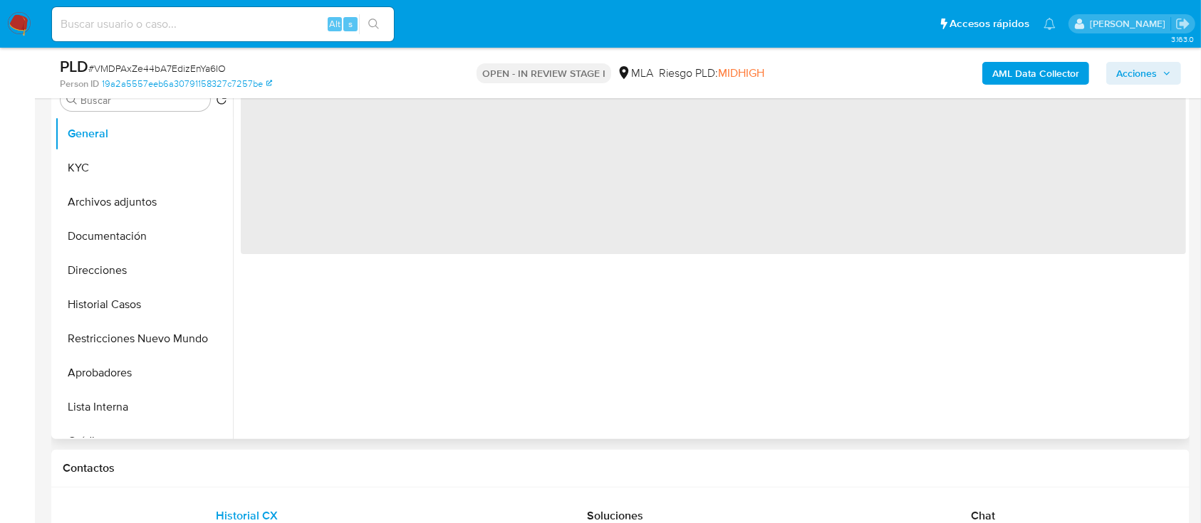
scroll to position [474, 0]
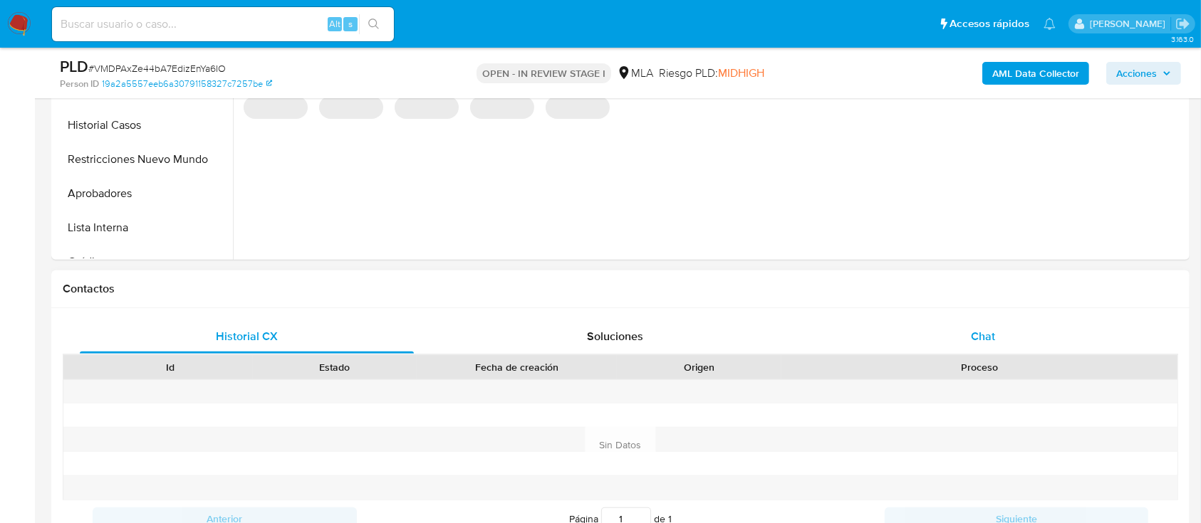
select select "10"
click at [1014, 334] on div "Chat" at bounding box center [983, 337] width 334 height 34
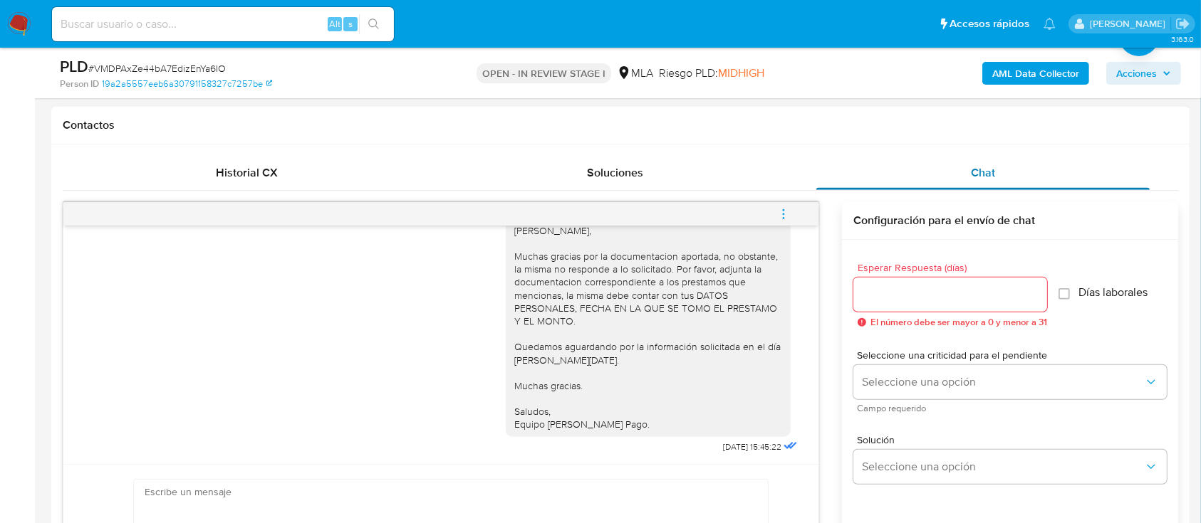
scroll to position [570, 0]
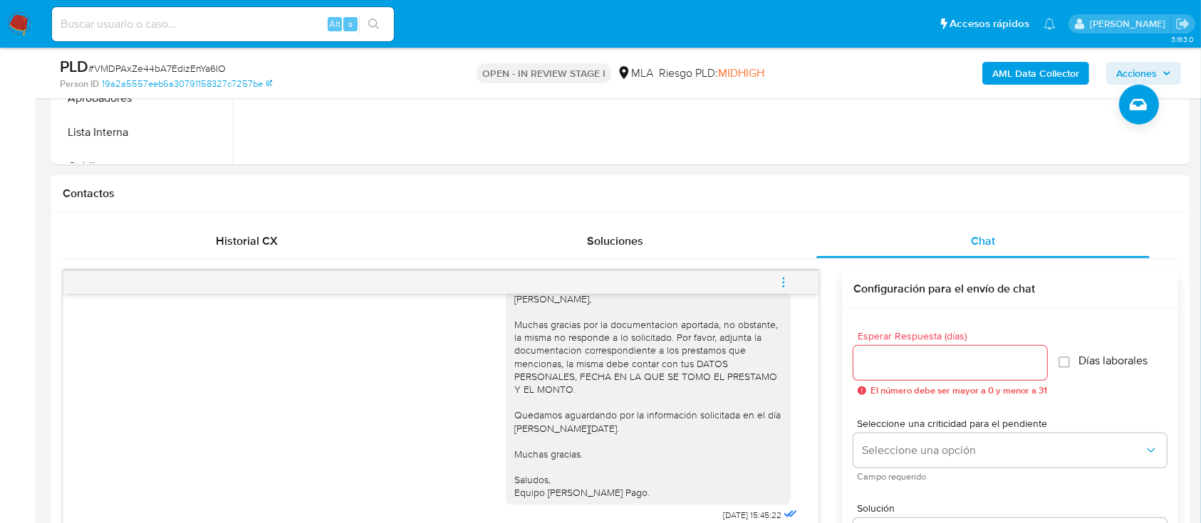
click at [781, 284] on icon "menu-action" at bounding box center [783, 282] width 13 height 13
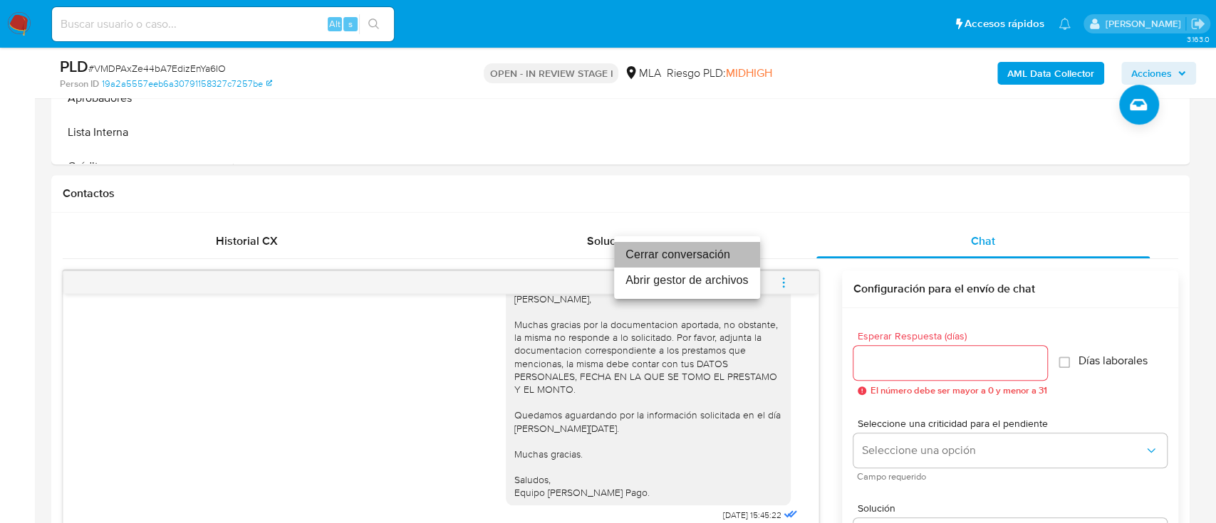
click at [729, 245] on li "Cerrar conversación" at bounding box center [687, 255] width 146 height 26
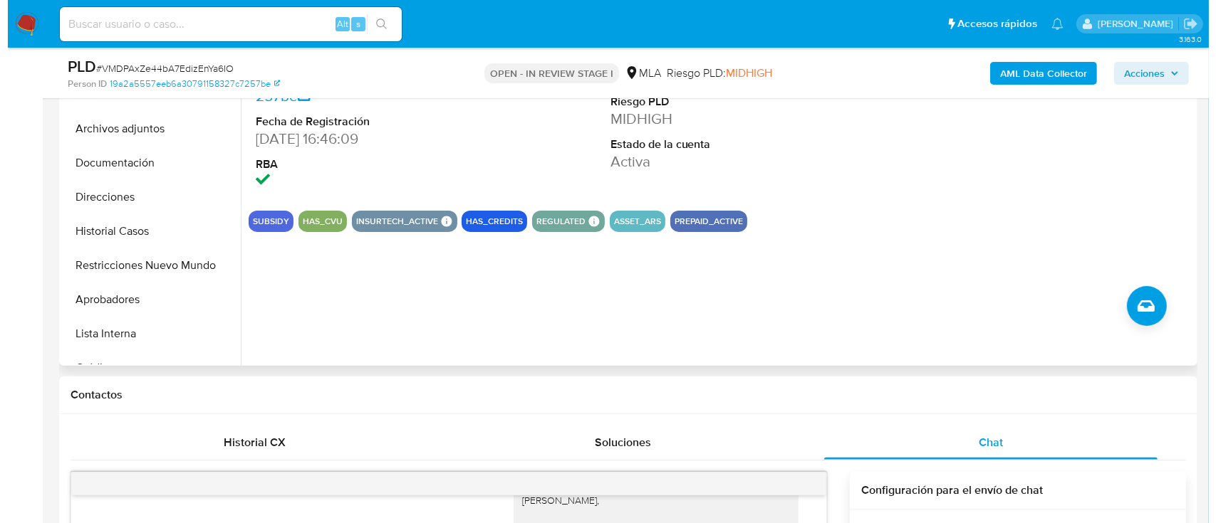
scroll to position [285, 0]
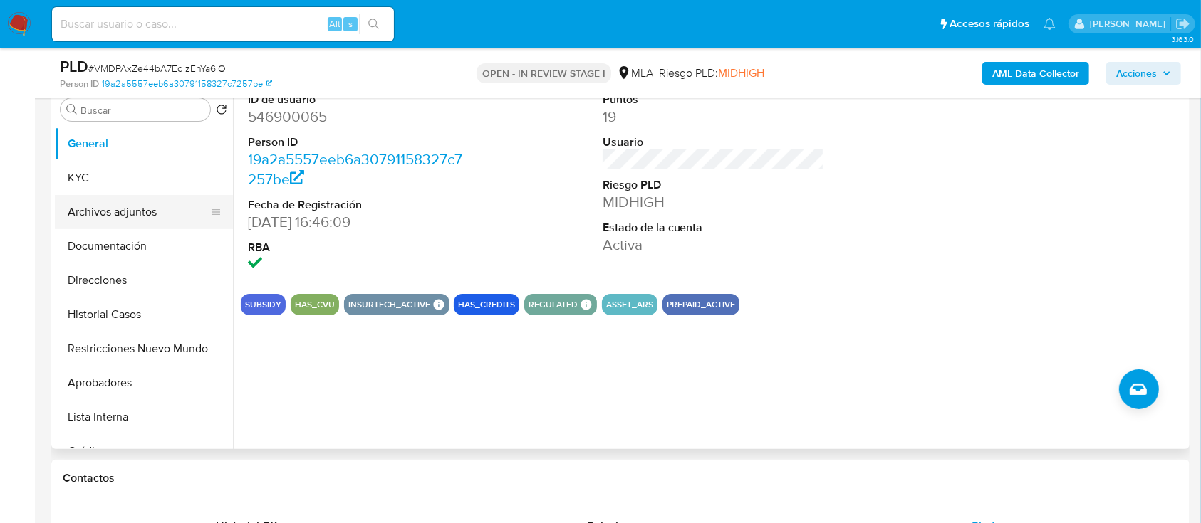
click at [108, 218] on button "Archivos adjuntos" at bounding box center [138, 212] width 167 height 34
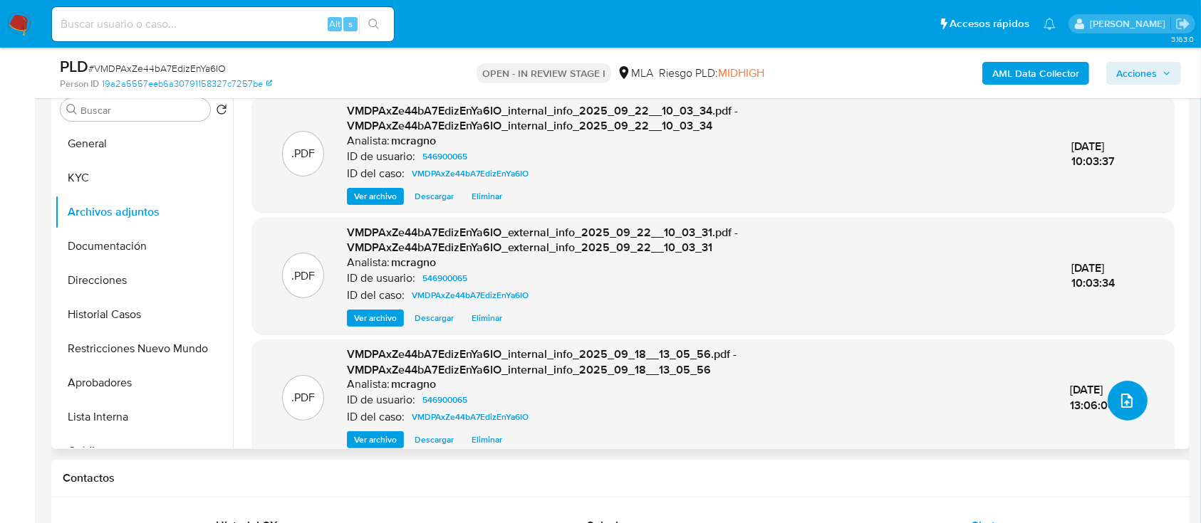
click at [1125, 390] on button "upload-file" at bounding box center [1127, 401] width 40 height 40
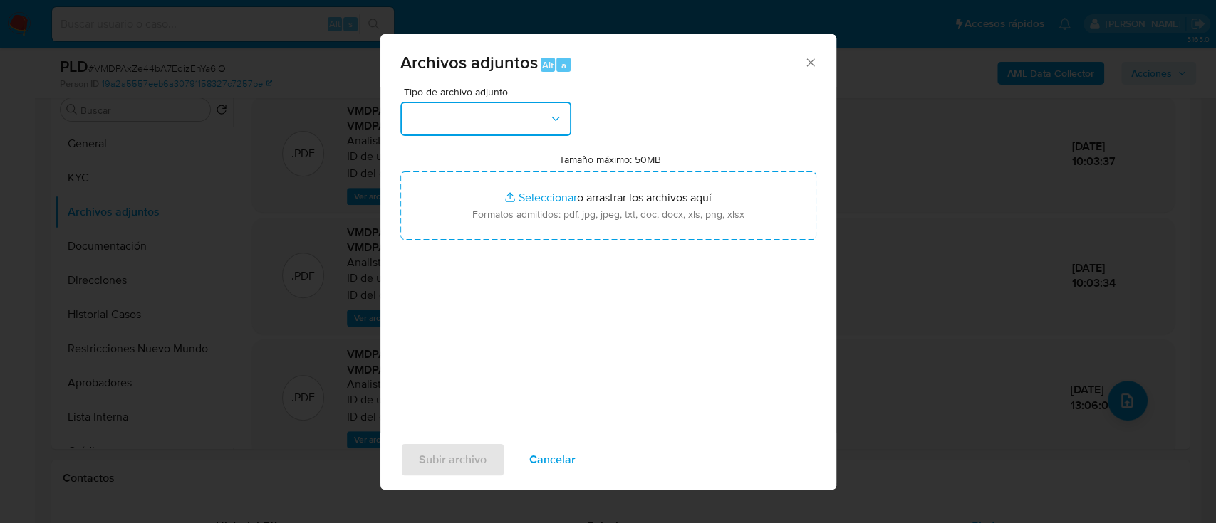
drag, startPoint x: 469, startPoint y: 134, endPoint x: 459, endPoint y: 131, distance: 9.7
click at [461, 109] on button "button" at bounding box center [485, 119] width 171 height 34
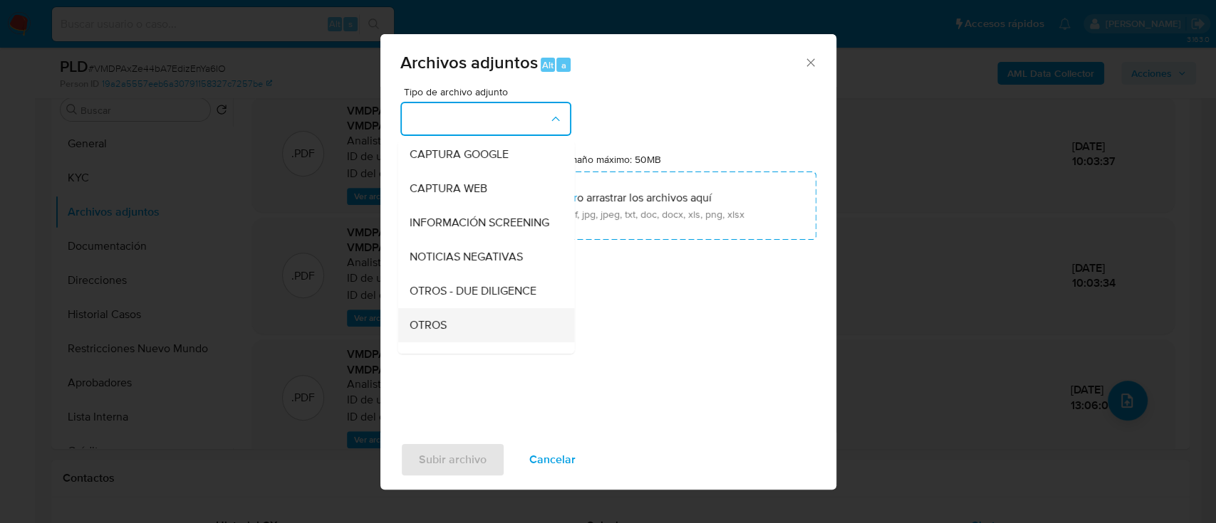
scroll to position [189, 0]
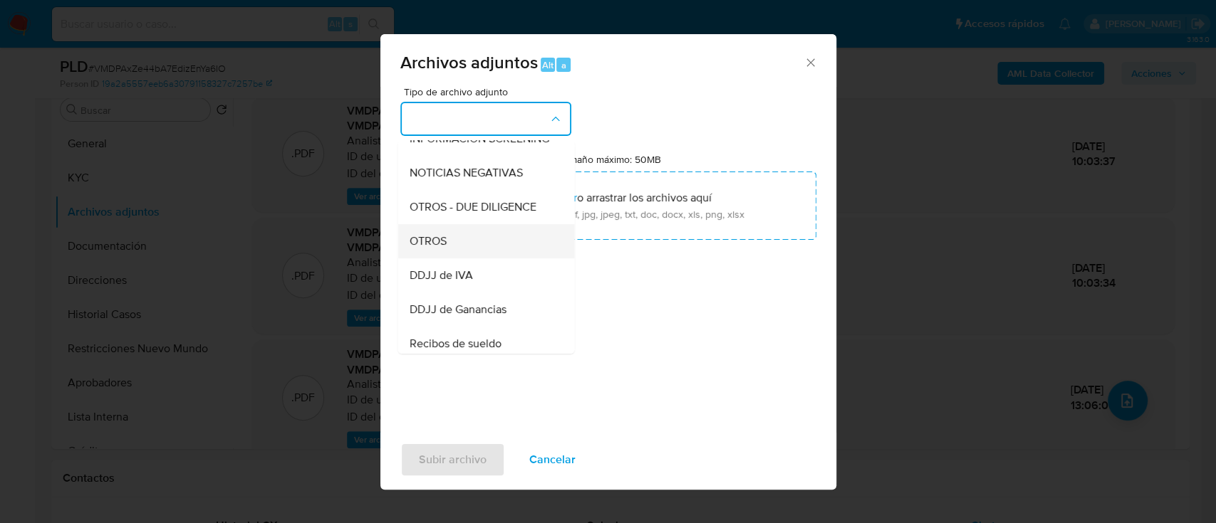
click at [438, 259] on div "OTROS" at bounding box center [481, 241] width 145 height 34
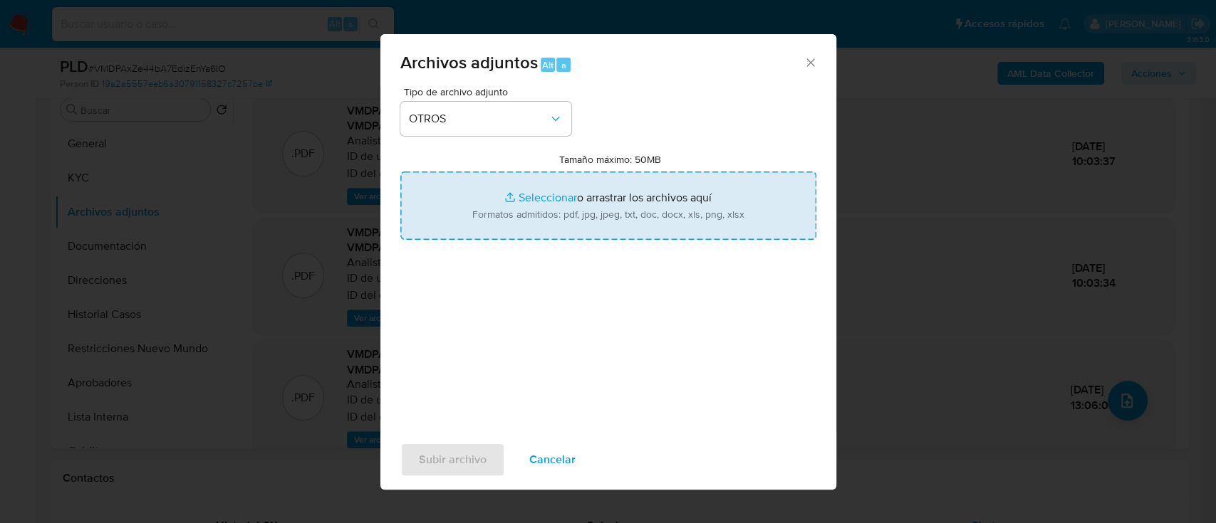
click at [595, 209] on input "Tamaño máximo: 50MB Seleccionar archivos" at bounding box center [608, 206] width 416 height 68
type input "C:\fakepath\546900065 - Accidente contraparte.pdf"
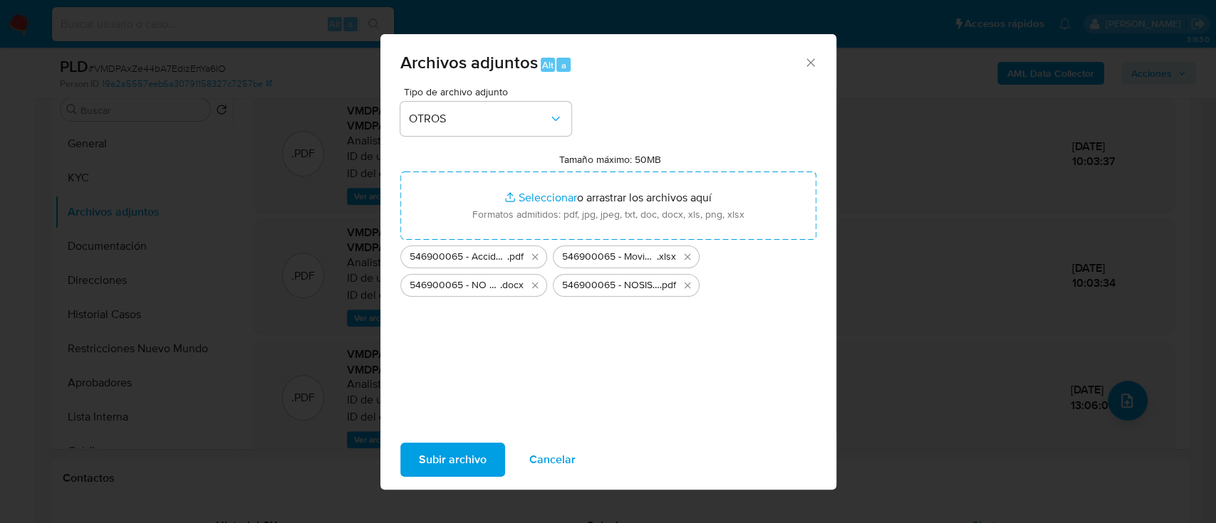
click at [450, 471] on span "Subir archivo" at bounding box center [453, 459] width 68 height 31
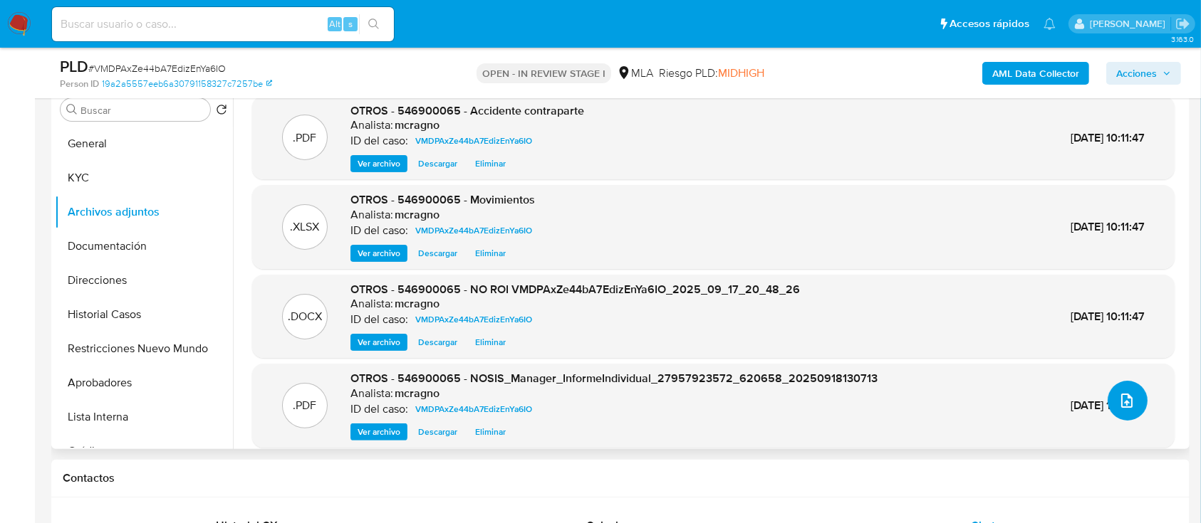
click at [1137, 404] on button "upload-file" at bounding box center [1127, 401] width 40 height 40
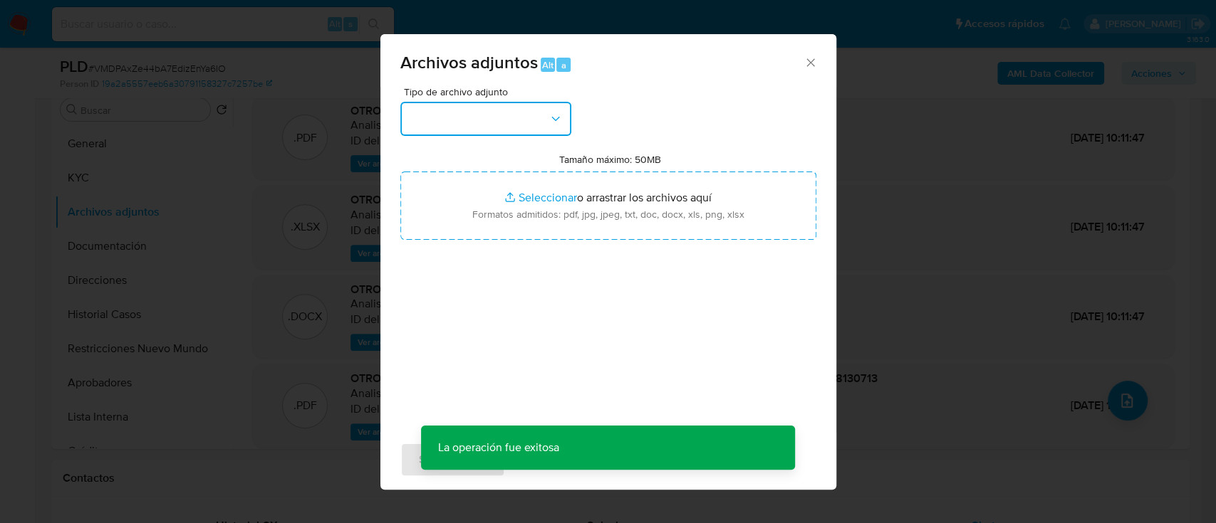
click at [546, 113] on button "button" at bounding box center [485, 119] width 171 height 34
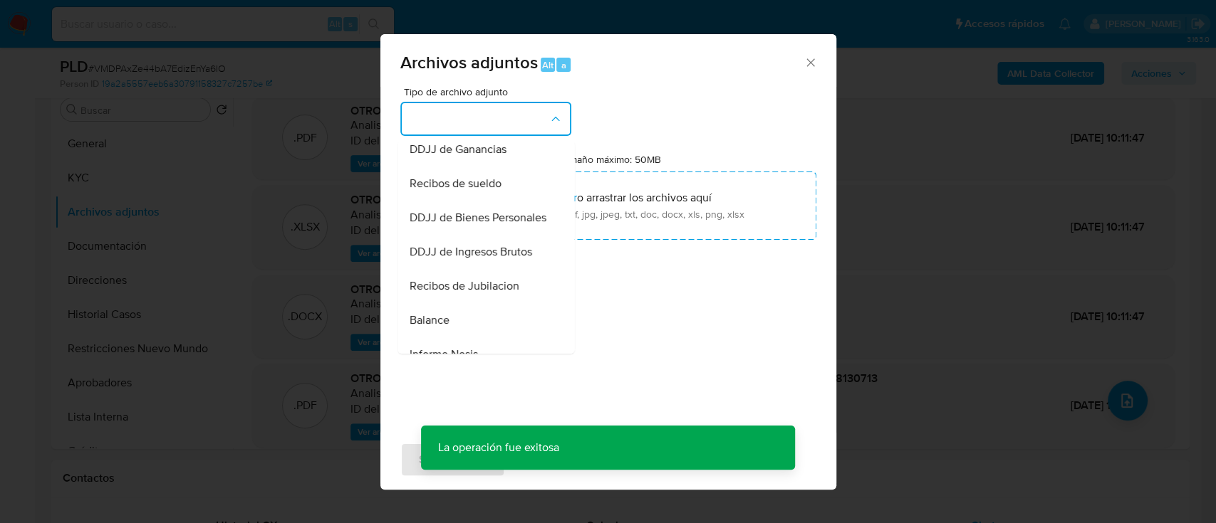
scroll to position [380, 0]
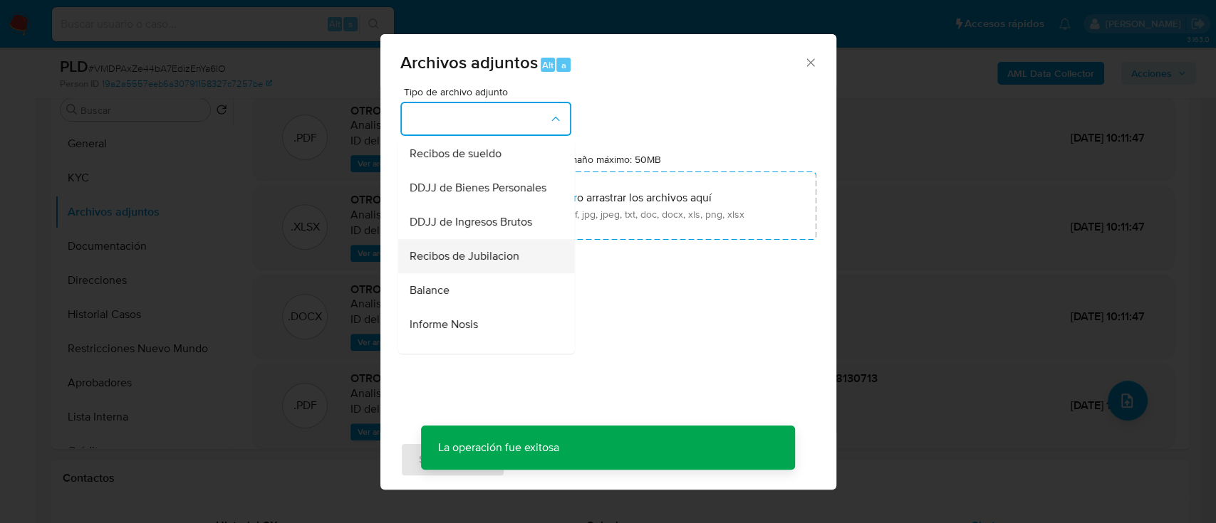
click at [498, 263] on span "Recibos de Jubilacion" at bounding box center [464, 256] width 110 height 14
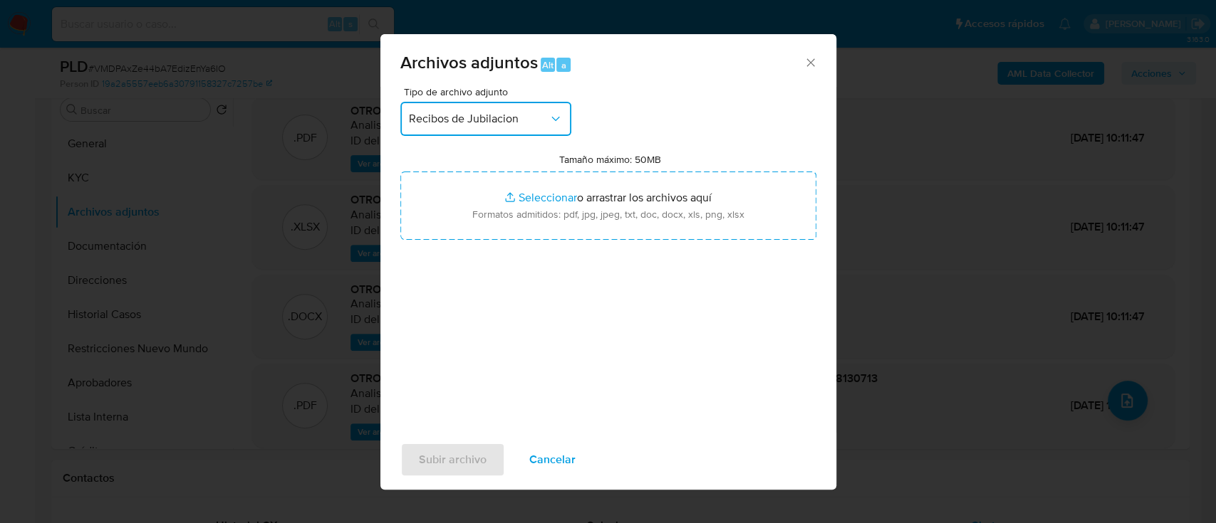
click at [521, 118] on span "Recibos de Jubilacion" at bounding box center [479, 119] width 140 height 14
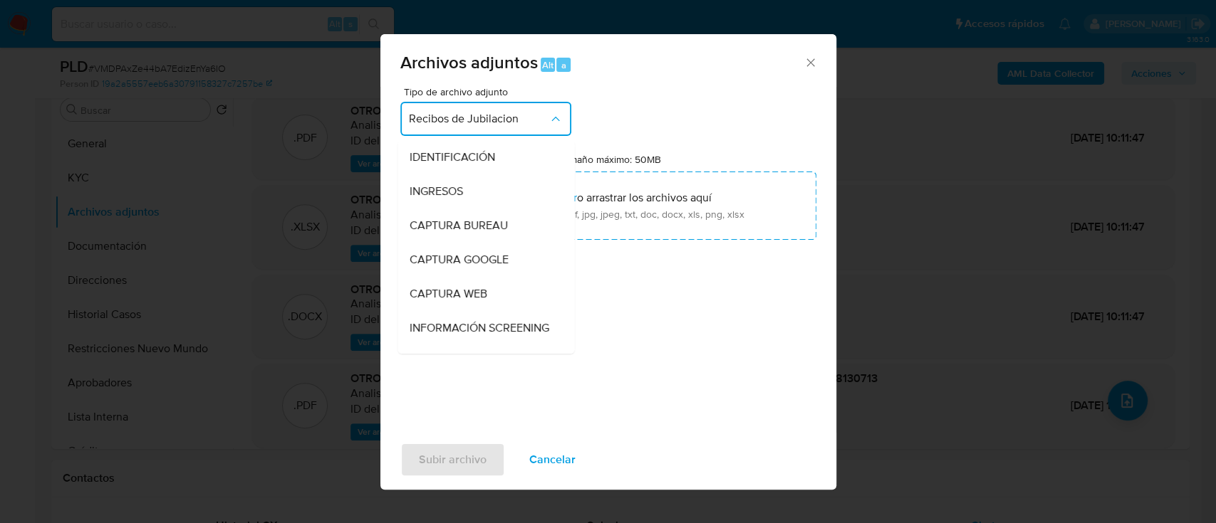
scroll to position [417, 0]
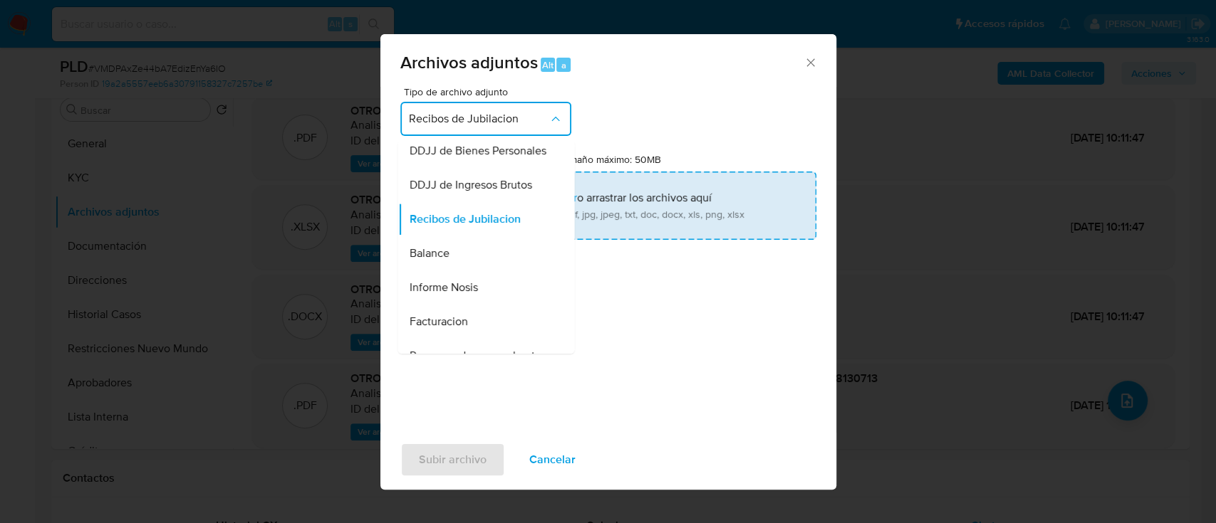
drag, startPoint x: 497, startPoint y: 211, endPoint x: 541, endPoint y: 210, distance: 44.2
click at [498, 192] on span "DDJJ de Ingresos Brutos" at bounding box center [470, 185] width 122 height 14
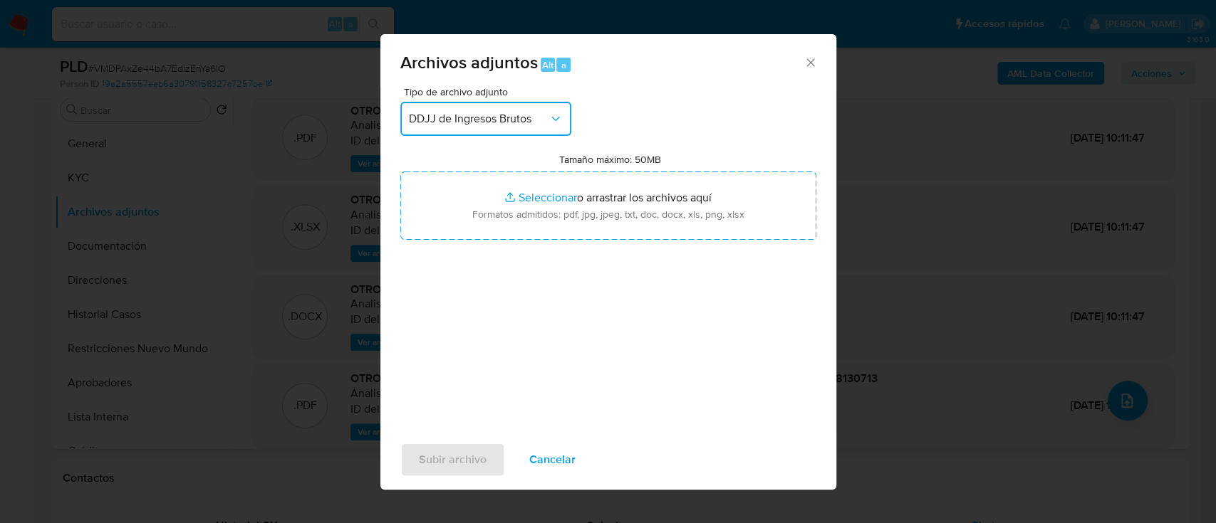
drag, startPoint x: 511, startPoint y: 117, endPoint x: 511, endPoint y: 130, distance: 13.5
click at [511, 117] on span "DDJJ de Ingresos Brutos" at bounding box center [479, 119] width 140 height 14
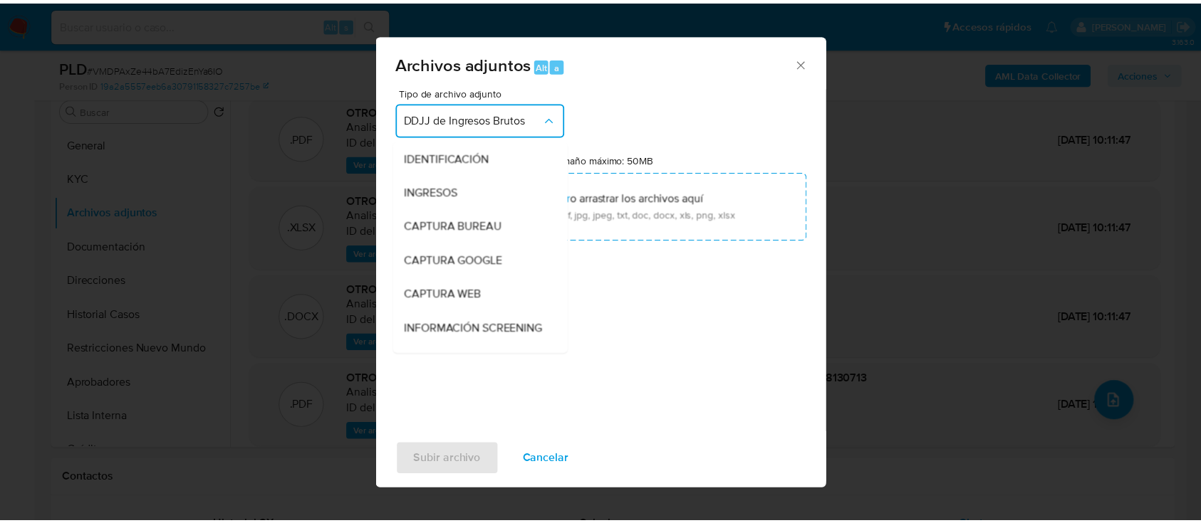
scroll to position [382, 0]
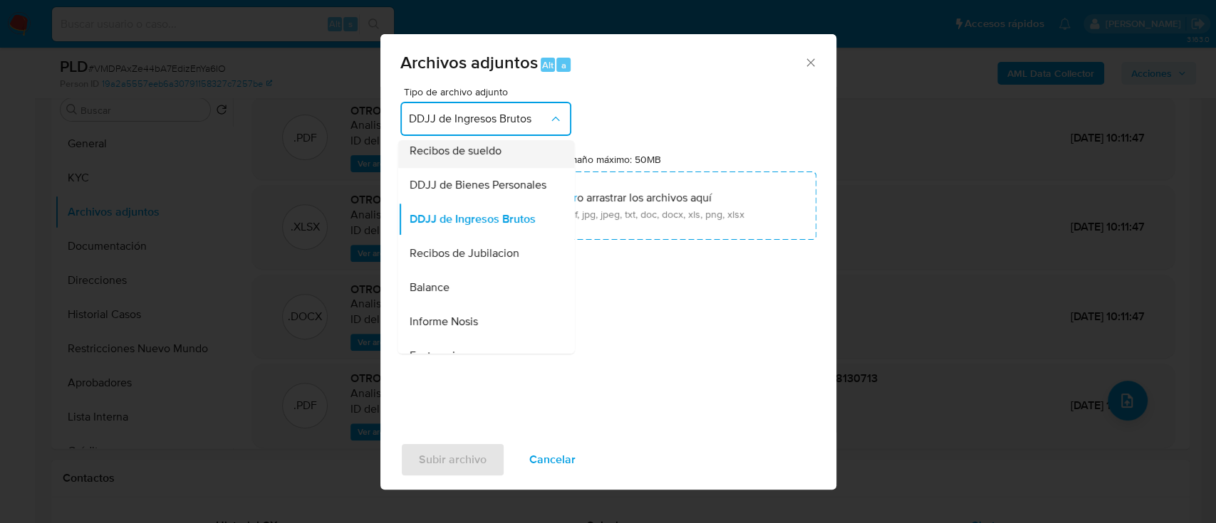
click at [490, 153] on div "Recibos de sueldo" at bounding box center [481, 151] width 145 height 34
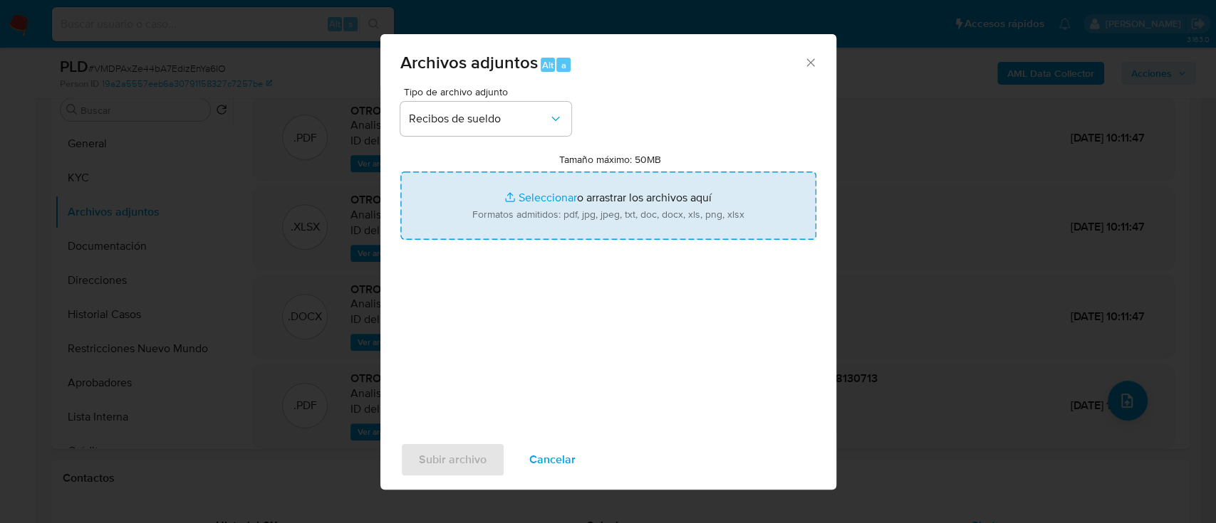
click at [559, 212] on input "Tamaño máximo: 50MB Seleccionar archivos" at bounding box center [608, 206] width 416 height 68
type input "C:\fakepath\546900065 - Recibos de sueldo abri-may-ago25.pdf"
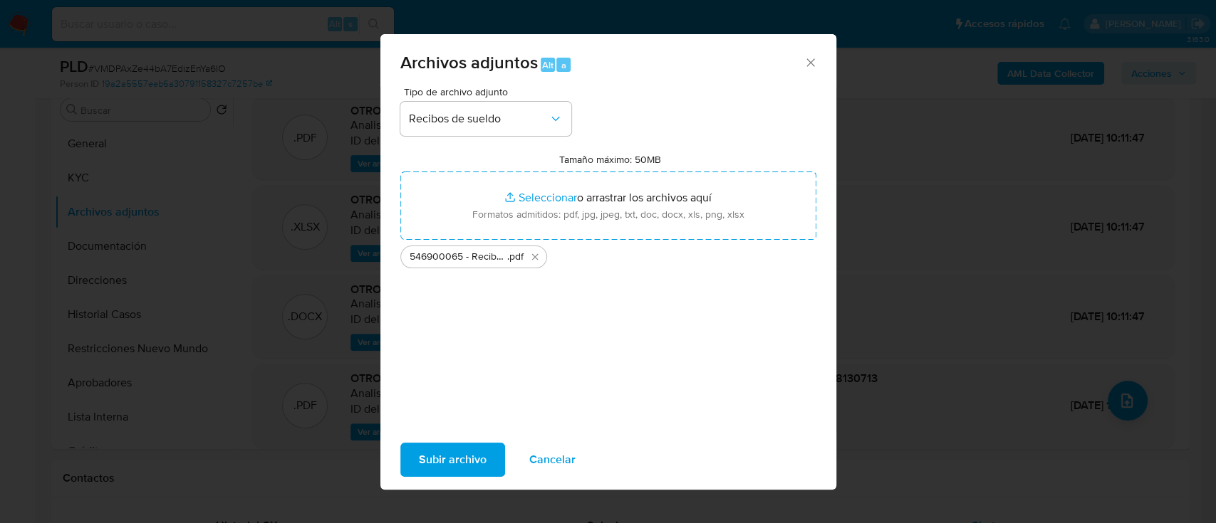
click at [469, 459] on span "Subir archivo" at bounding box center [453, 459] width 68 height 31
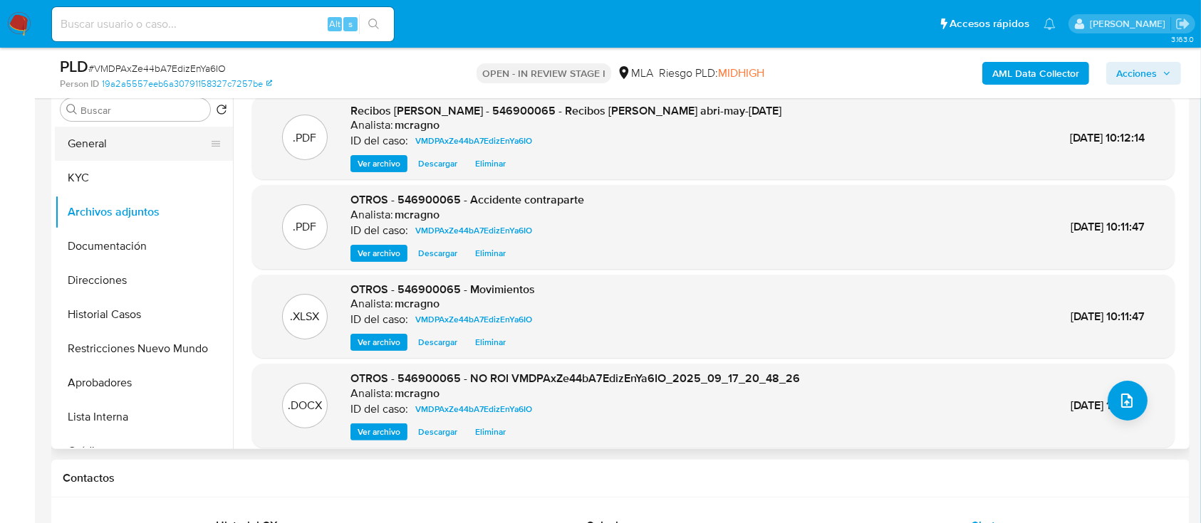
click at [142, 149] on button "General" at bounding box center [138, 144] width 167 height 34
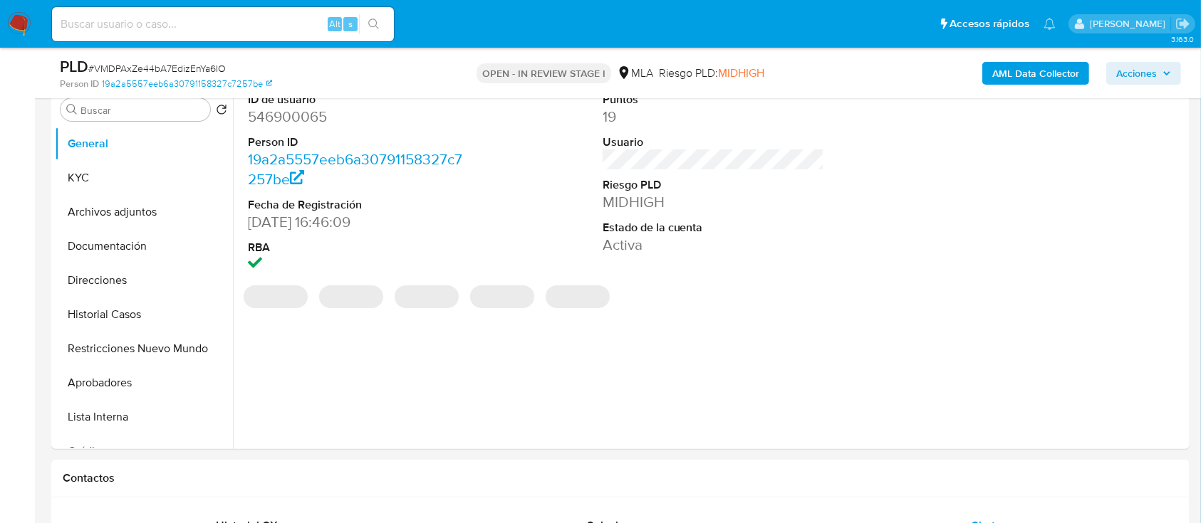
click at [1159, 74] on span "Acciones" at bounding box center [1143, 73] width 55 height 20
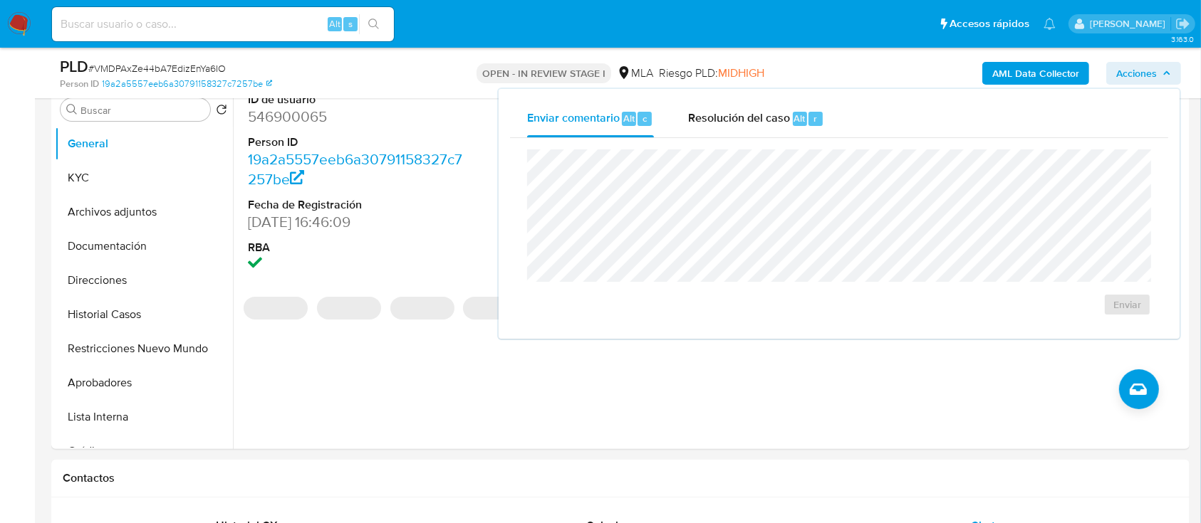
click at [746, 143] on div "Enviar" at bounding box center [839, 232] width 658 height 189
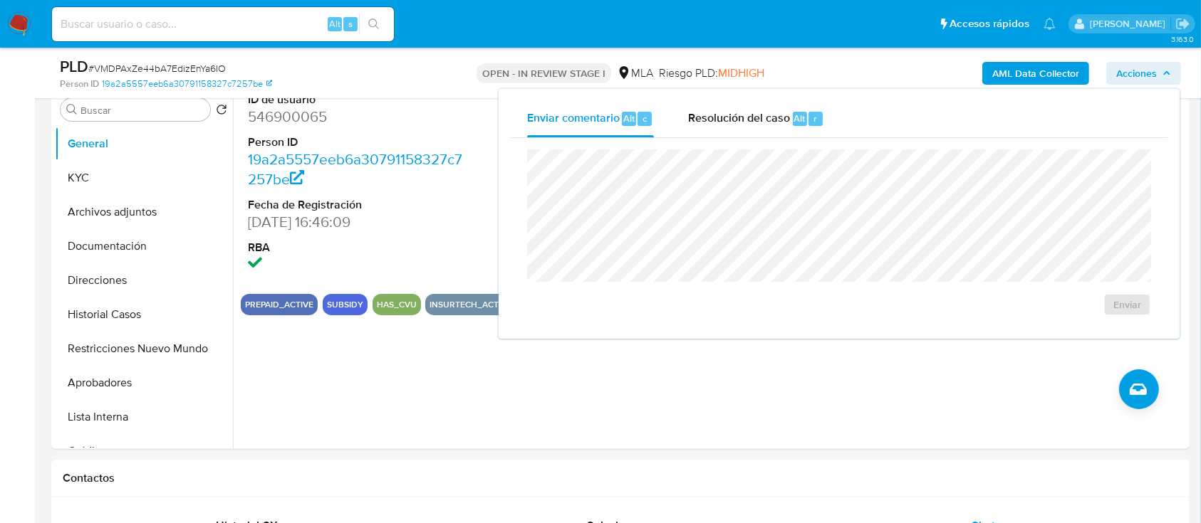
drag, startPoint x: 750, startPoint y: 122, endPoint x: 761, endPoint y: 140, distance: 20.8
click at [751, 122] on span "Resolución del caso" at bounding box center [739, 118] width 102 height 16
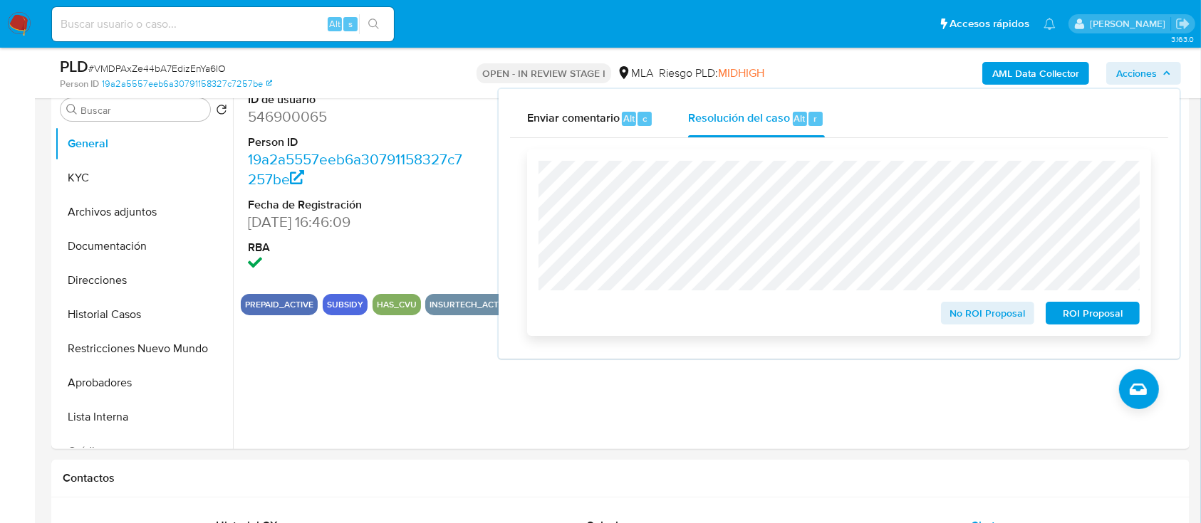
click at [958, 306] on span "No ROI Proposal" at bounding box center [988, 313] width 74 height 20
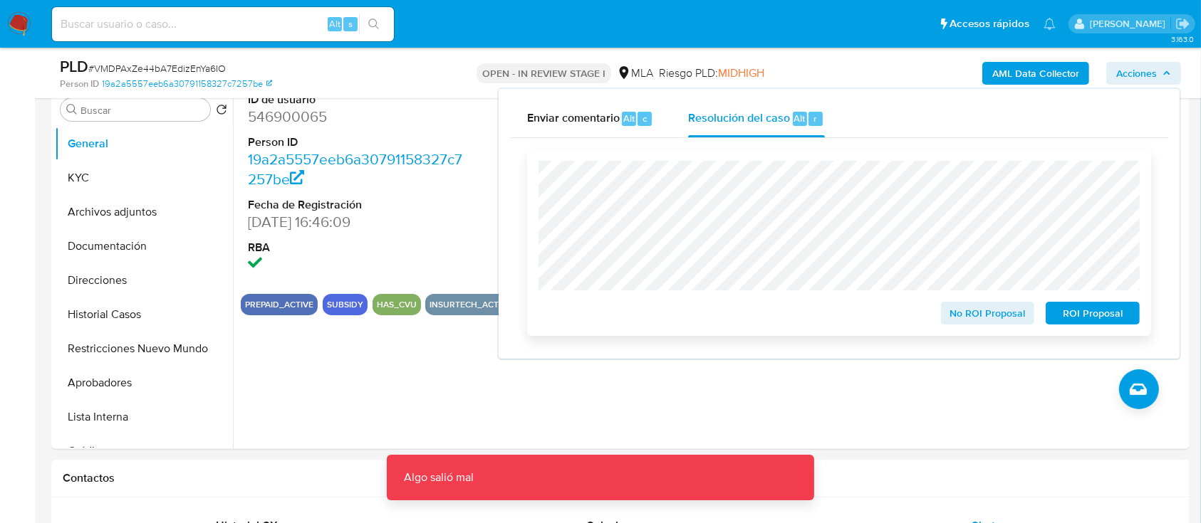
click at [991, 310] on span "No ROI Proposal" at bounding box center [988, 313] width 74 height 20
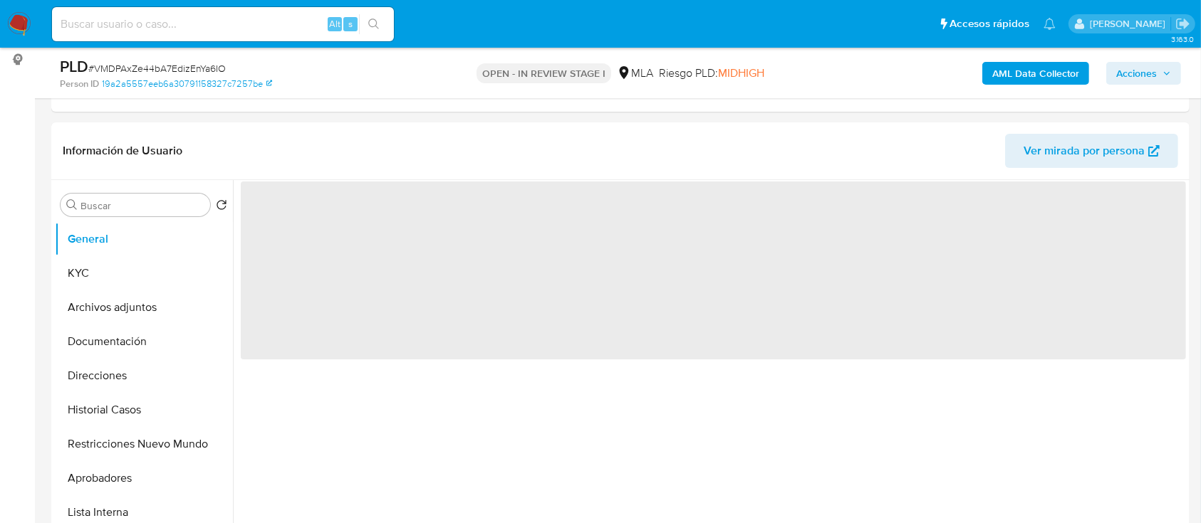
select select "10"
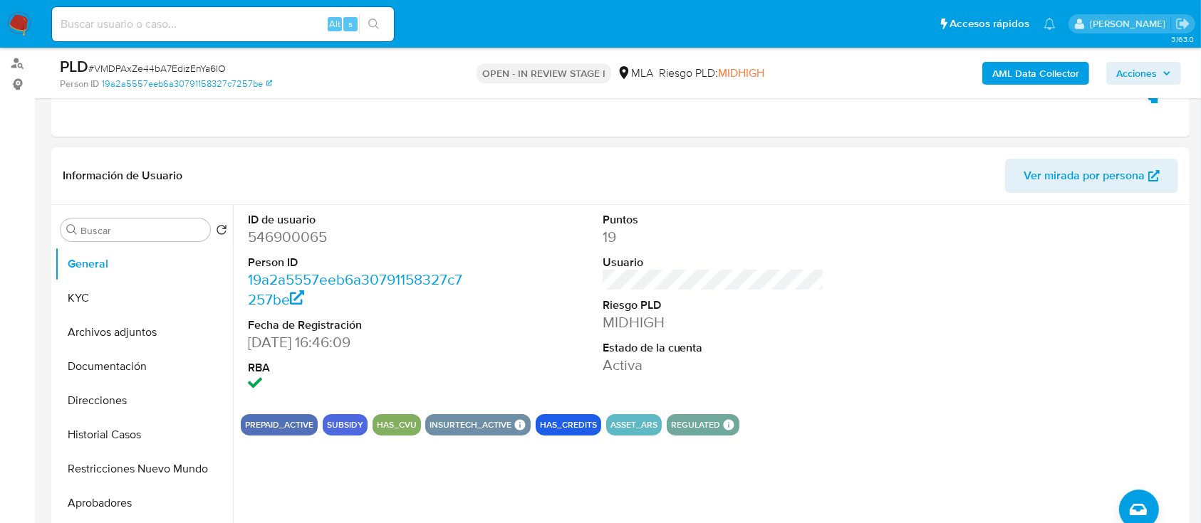
scroll to position [189, 0]
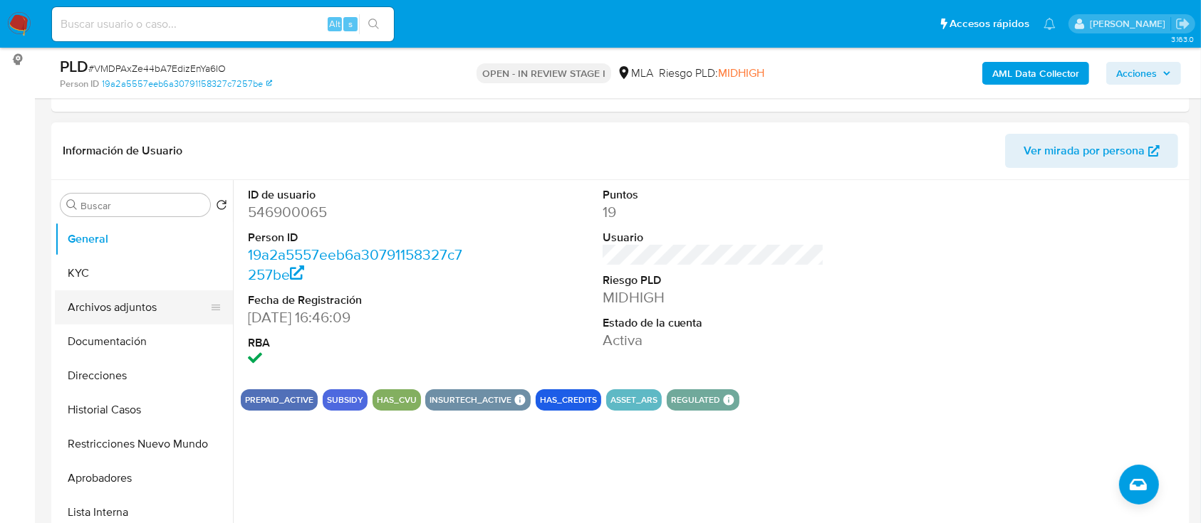
click at [125, 310] on button "Archivos adjuntos" at bounding box center [138, 308] width 167 height 34
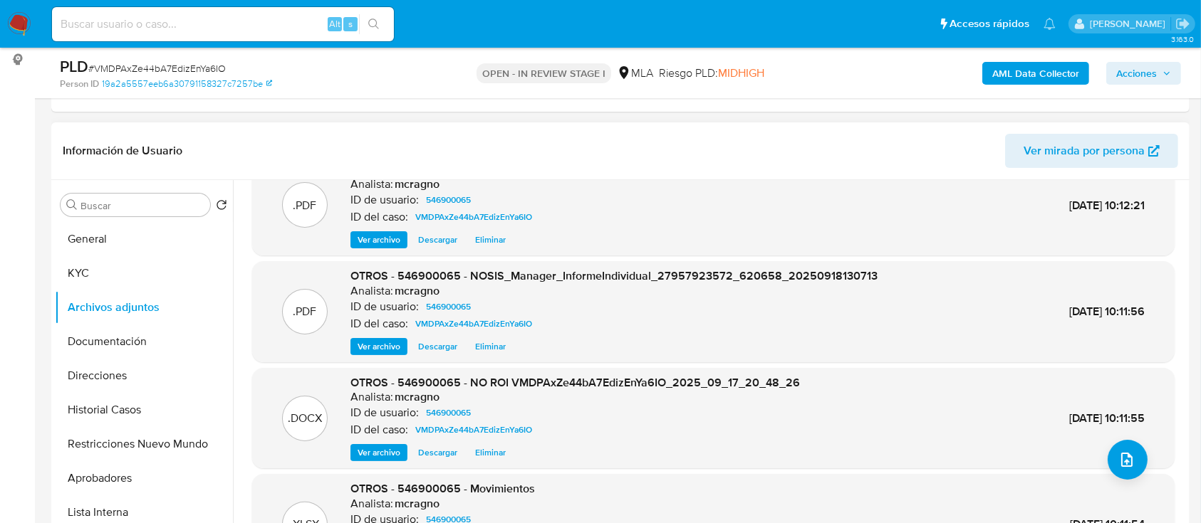
scroll to position [120, 0]
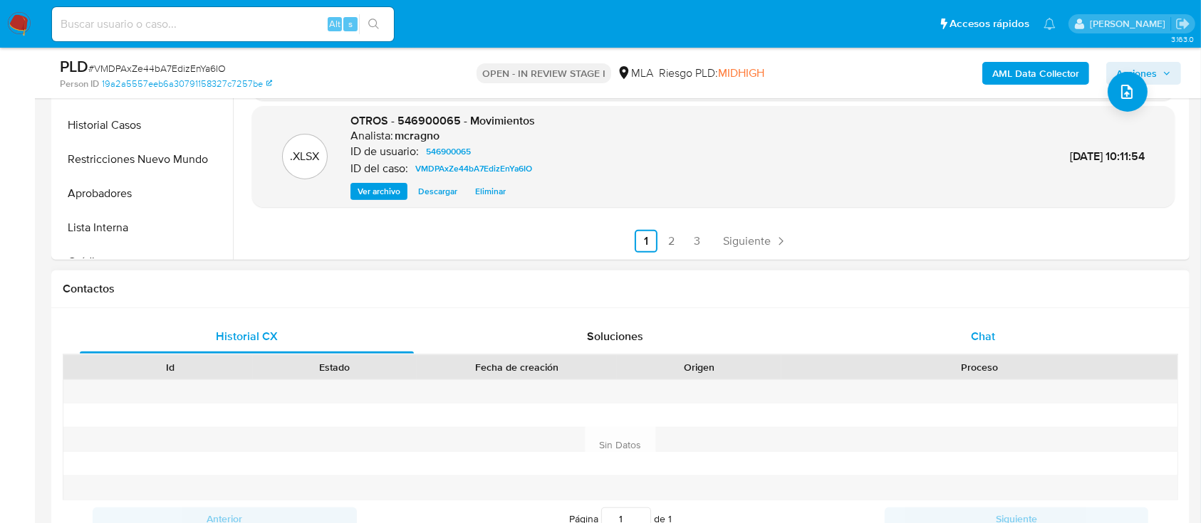
click at [1062, 325] on div "Chat" at bounding box center [983, 337] width 334 height 34
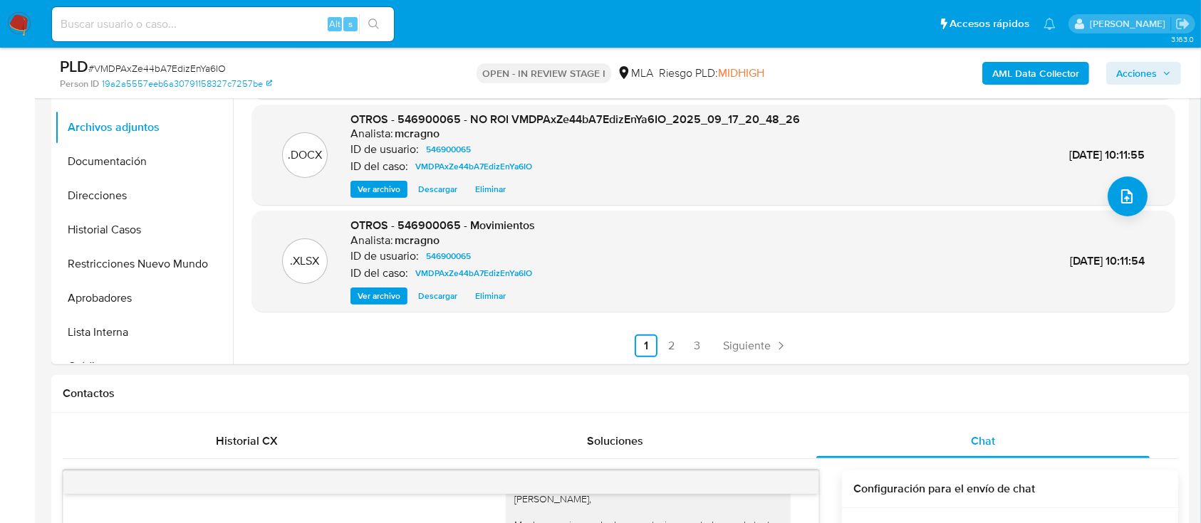
scroll to position [338, 0]
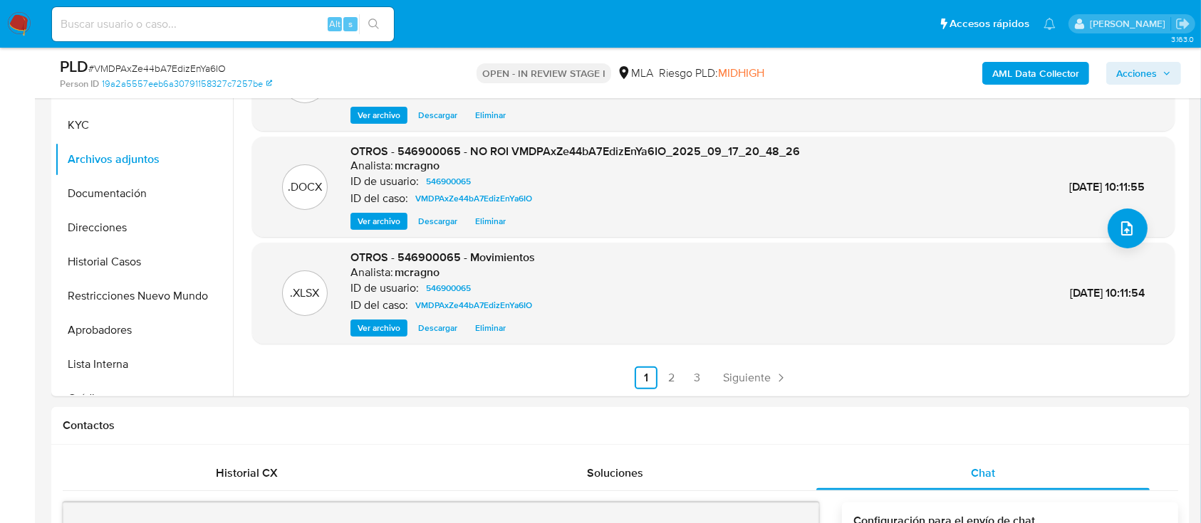
click at [1166, 66] on span "Acciones" at bounding box center [1143, 73] width 55 height 20
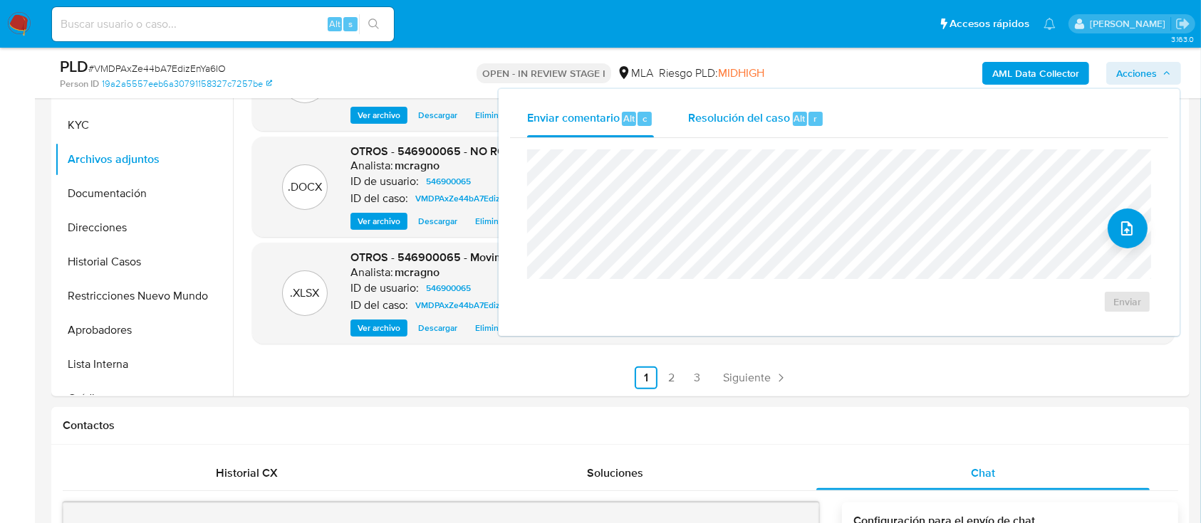
click at [735, 122] on span "Resolución del caso" at bounding box center [739, 118] width 102 height 16
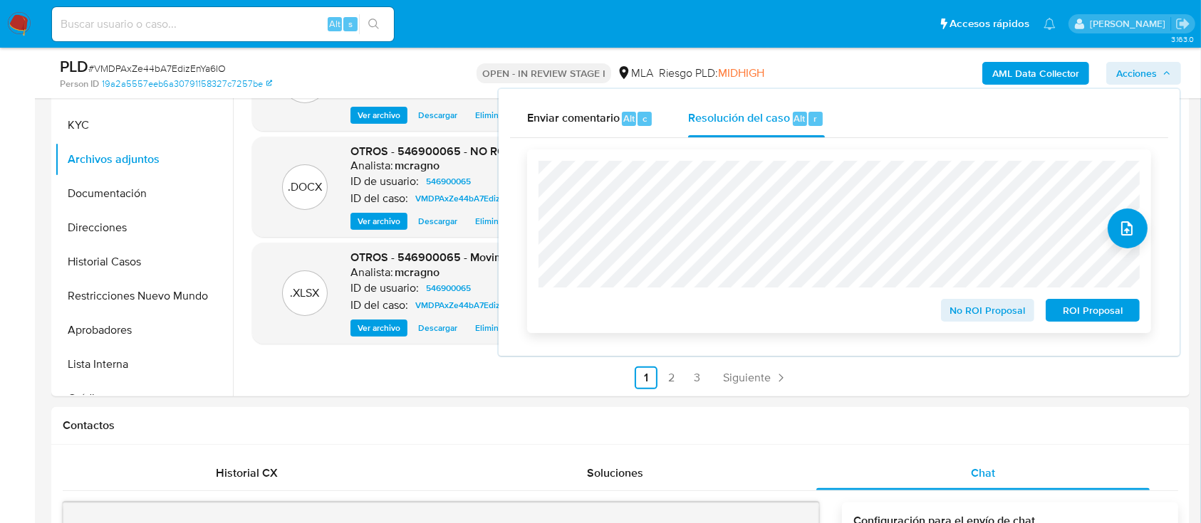
click at [975, 310] on span "No ROI Proposal" at bounding box center [988, 311] width 74 height 20
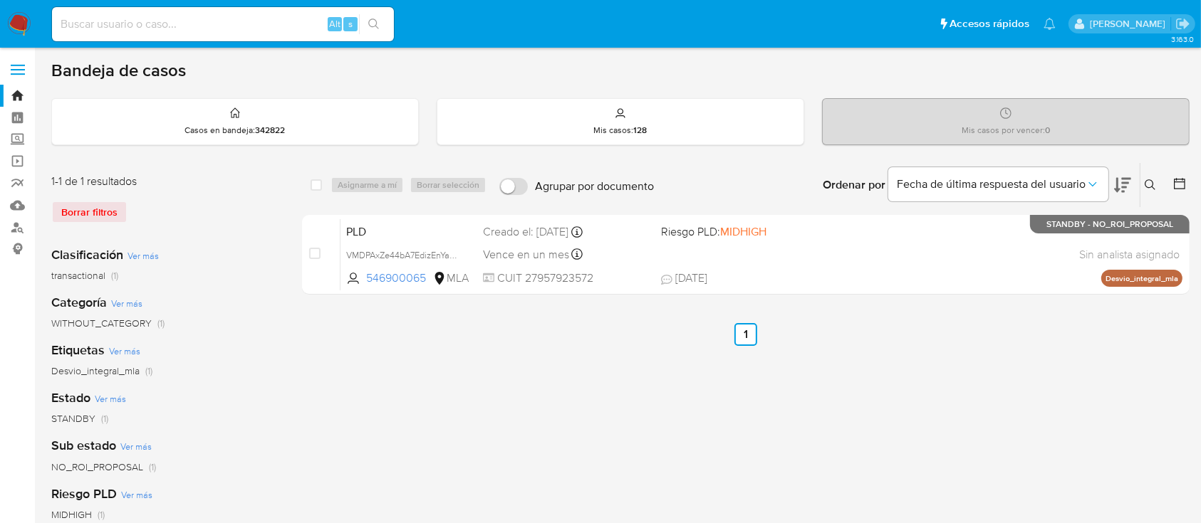
click at [1149, 182] on icon at bounding box center [1149, 184] width 11 height 11
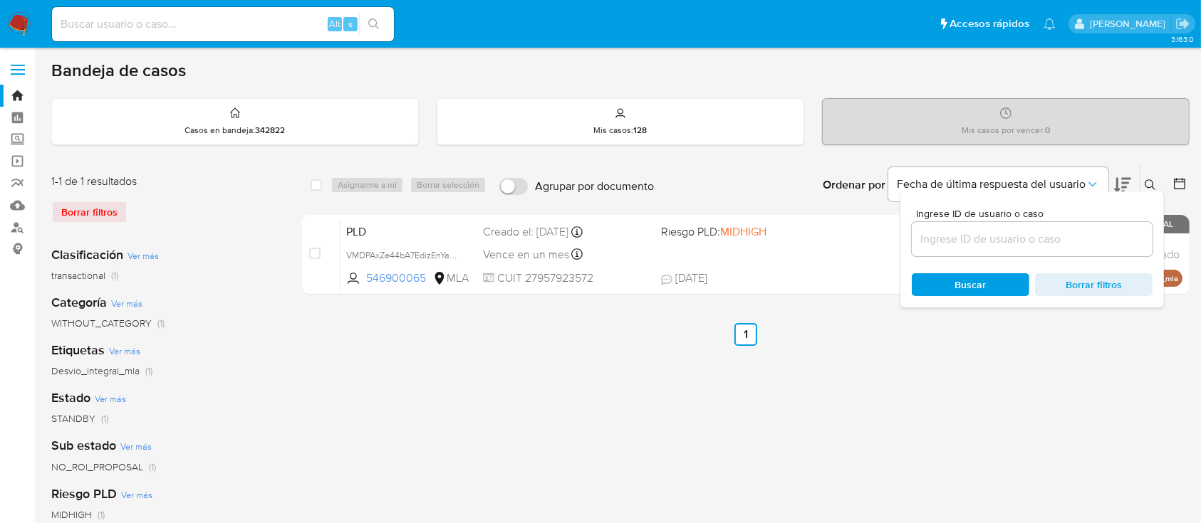
click at [1105, 241] on input at bounding box center [1032, 239] width 241 height 19
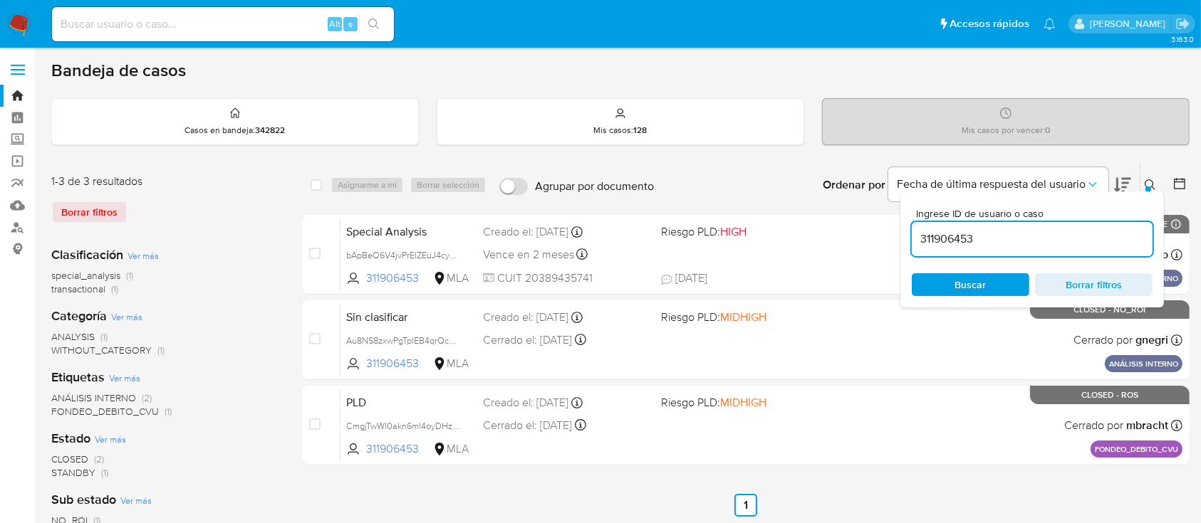
click at [1150, 182] on icon at bounding box center [1149, 184] width 11 height 11
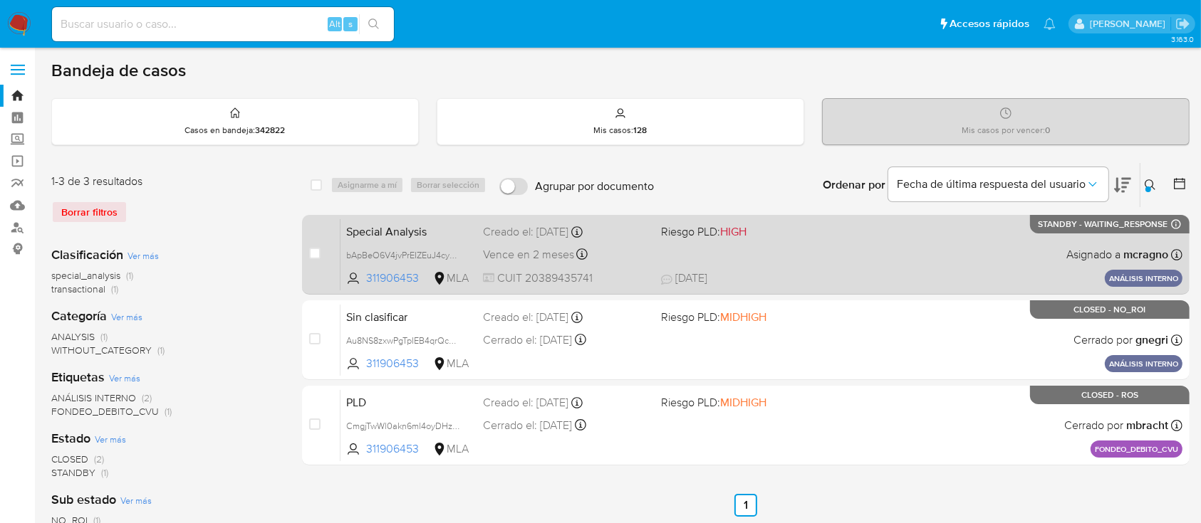
click at [818, 278] on span "08/10/2025 08/10/2025 22:27" at bounding box center [833, 279] width 344 height 16
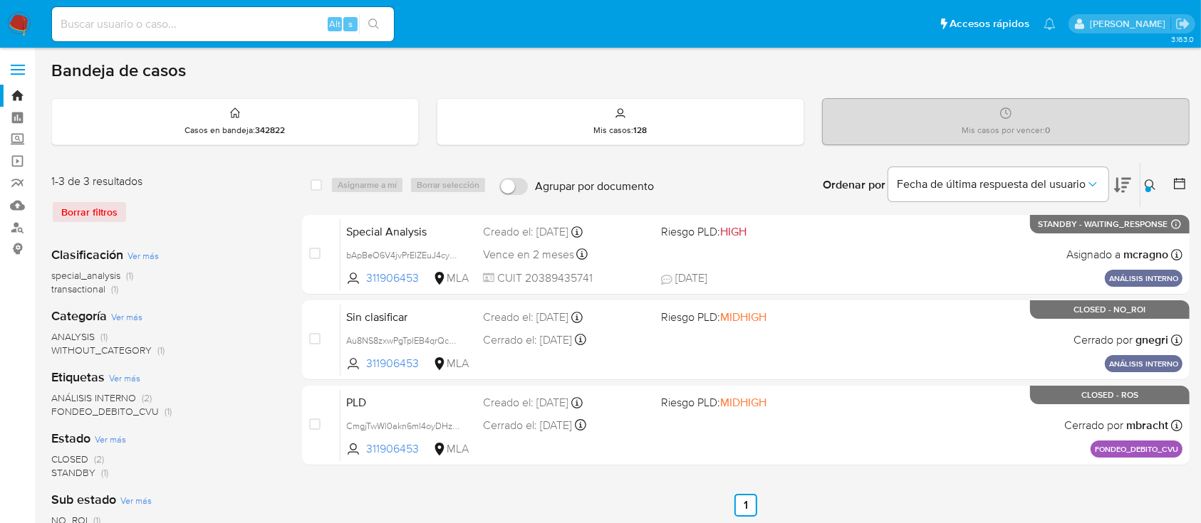
click at [1144, 181] on icon at bounding box center [1149, 184] width 11 height 11
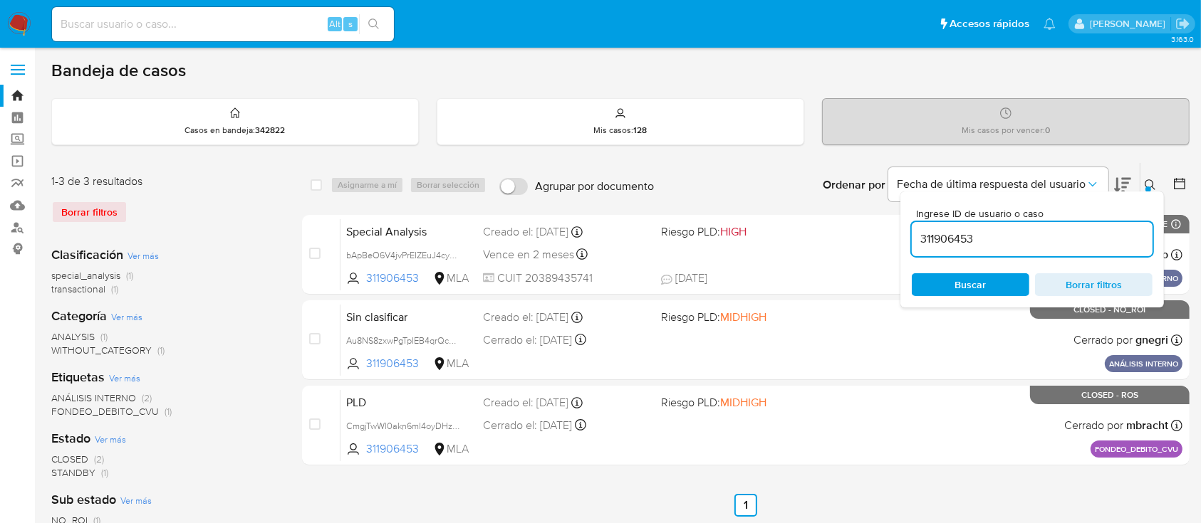
click at [1097, 230] on input "311906453" at bounding box center [1032, 239] width 241 height 19
click at [1091, 250] on div "311906453" at bounding box center [1032, 239] width 241 height 34
click at [1090, 239] on input "311906453" at bounding box center [1032, 239] width 241 height 19
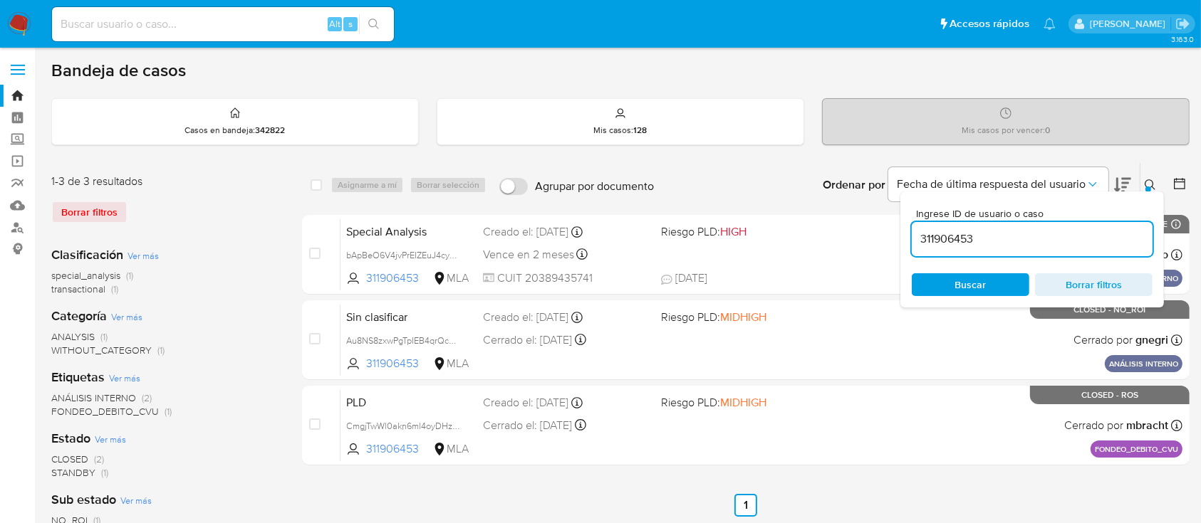
paste input "495659938"
type input "495659938"
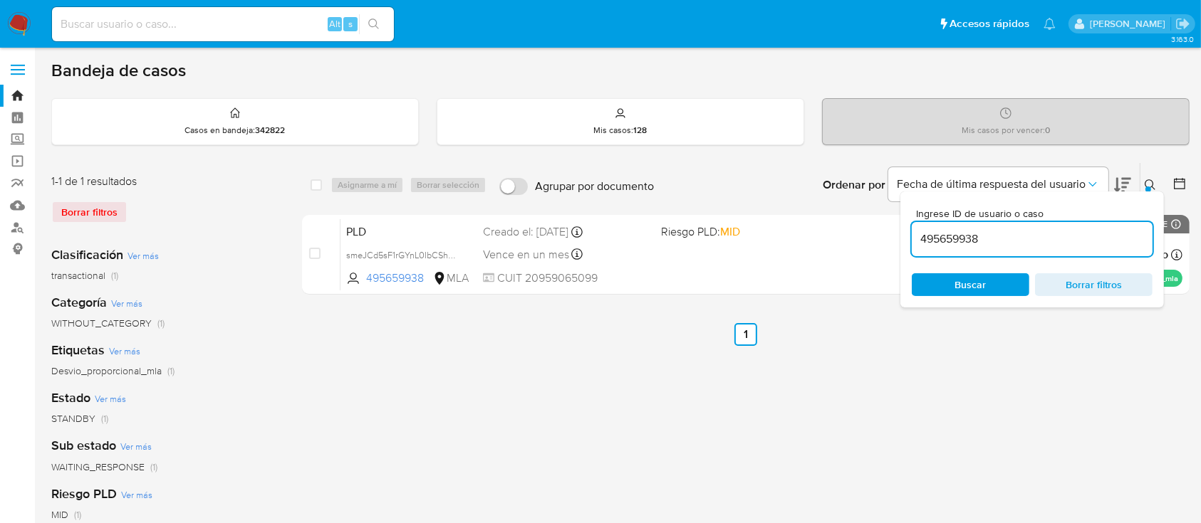
click at [1145, 179] on icon at bounding box center [1149, 184] width 11 height 11
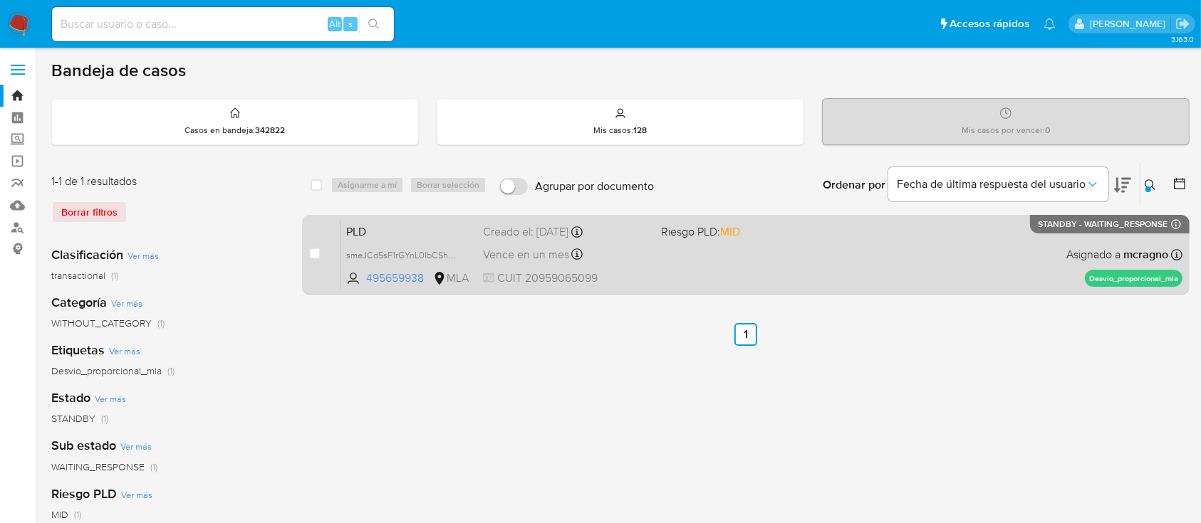
click at [854, 282] on div "PLD smeJCd5sF1rGYnL0IbCShP6G 495659938 MLA Riesgo PLD: MID Creado el: 12/09/202…" at bounding box center [761, 255] width 842 height 72
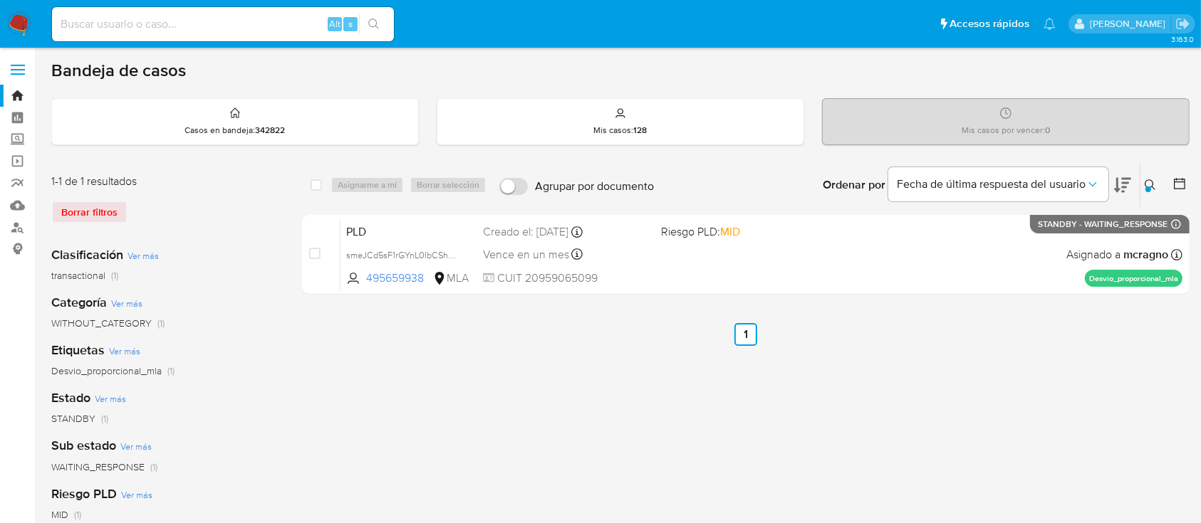
drag, startPoint x: 17, startPoint y: 20, endPoint x: 68, endPoint y: 33, distance: 52.2
click at [17, 20] on img at bounding box center [19, 24] width 24 height 24
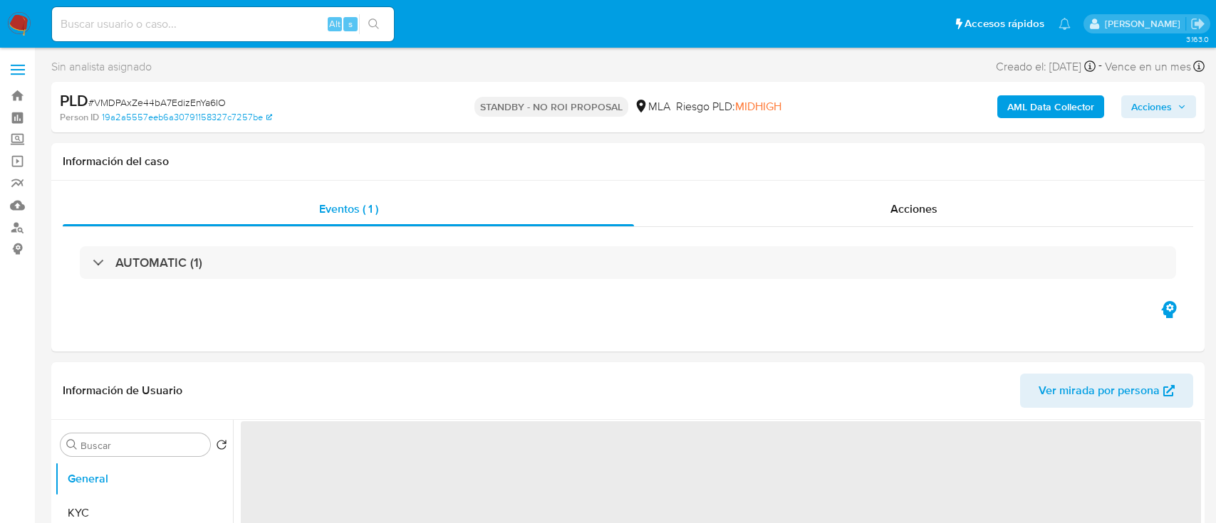
select select "10"
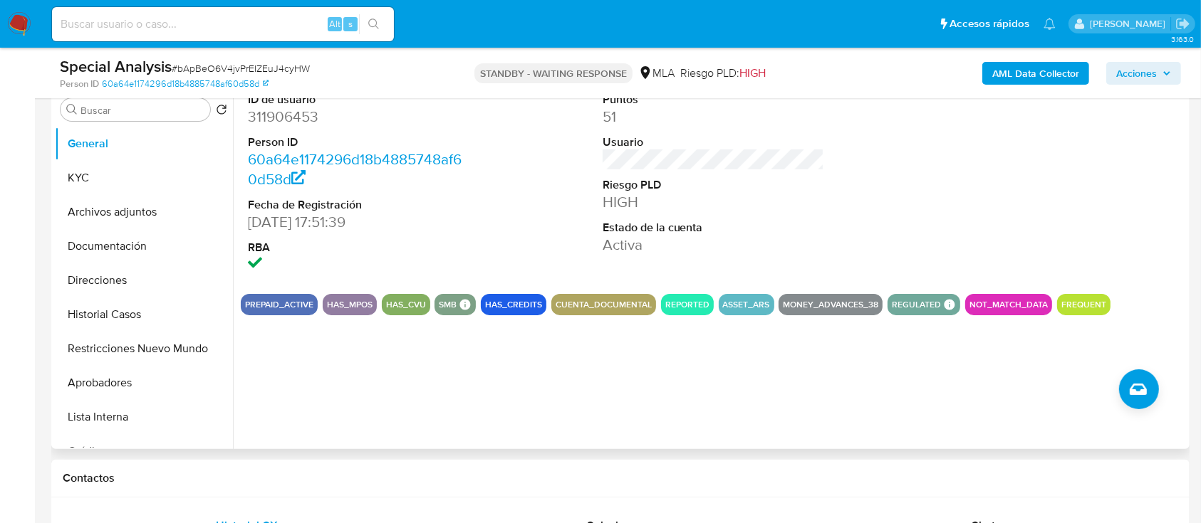
scroll to position [664, 0]
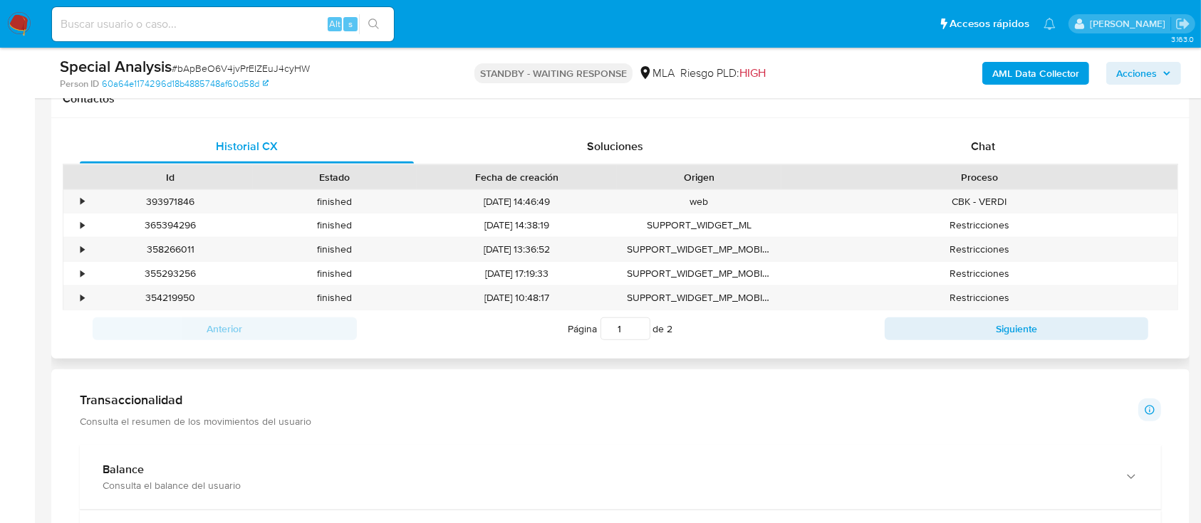
drag, startPoint x: 1003, startPoint y: 151, endPoint x: 1004, endPoint y: 172, distance: 20.7
click at [1003, 151] on div "Chat" at bounding box center [983, 147] width 334 height 34
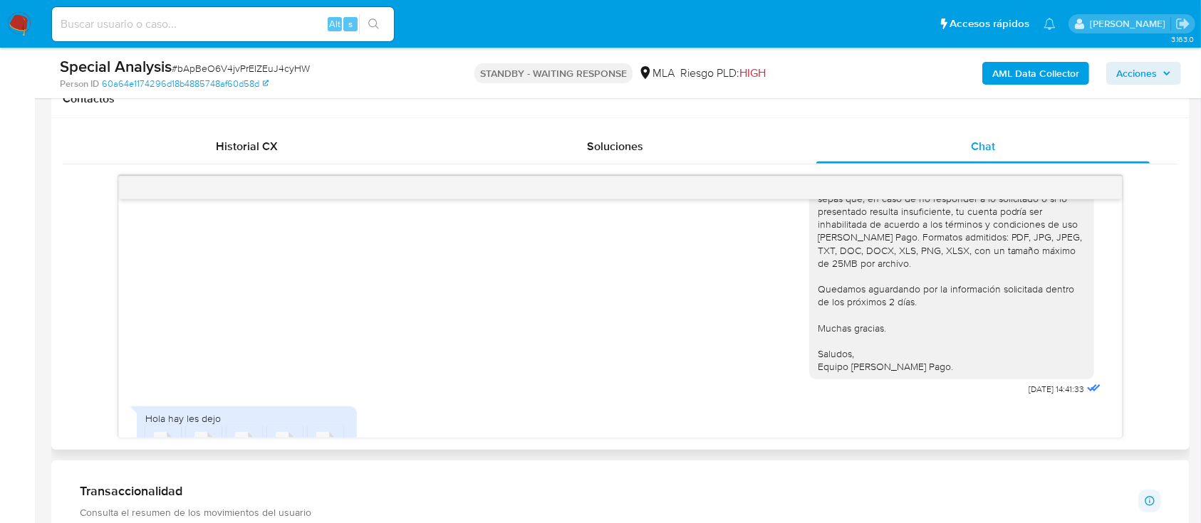
scroll to position [1404, 0]
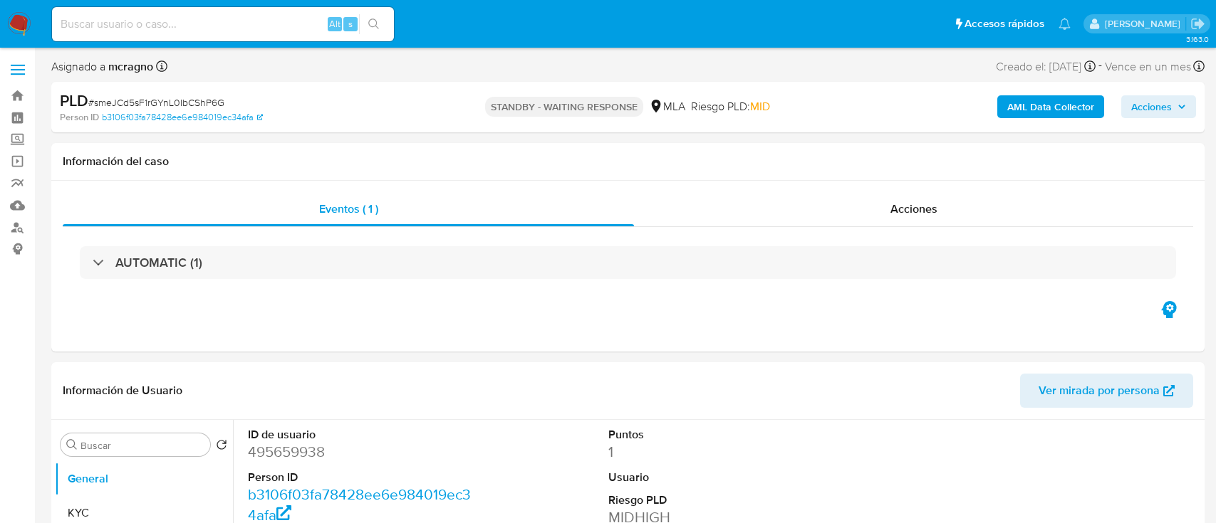
select select "10"
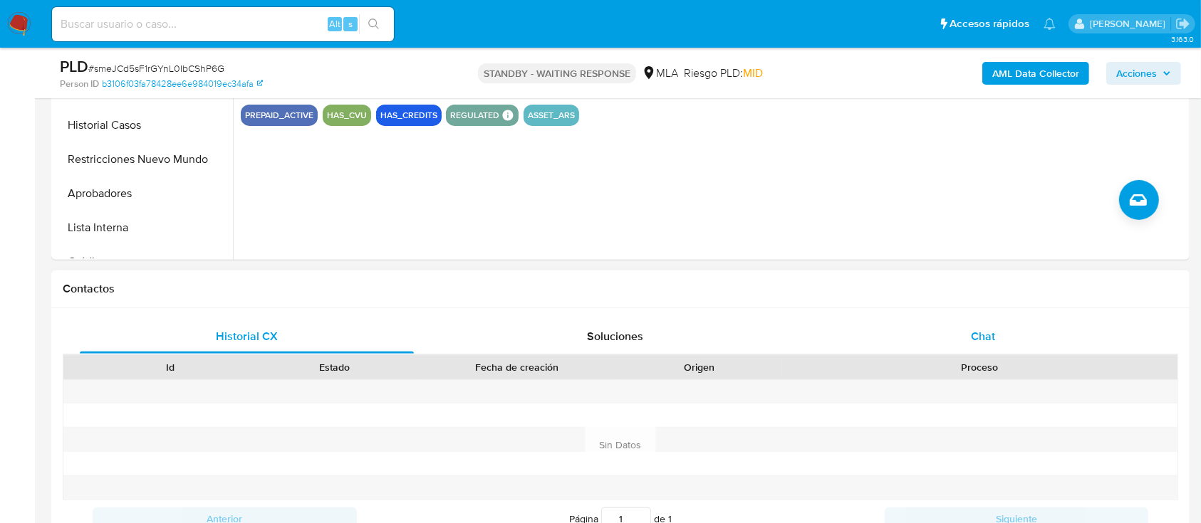
click at [1065, 342] on div "Chat" at bounding box center [983, 337] width 334 height 34
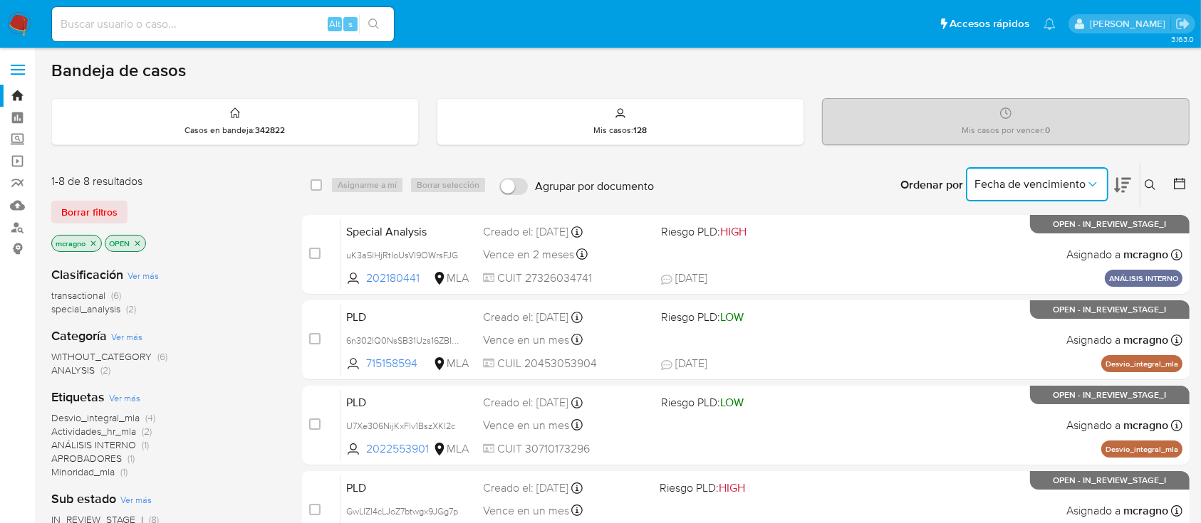
click at [1040, 174] on button "Fecha de vencimiento" at bounding box center [1037, 184] width 142 height 34
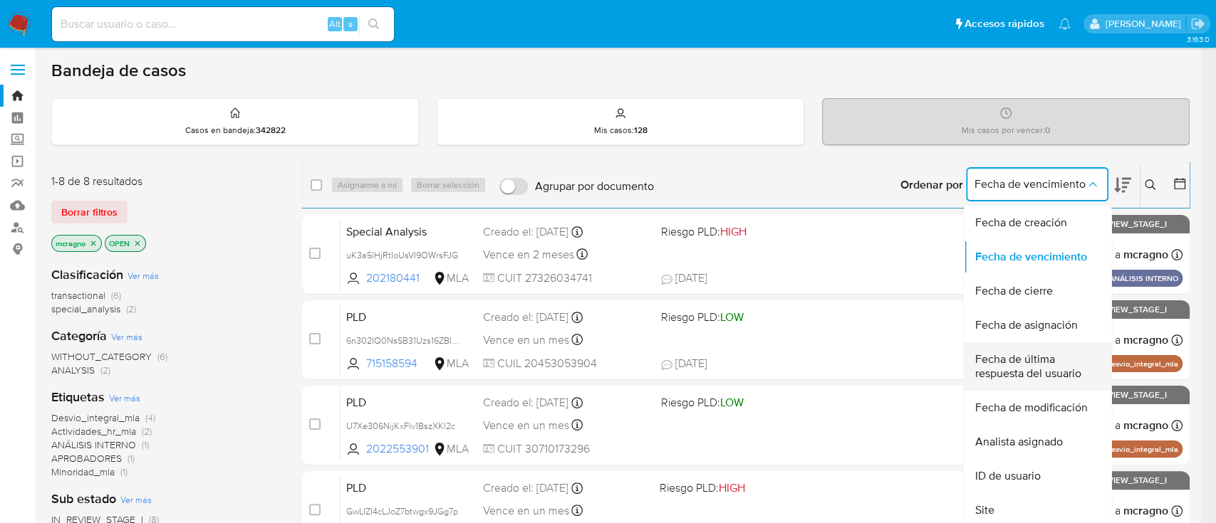
click at [1053, 363] on span "Fecha de última respuesta del usuario" at bounding box center [1032, 367] width 117 height 28
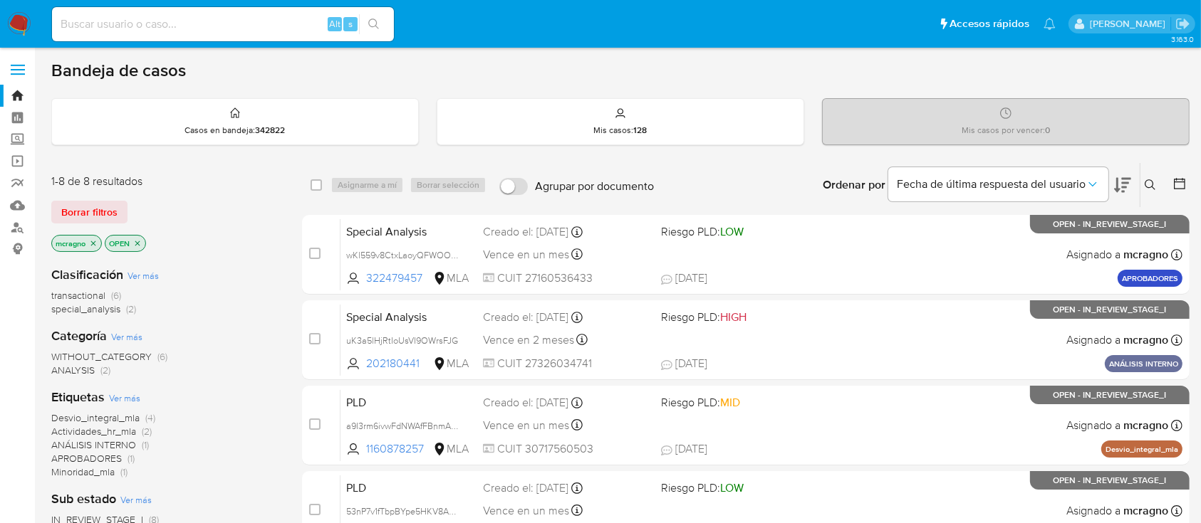
click at [140, 246] on icon "close-filter" at bounding box center [137, 243] width 9 height 9
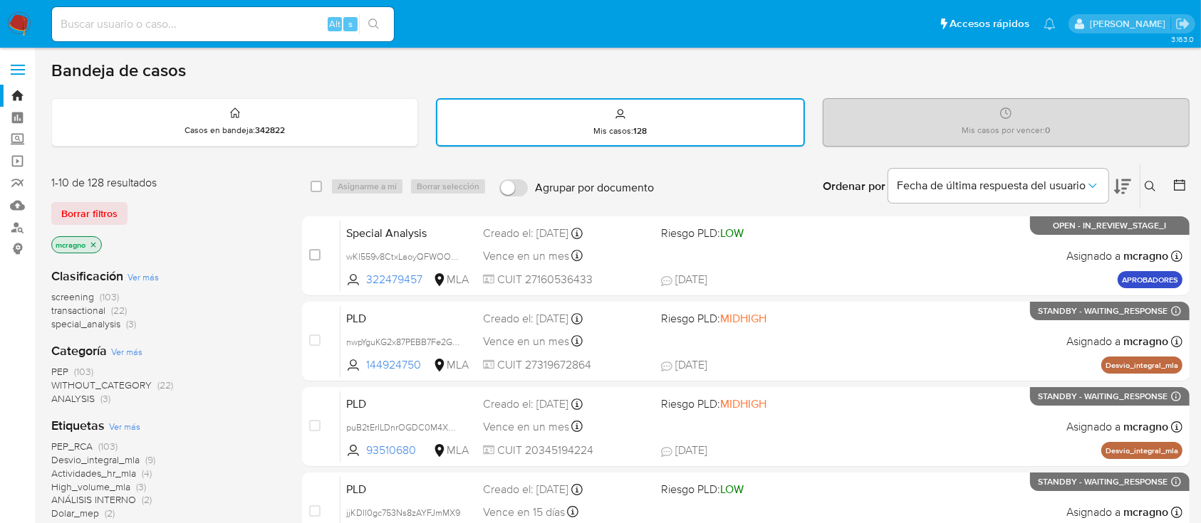
click at [97, 247] on icon "close-filter" at bounding box center [93, 245] width 9 height 9
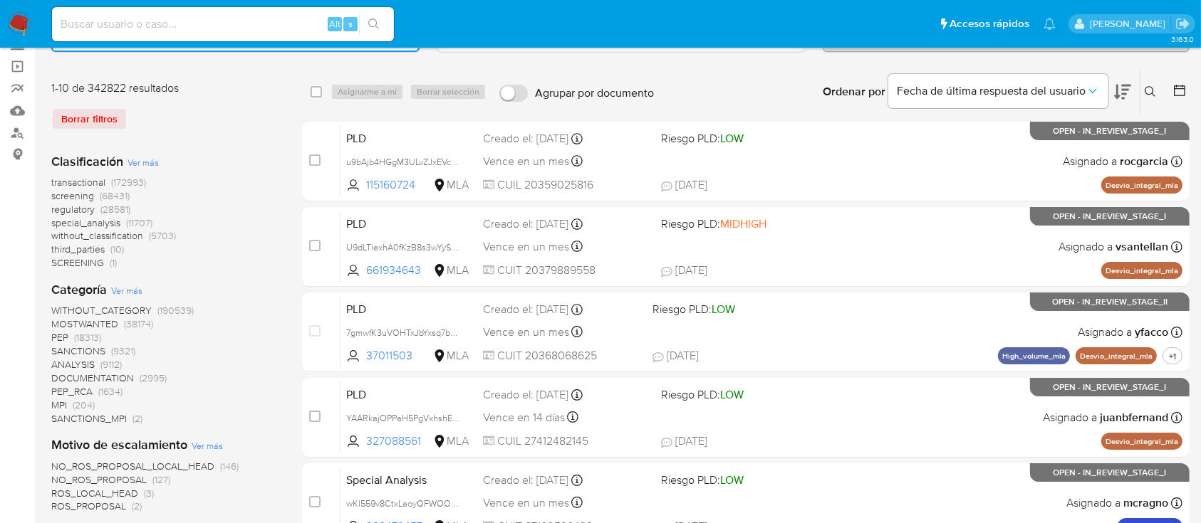
scroll to position [474, 0]
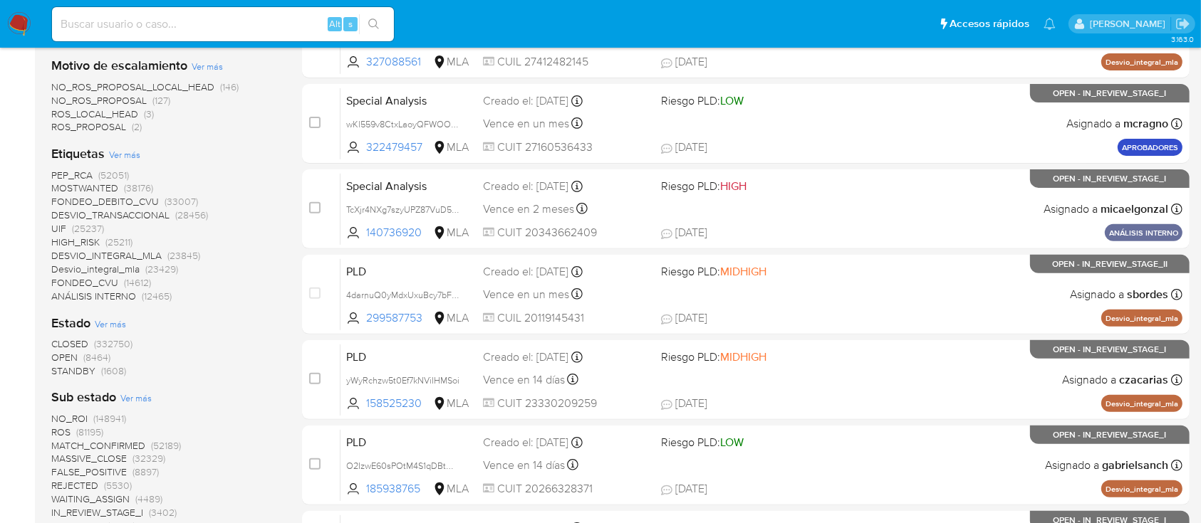
click at [90, 352] on span "(8464)" at bounding box center [96, 357] width 27 height 14
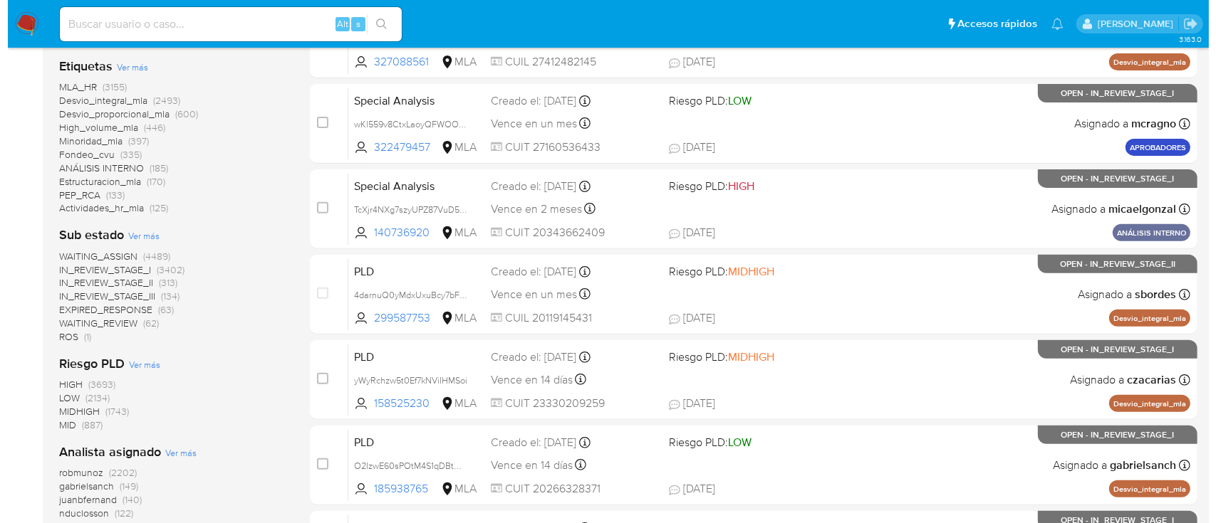
scroll to position [727, 0]
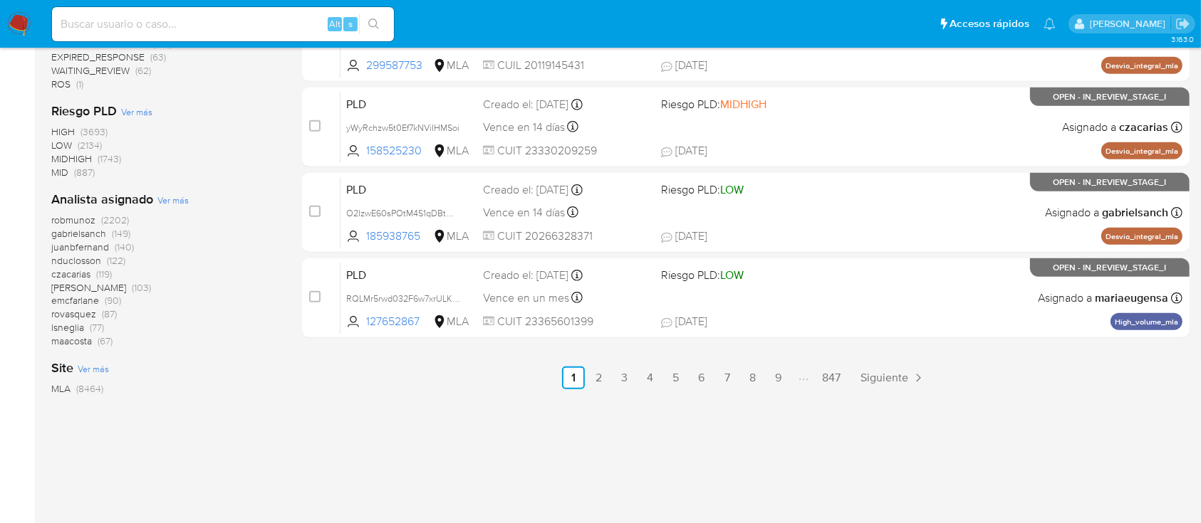
click at [181, 194] on span "Ver más" at bounding box center [172, 200] width 31 height 13
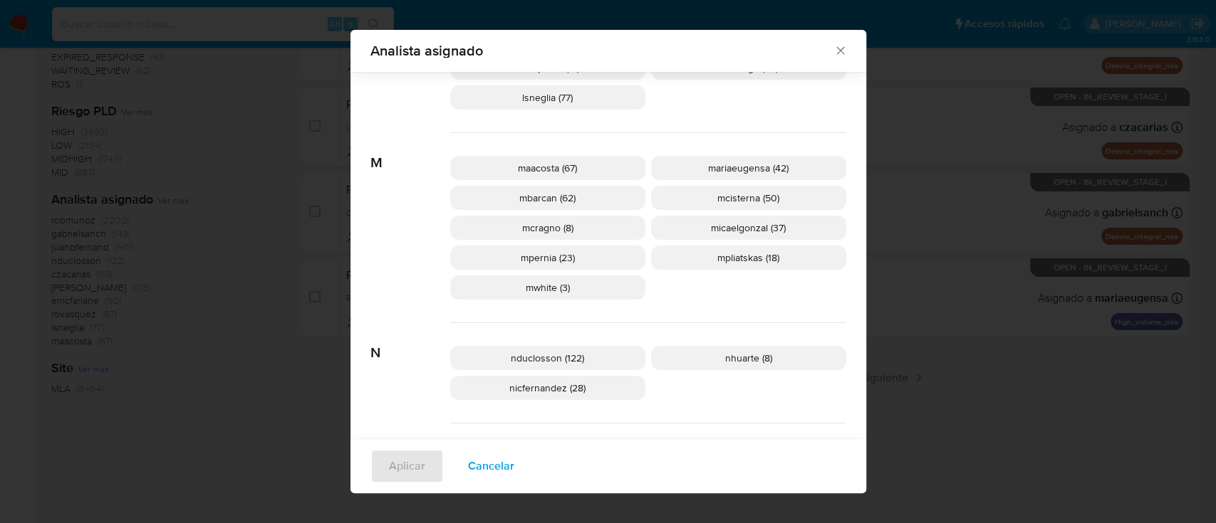
scroll to position [769, 0]
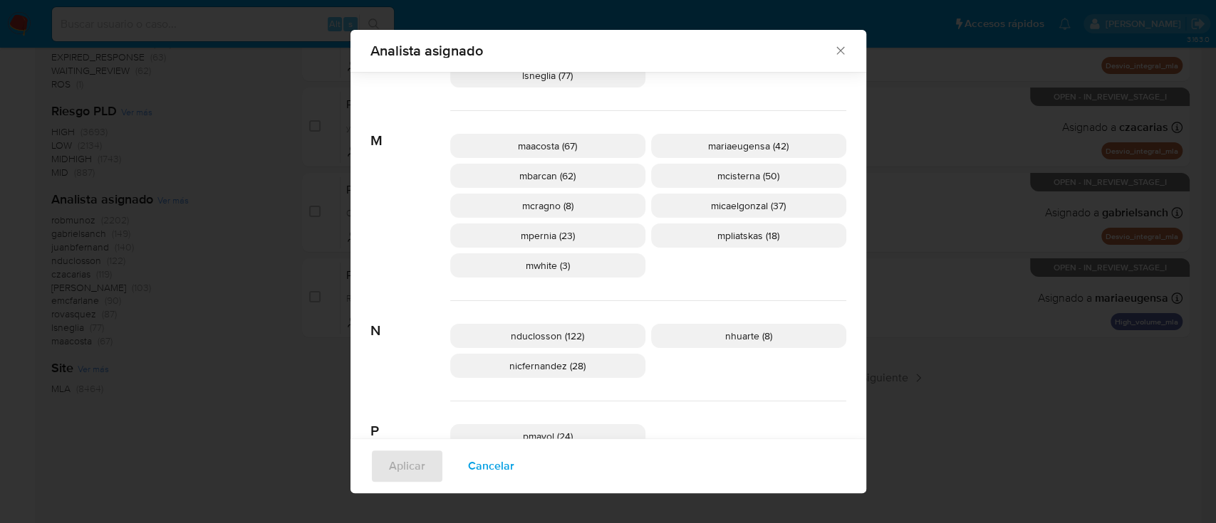
click at [893, 380] on div "Analista asignado Buscar 9 9b67c4c7-5718-49c3-93b1-153dcf44f7df (1) A afaruolo …" at bounding box center [608, 261] width 1216 height 523
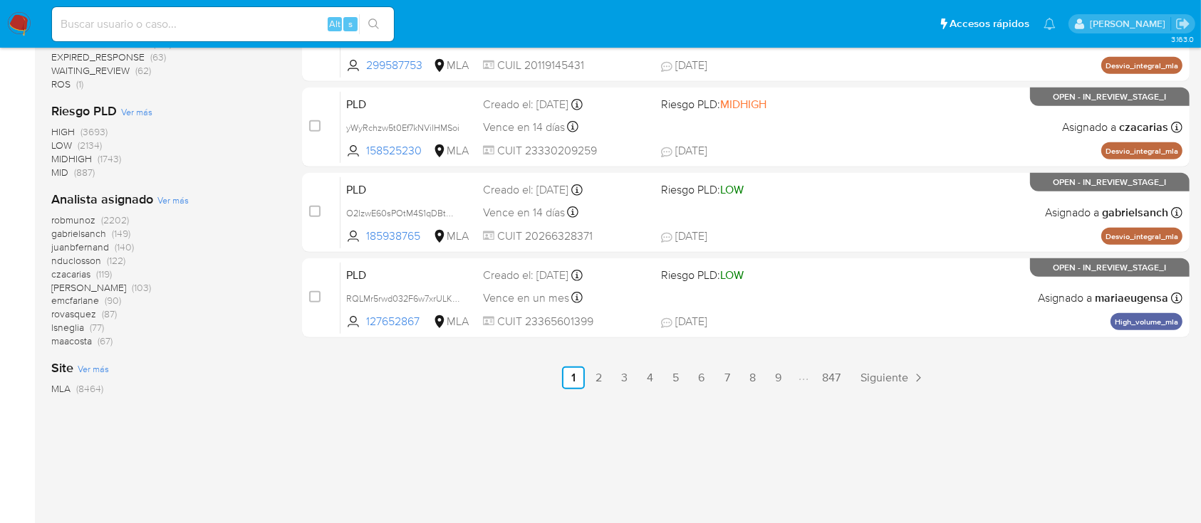
click at [173, 194] on span "Ver más" at bounding box center [172, 200] width 31 height 13
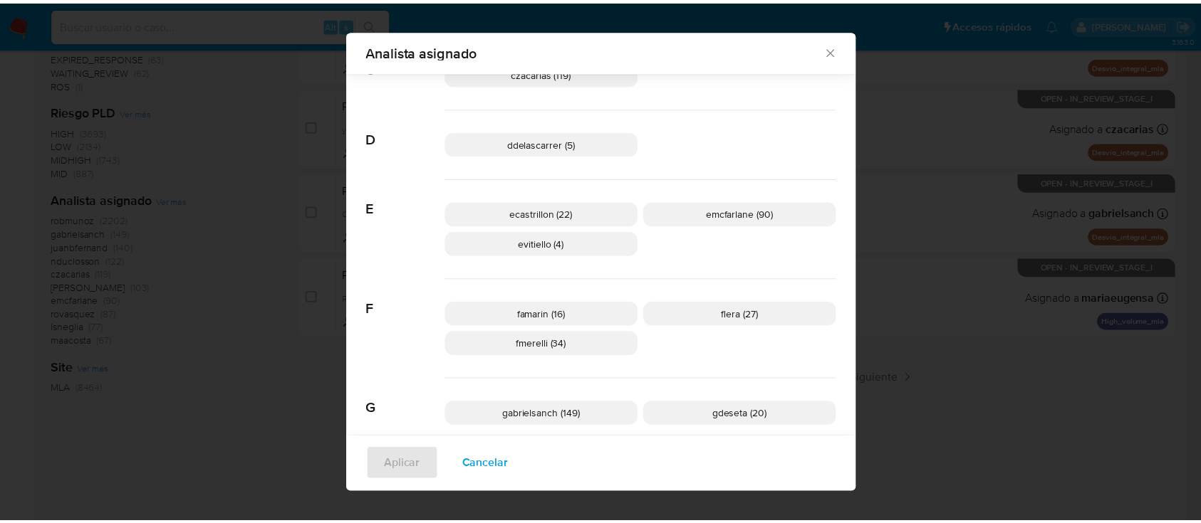
scroll to position [191, 0]
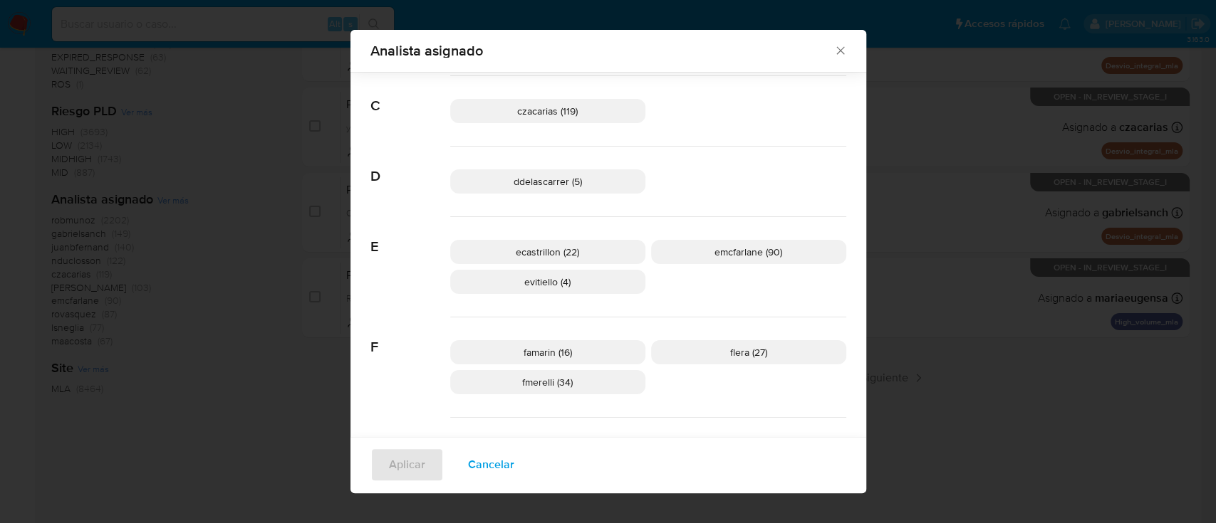
click at [840, 56] on div "Analista asignado" at bounding box center [608, 51] width 516 height 42
click at [835, 56] on icon "Cerrar" at bounding box center [840, 50] width 14 height 14
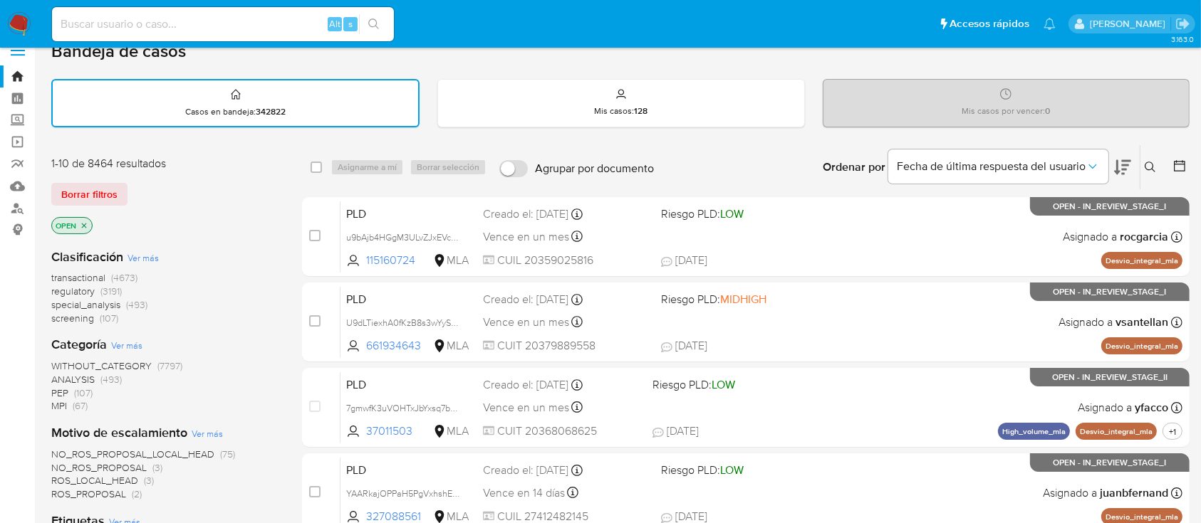
scroll to position [0, 0]
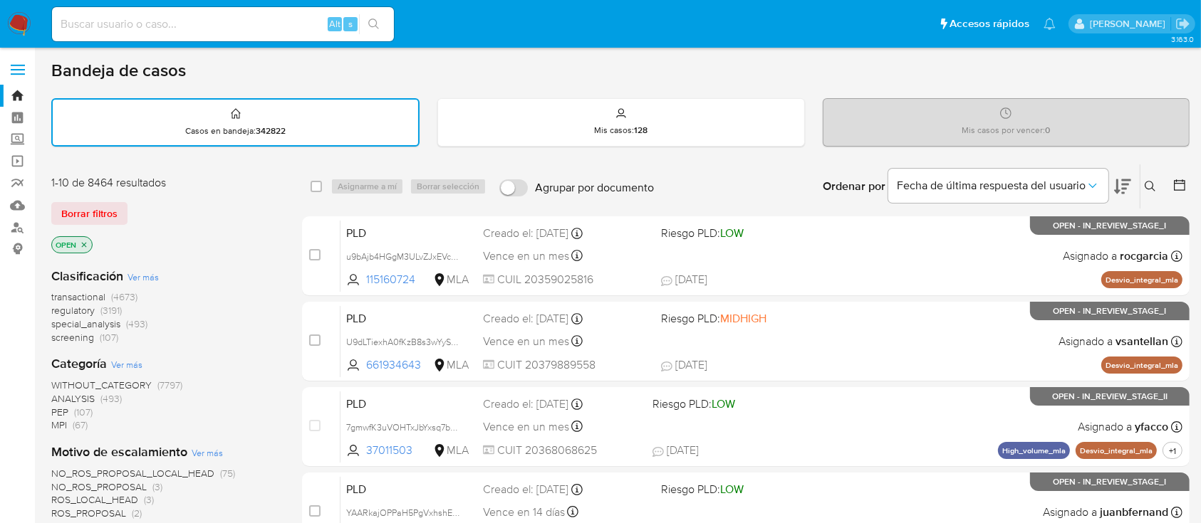
click at [80, 244] on icon "close-filter" at bounding box center [84, 245] width 9 height 9
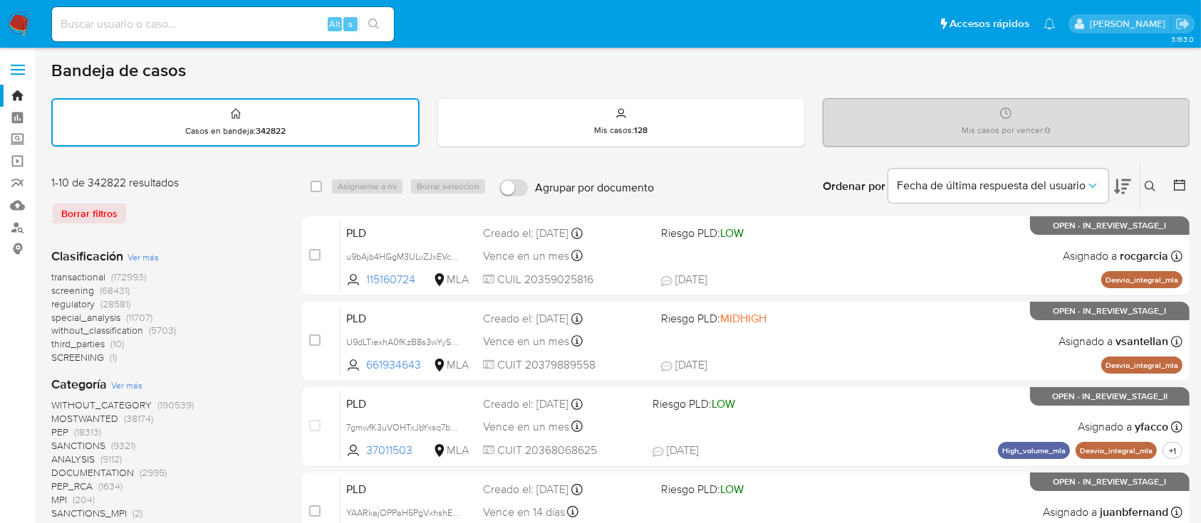
click at [1151, 181] on icon at bounding box center [1149, 186] width 11 height 11
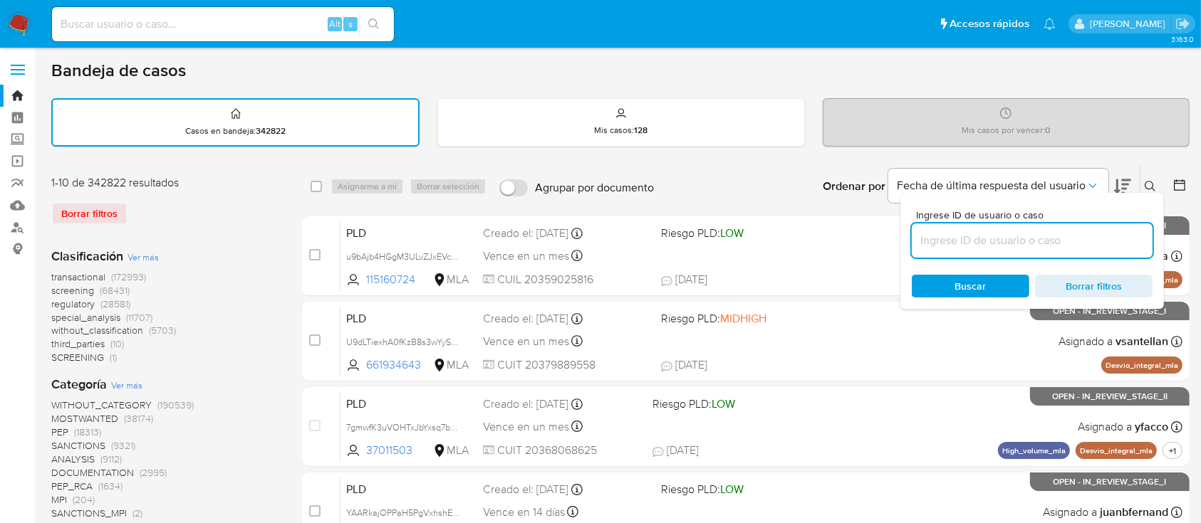
click at [1100, 241] on input at bounding box center [1032, 240] width 241 height 19
type input "1160878257"
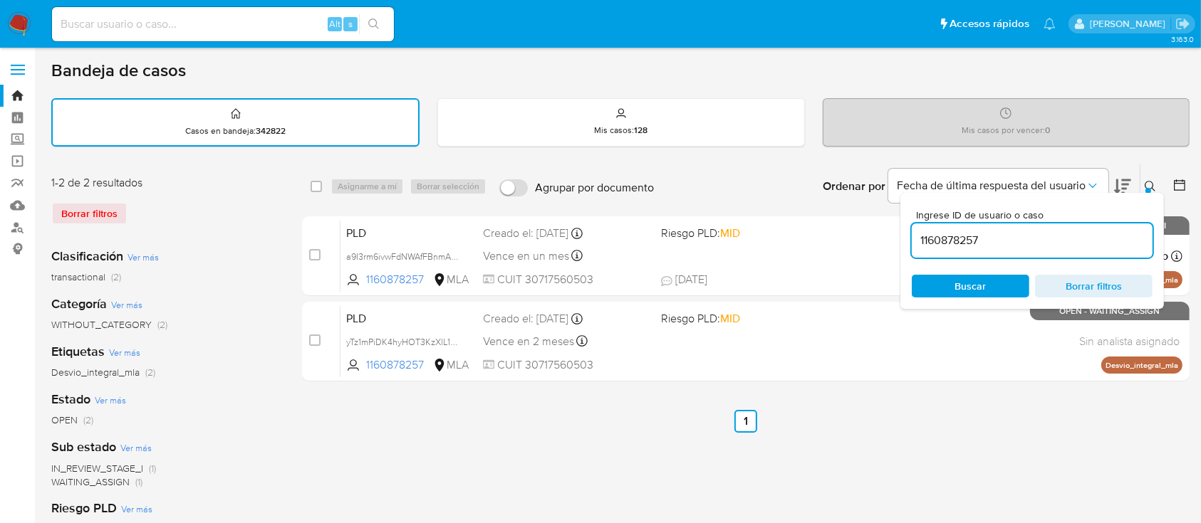
drag, startPoint x: 1150, startPoint y: 177, endPoint x: 1119, endPoint y: 192, distance: 34.4
click at [1149, 178] on button at bounding box center [1152, 186] width 24 height 17
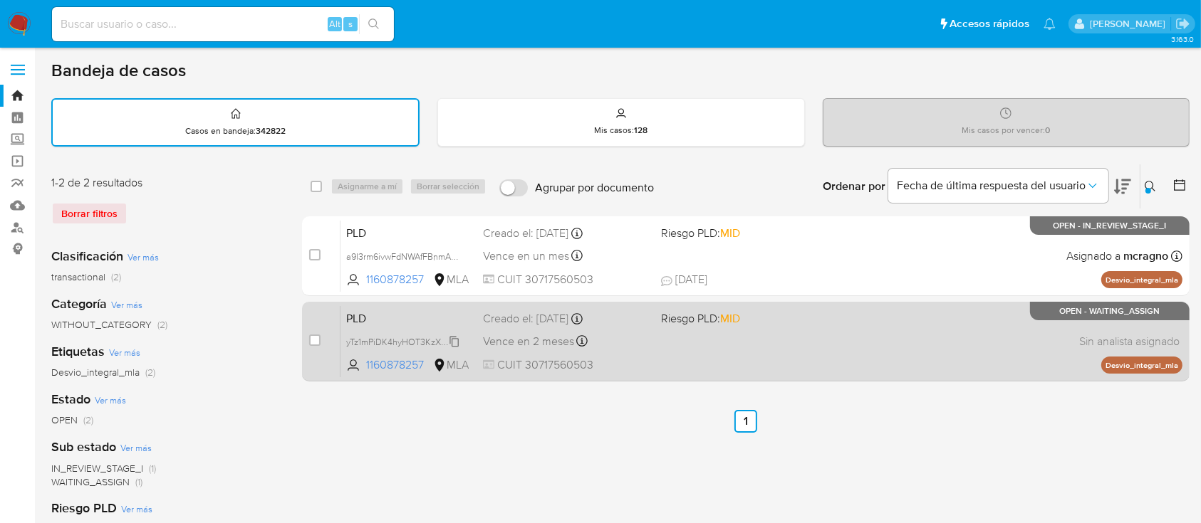
click at [458, 344] on span "yTz1mPiDK4hyHOT3KzXlL1wn" at bounding box center [403, 341] width 115 height 16
click at [940, 342] on div "PLD yTz1mPiDK4hyHOT3KzXlL1wn 1160878257 MLA Riesgo PLD: MID Creado el: 12/10/20…" at bounding box center [761, 342] width 842 height 72
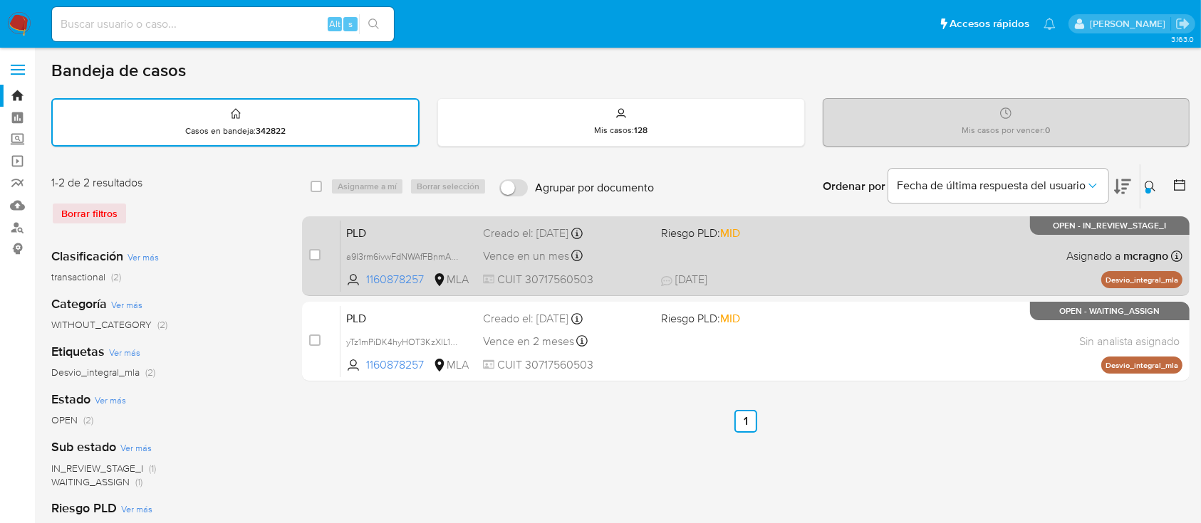
click at [835, 276] on span "03/10/2025 03/10/2025 14:11" at bounding box center [833, 280] width 344 height 16
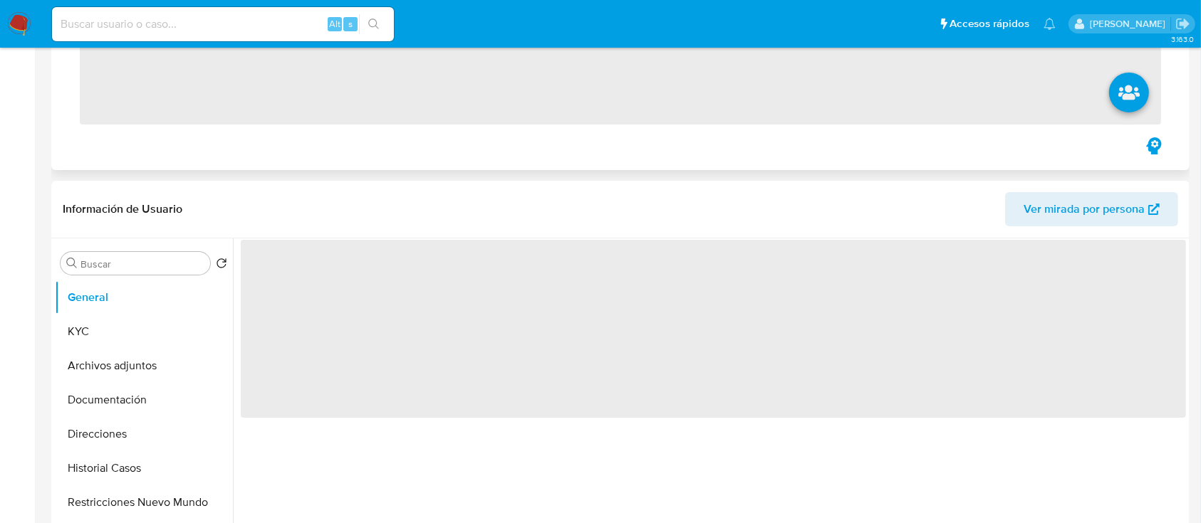
scroll to position [570, 0]
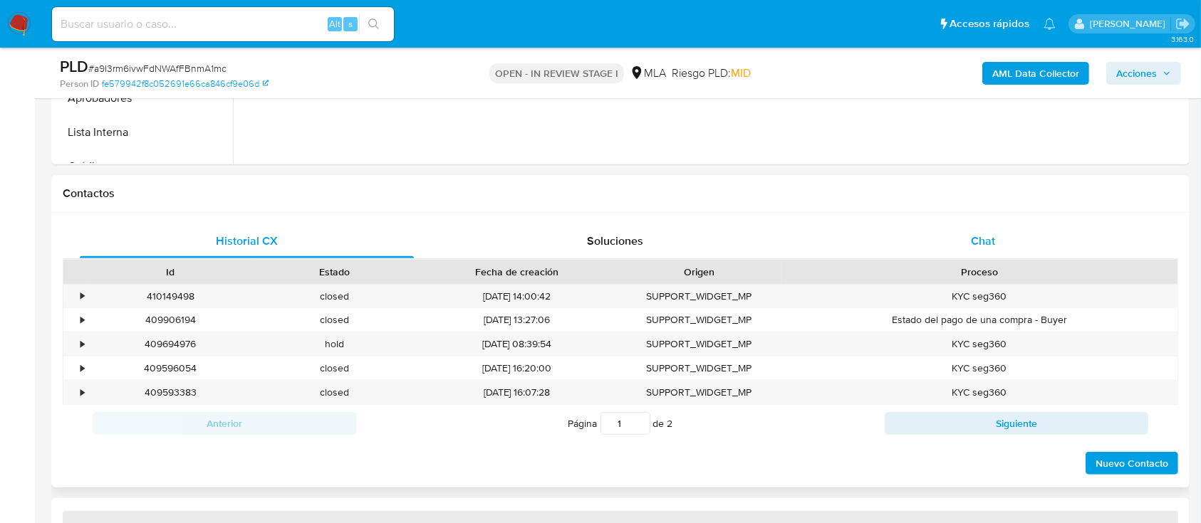
click at [1007, 234] on div "Chat" at bounding box center [983, 241] width 334 height 34
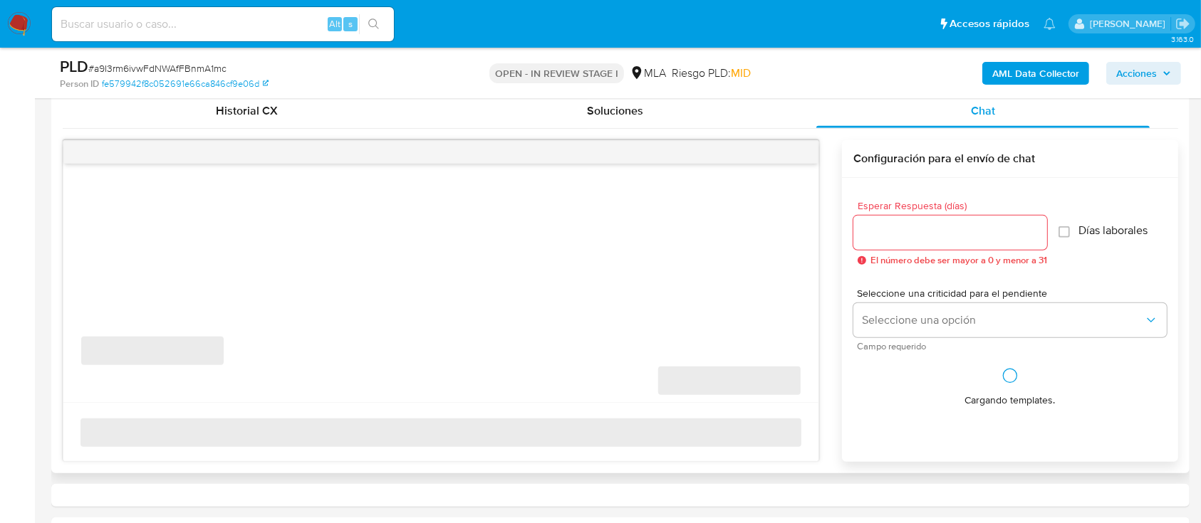
select select "10"
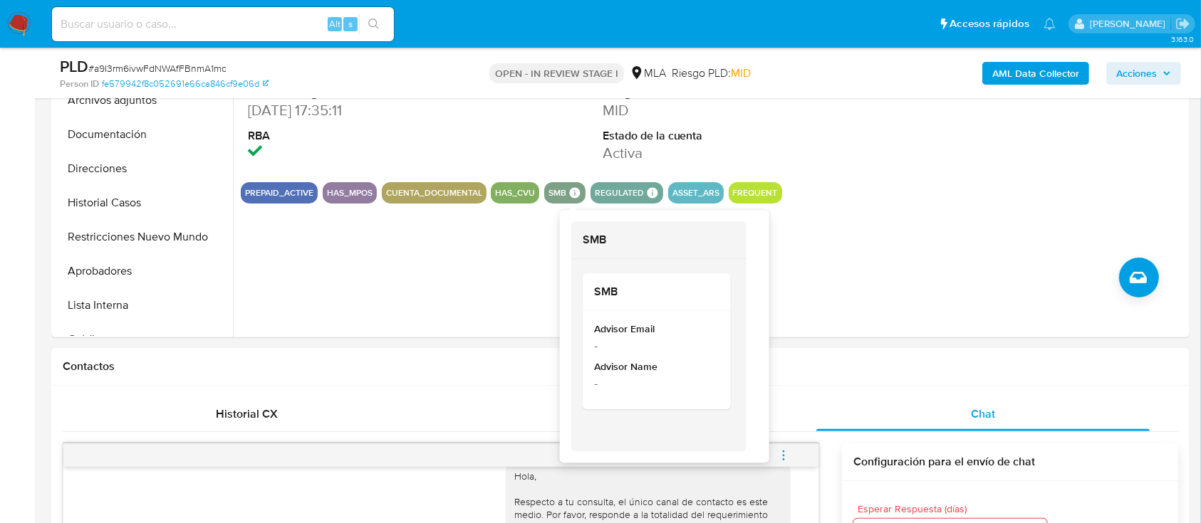
scroll to position [189, 0]
